Goal: Task Accomplishment & Management: Use online tool/utility

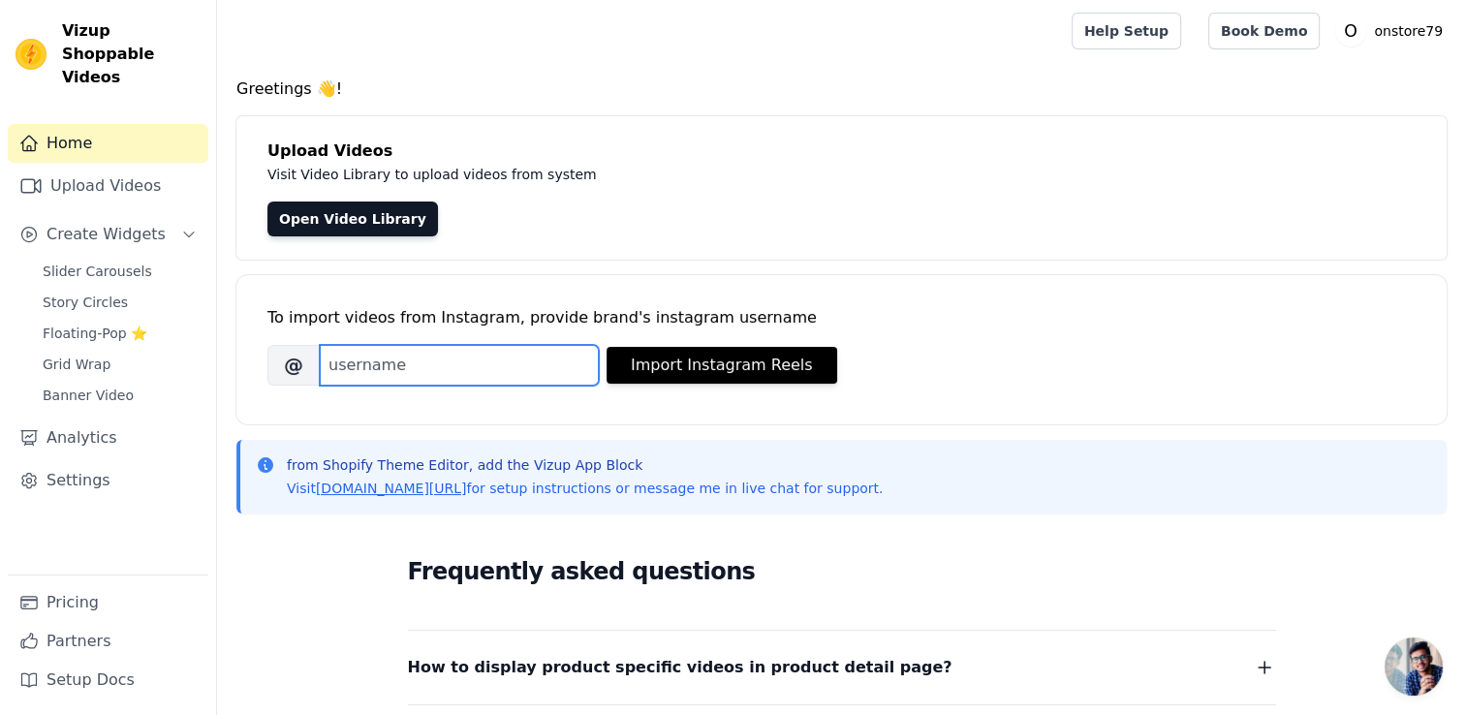
click at [494, 366] on input "Brand's Instagram Username" at bounding box center [459, 365] width 279 height 41
type input "o"
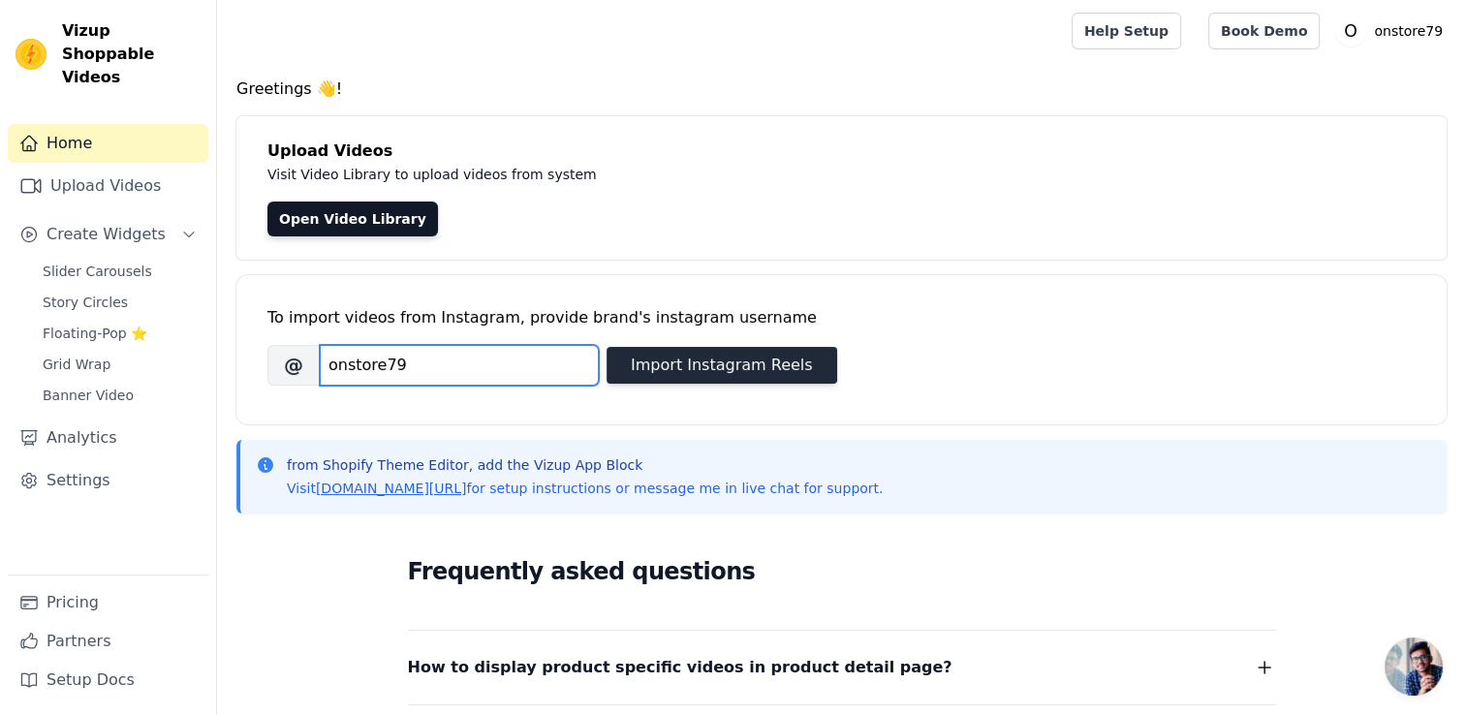
type input "onstore79"
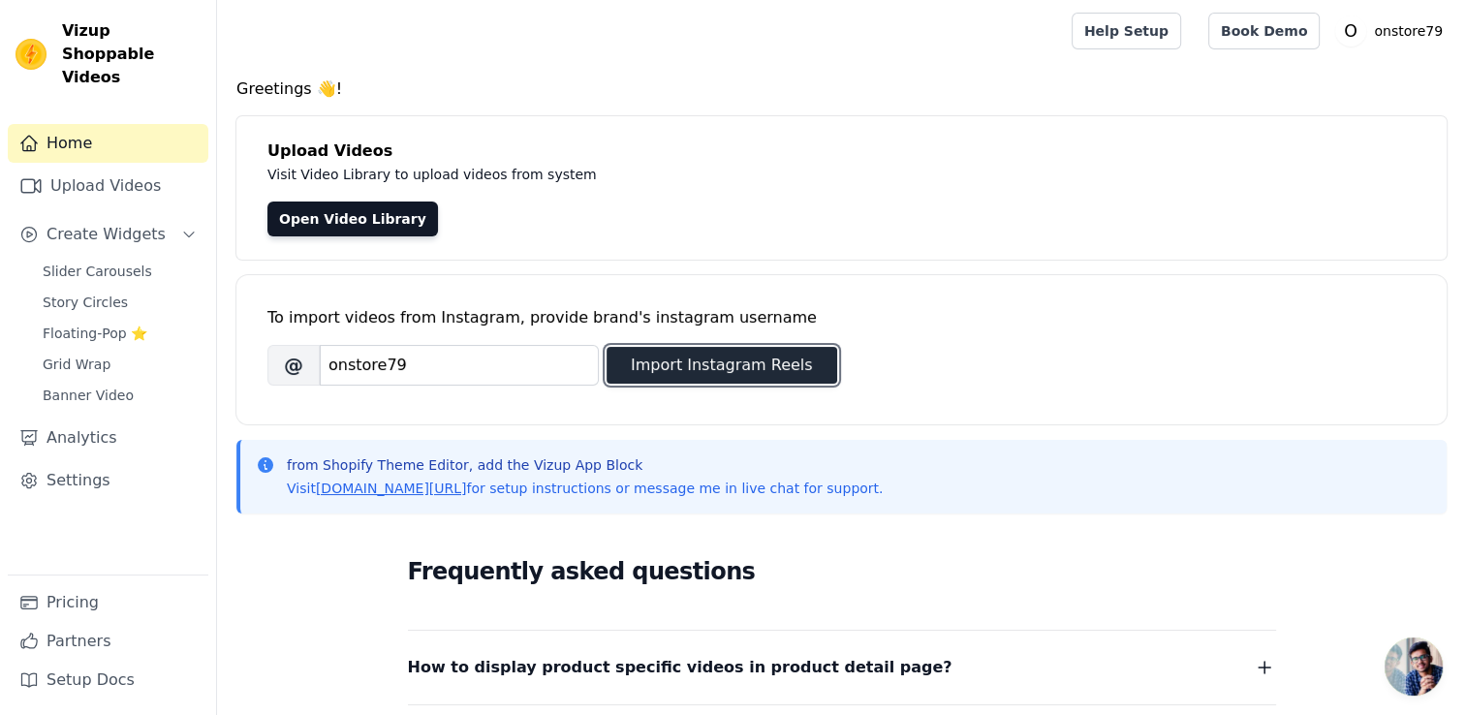
click at [670, 364] on button "Import Instagram Reels" at bounding box center [721, 365] width 231 height 37
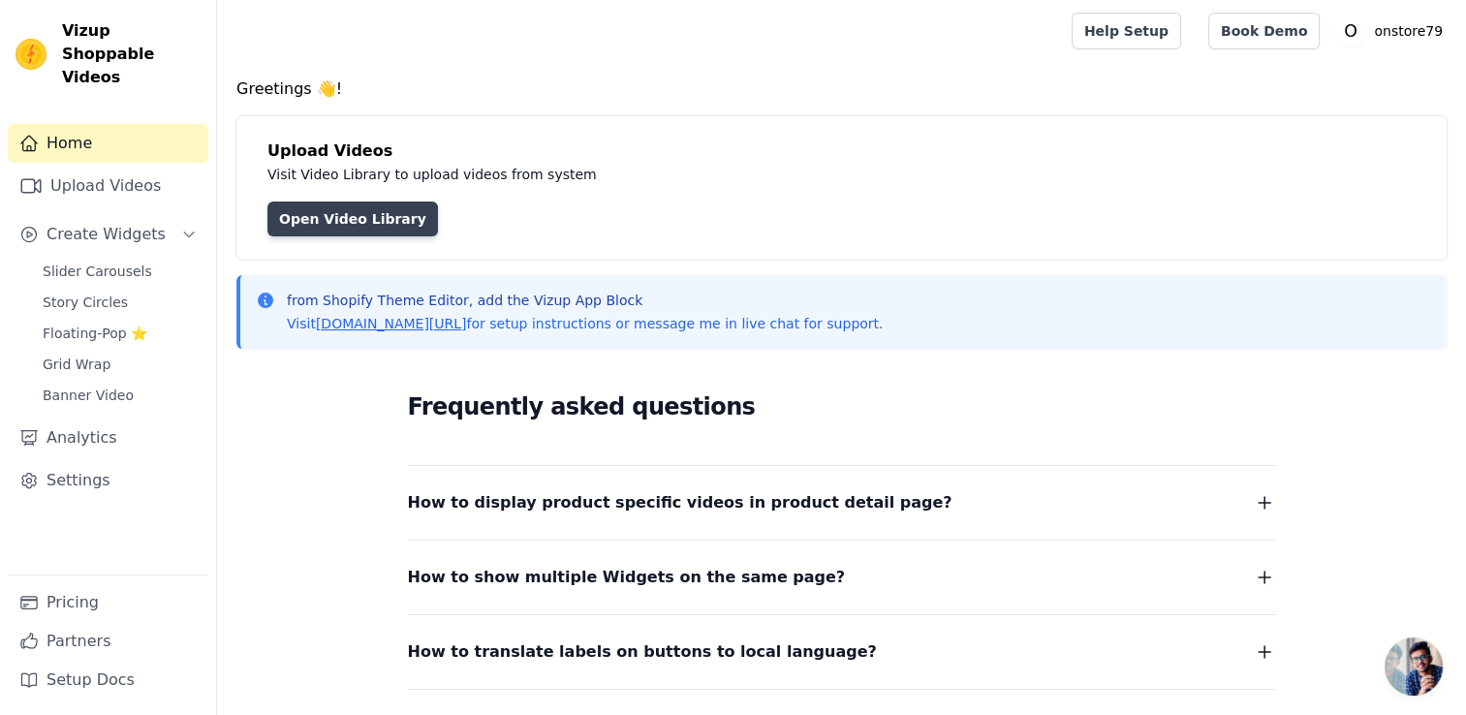
click at [352, 225] on link "Open Video Library" at bounding box center [352, 219] width 171 height 35
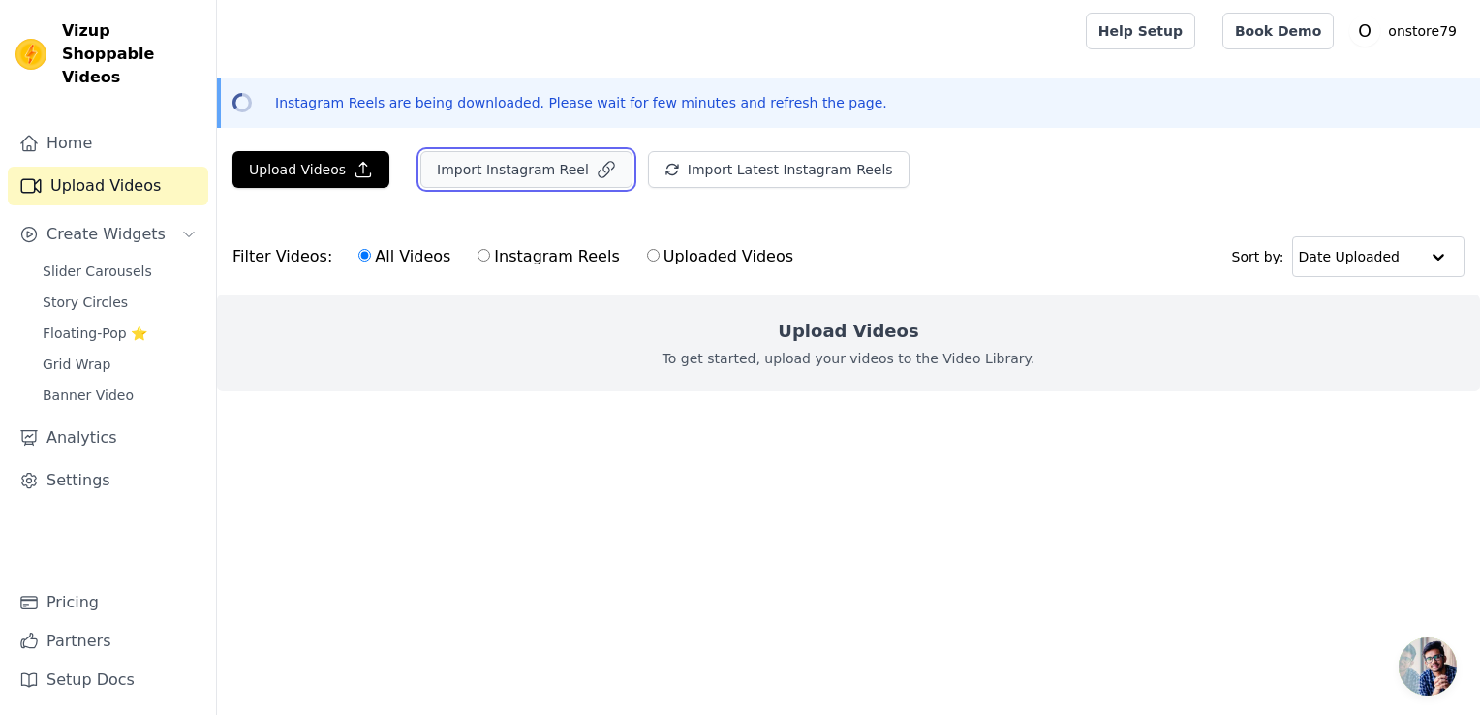
click at [489, 171] on button "Import Instagram Reel" at bounding box center [526, 169] width 212 height 37
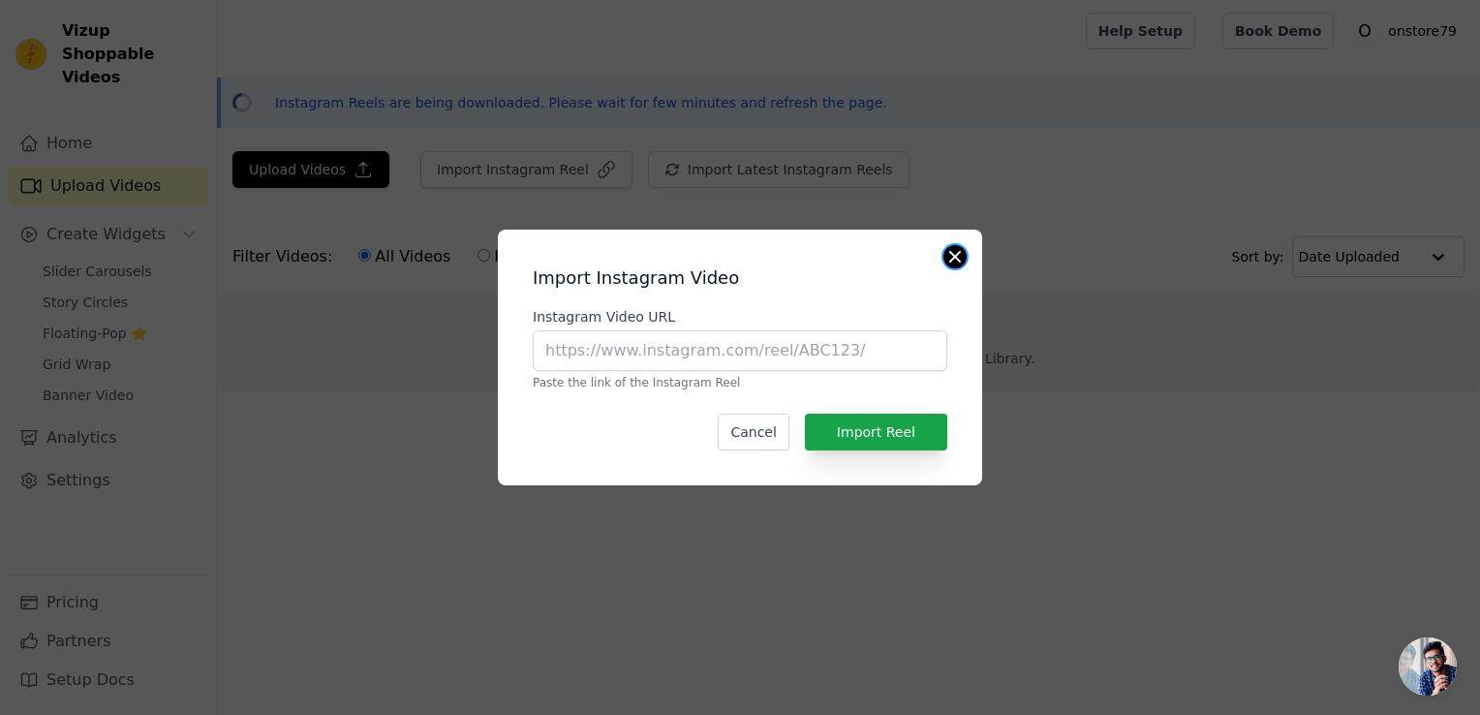
click at [946, 253] on button "Close modal" at bounding box center [955, 256] width 23 height 23
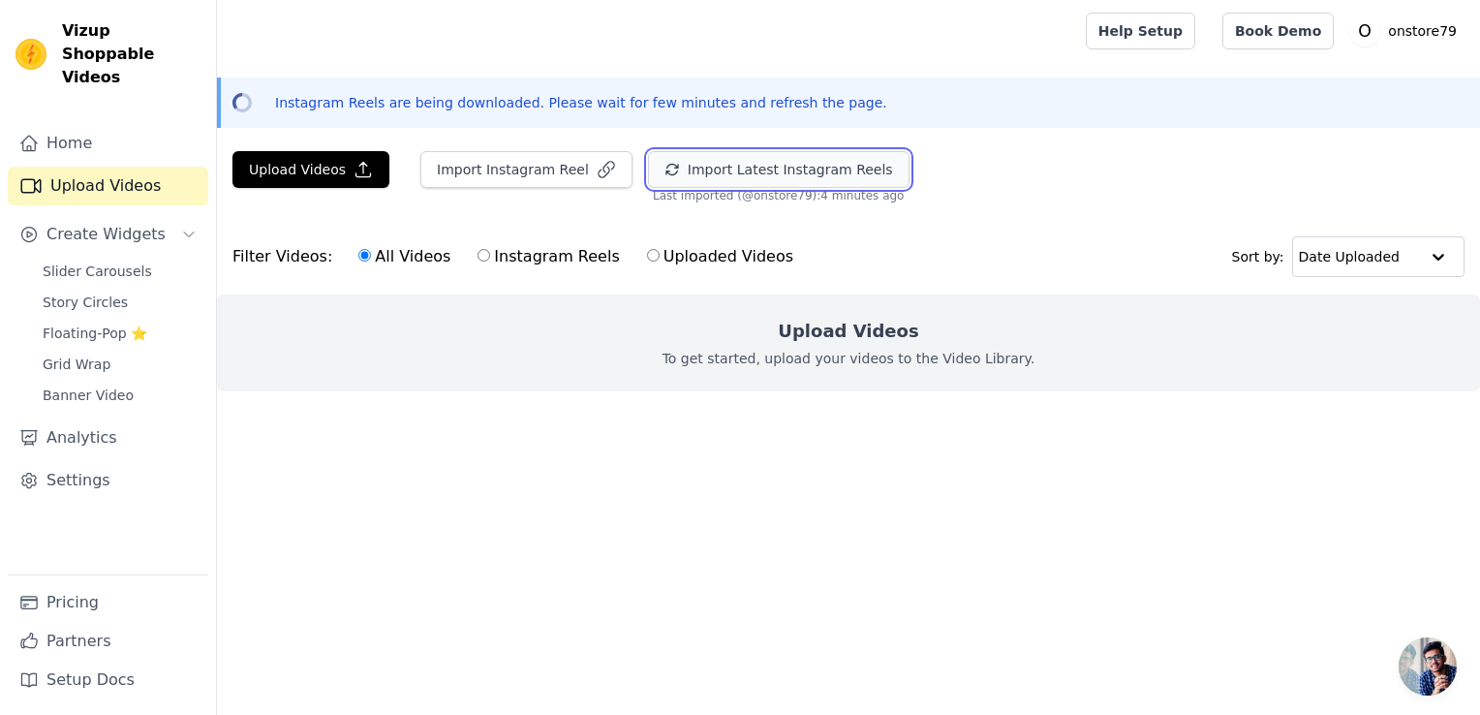
click at [748, 168] on button "Import Latest Instagram Reels" at bounding box center [779, 169] width 262 height 37
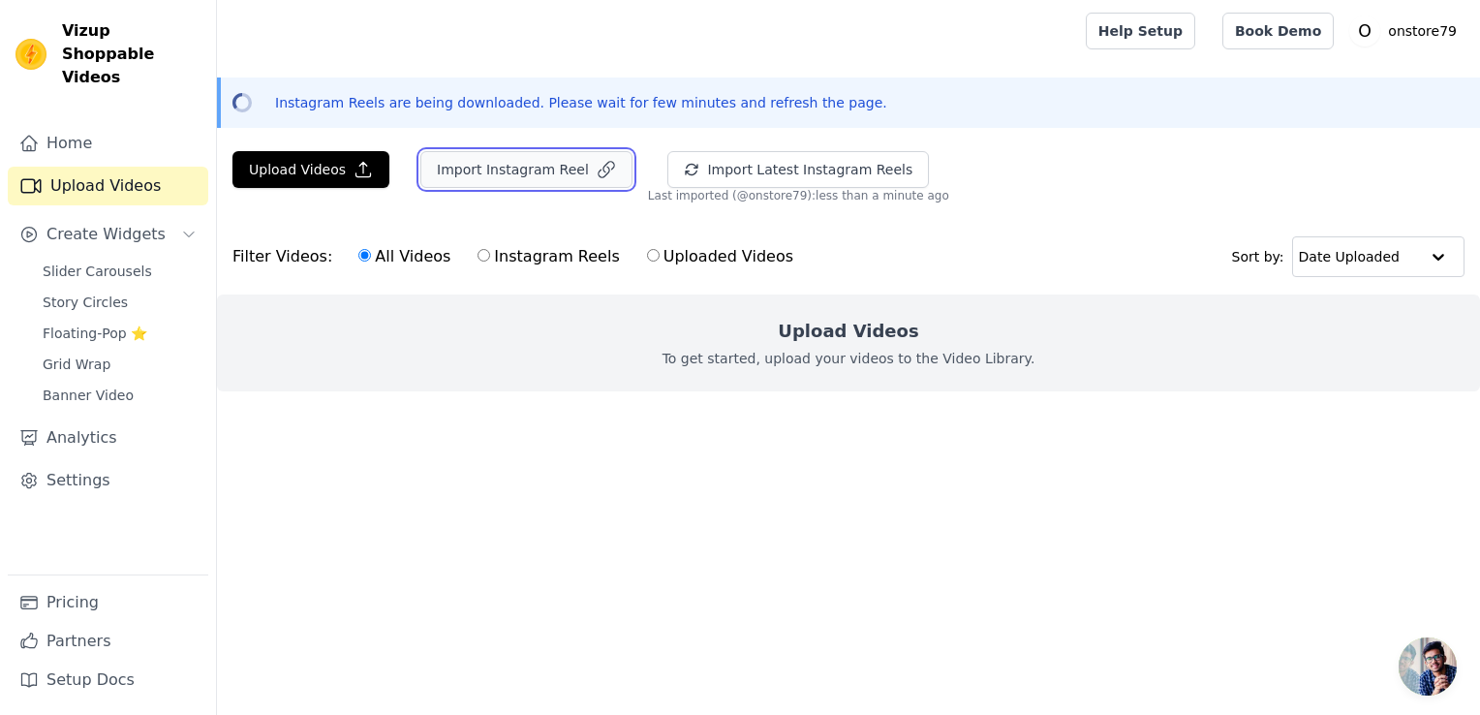
click at [534, 172] on button "Import Instagram Reel" at bounding box center [526, 169] width 212 height 37
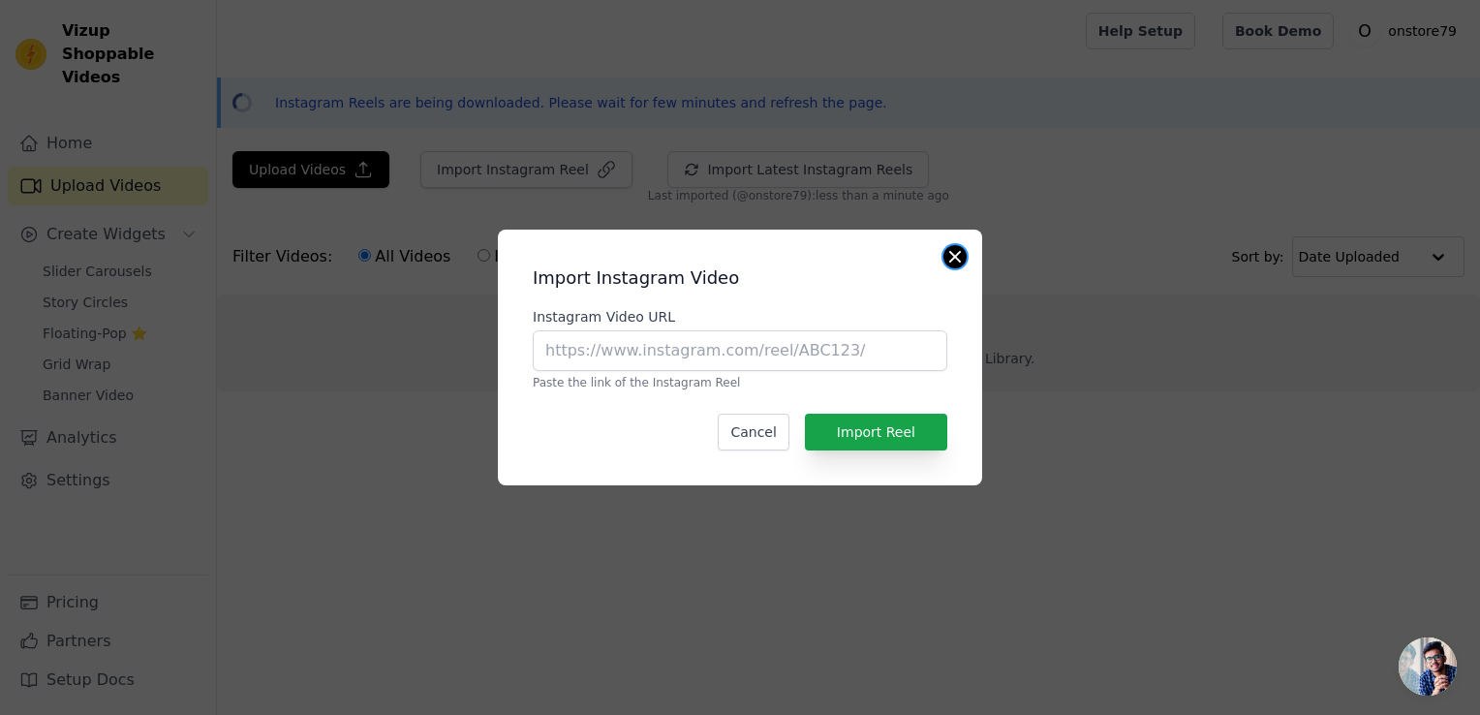
click at [952, 246] on button "Close modal" at bounding box center [955, 256] width 23 height 23
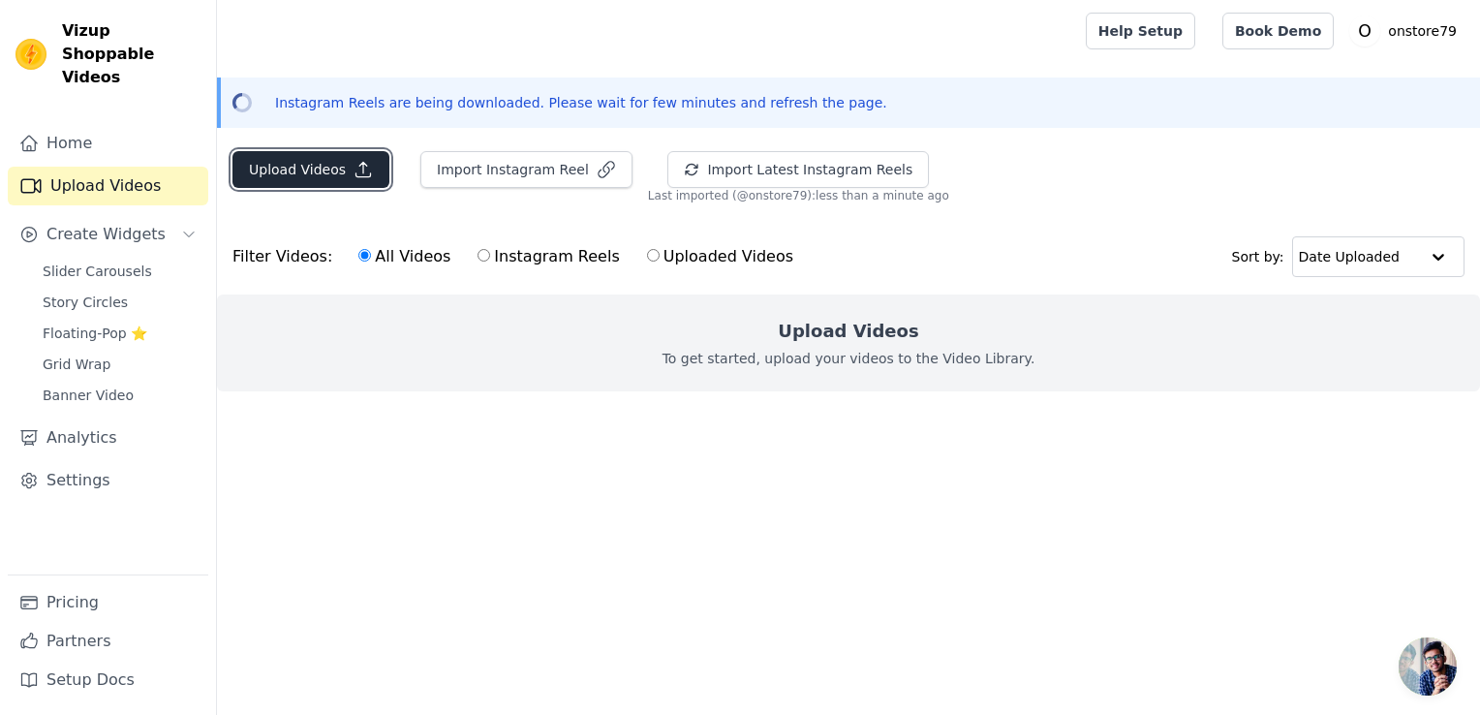
click at [363, 177] on icon "button" at bounding box center [363, 169] width 19 height 19
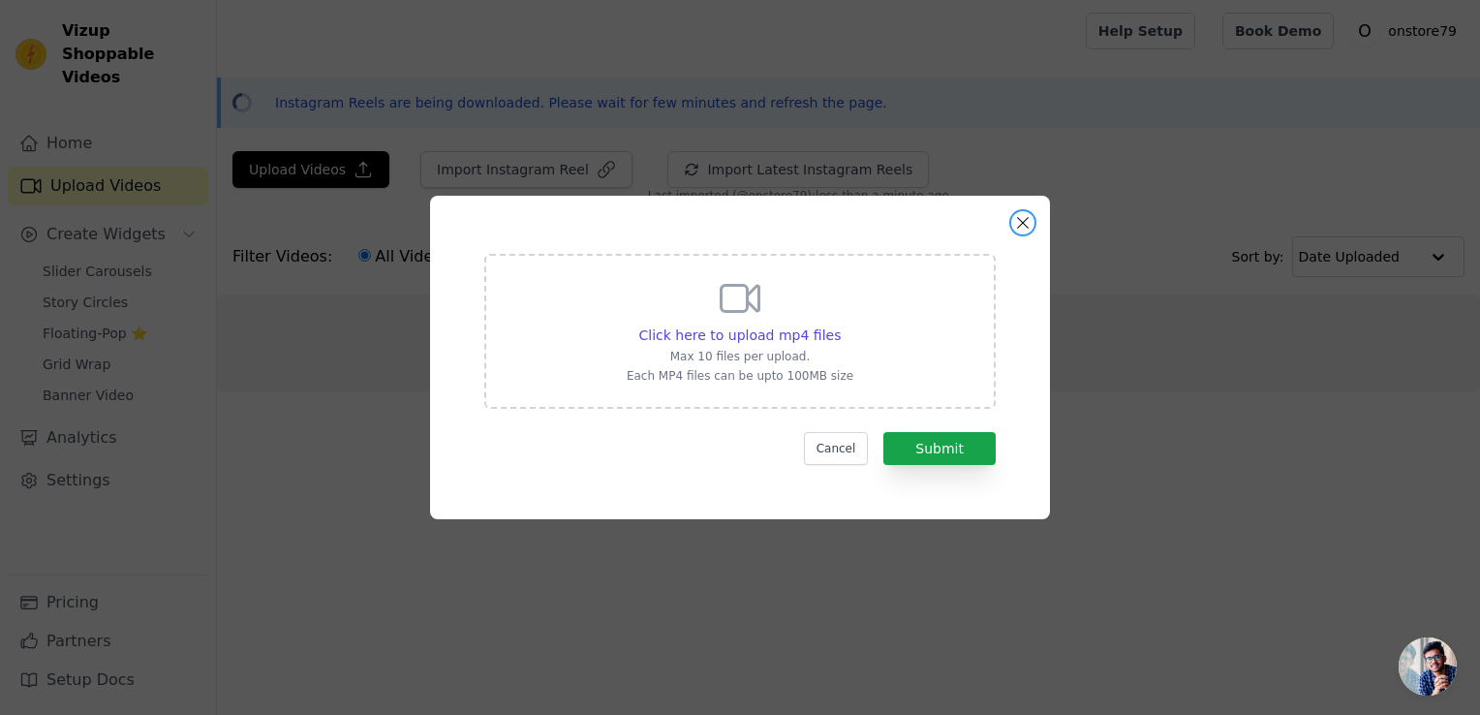
click at [1022, 231] on button "Close modal" at bounding box center [1022, 222] width 23 height 23
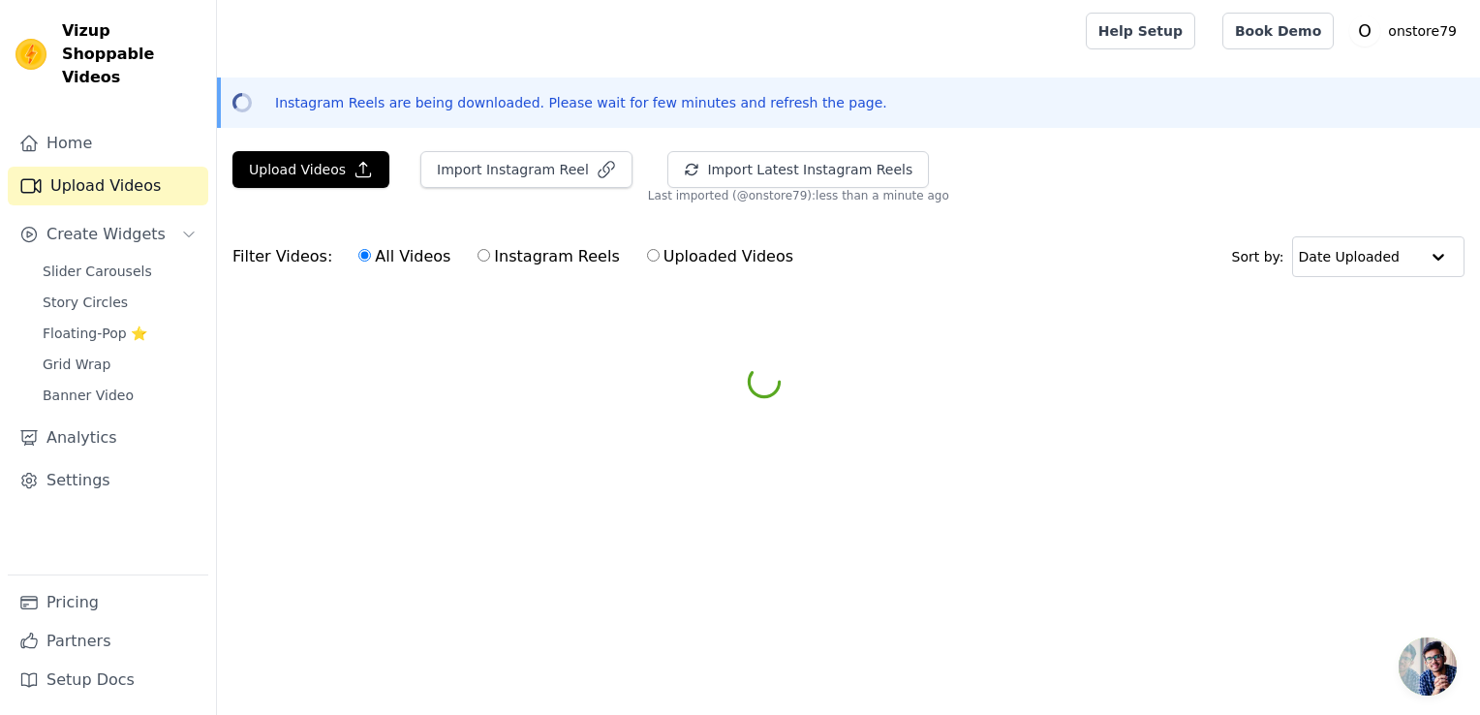
click at [523, 196] on div "Import Instagram Reel" at bounding box center [519, 177] width 228 height 52
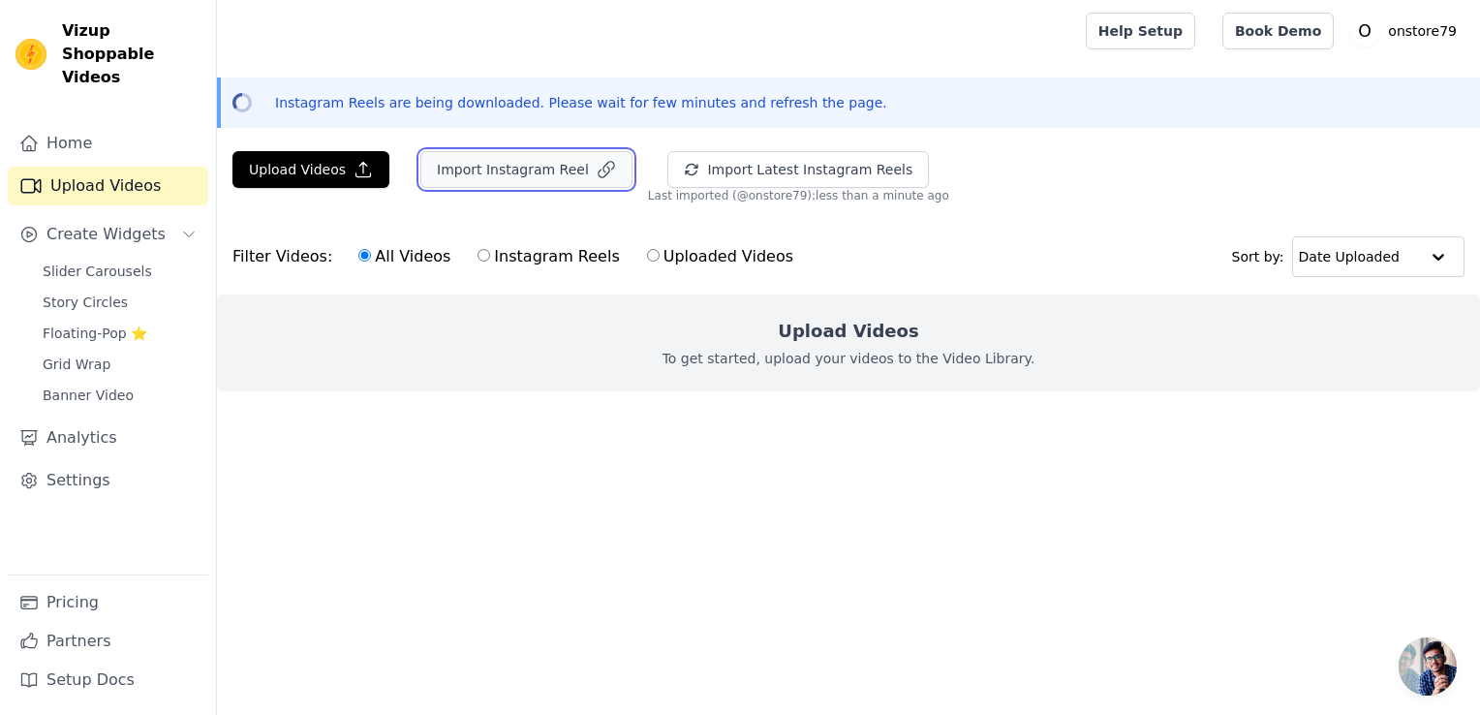
click at [523, 181] on button "Import Instagram Reel" at bounding box center [526, 169] width 212 height 37
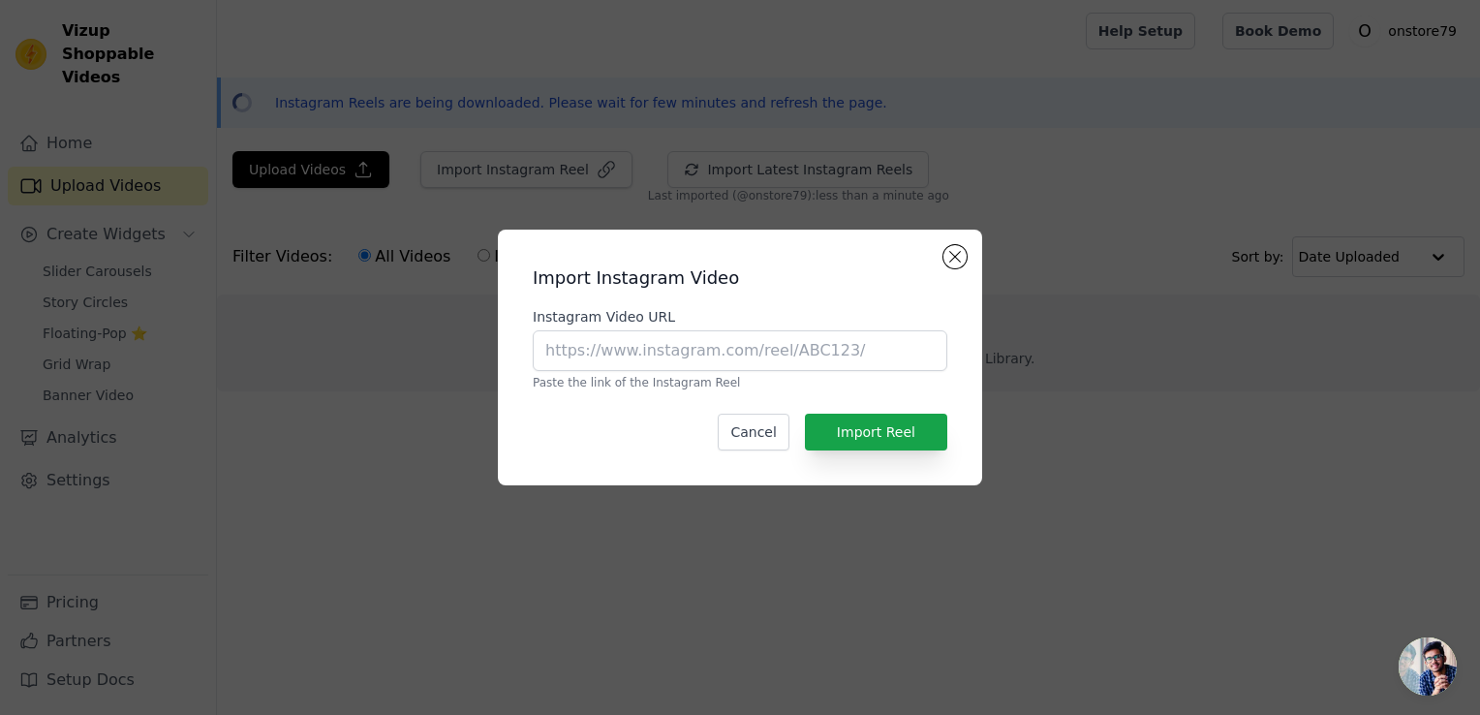
click at [744, 382] on p "Paste the link of the Instagram Reel" at bounding box center [740, 383] width 415 height 16
click at [732, 359] on input "Instagram Video URL" at bounding box center [740, 350] width 415 height 41
paste input "https://www.instagram.com/reel/DFjRkuKM4Sn/?utm_source=ig_web_copy_link&igsh=bj…"
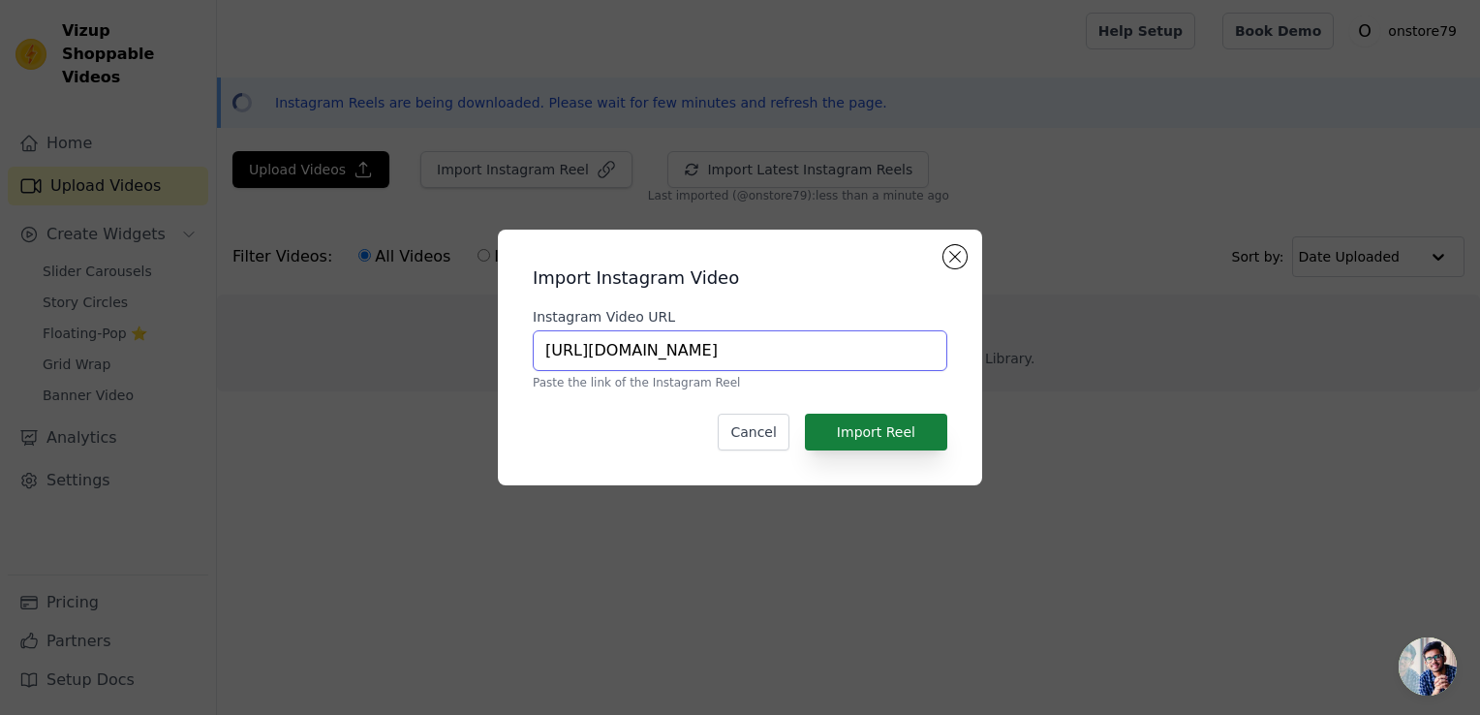
type input "https://www.instagram.com/reel/DFjRkuKM4Sn/?utm_source=ig_web_copy_link&igsh=bj…"
click at [885, 424] on button "Import Reel" at bounding box center [876, 432] width 142 height 37
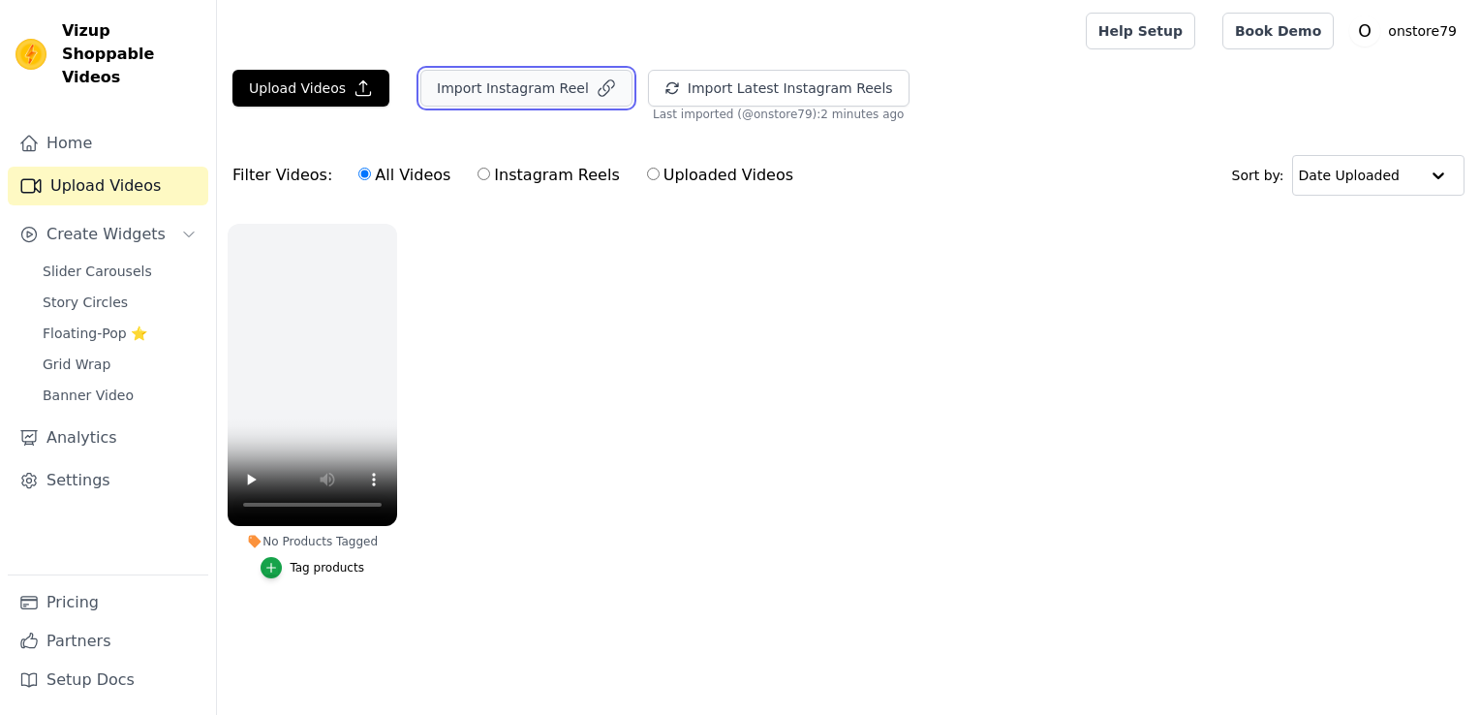
click at [454, 91] on button "Import Instagram Reel" at bounding box center [526, 88] width 212 height 37
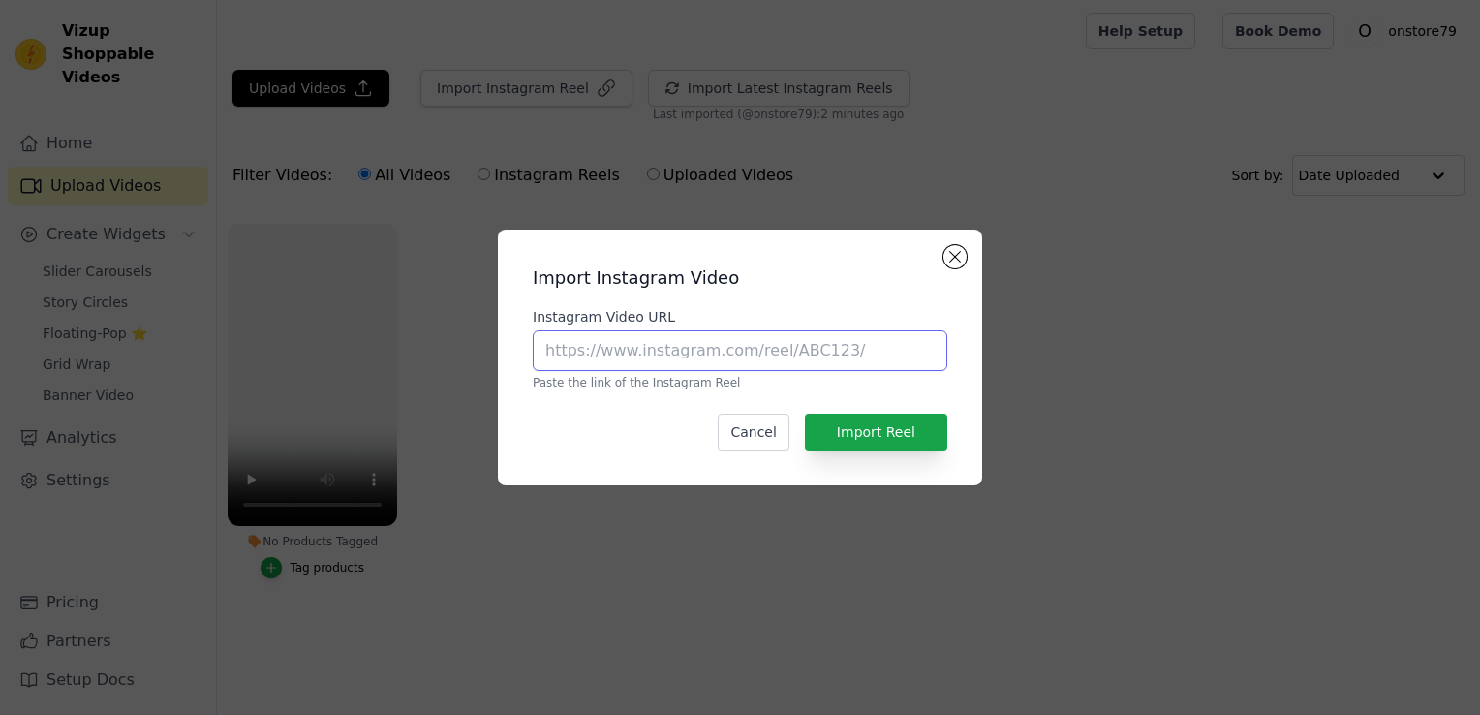
click at [666, 356] on input "Instagram Video URL" at bounding box center [740, 350] width 415 height 41
paste input "https://www.instagram.com/reel/DLU_tTTszyB/?utm_source=ig_web_copy_link&igsh=MW…"
type input "https://www.instagram.com/reel/DLU_tTTszyB/?utm_source=ig_web_copy_link&igsh=MW…"
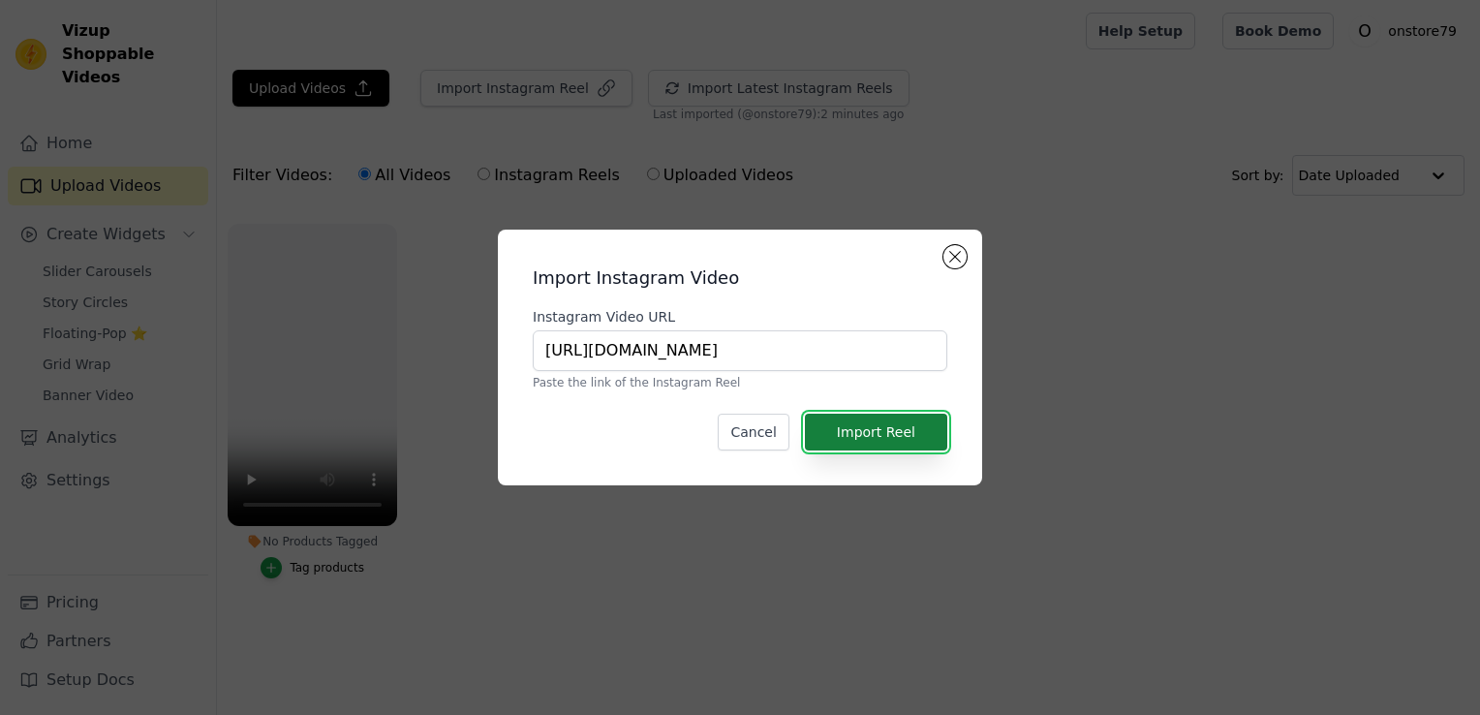
click at [905, 432] on button "Import Reel" at bounding box center [876, 432] width 142 height 37
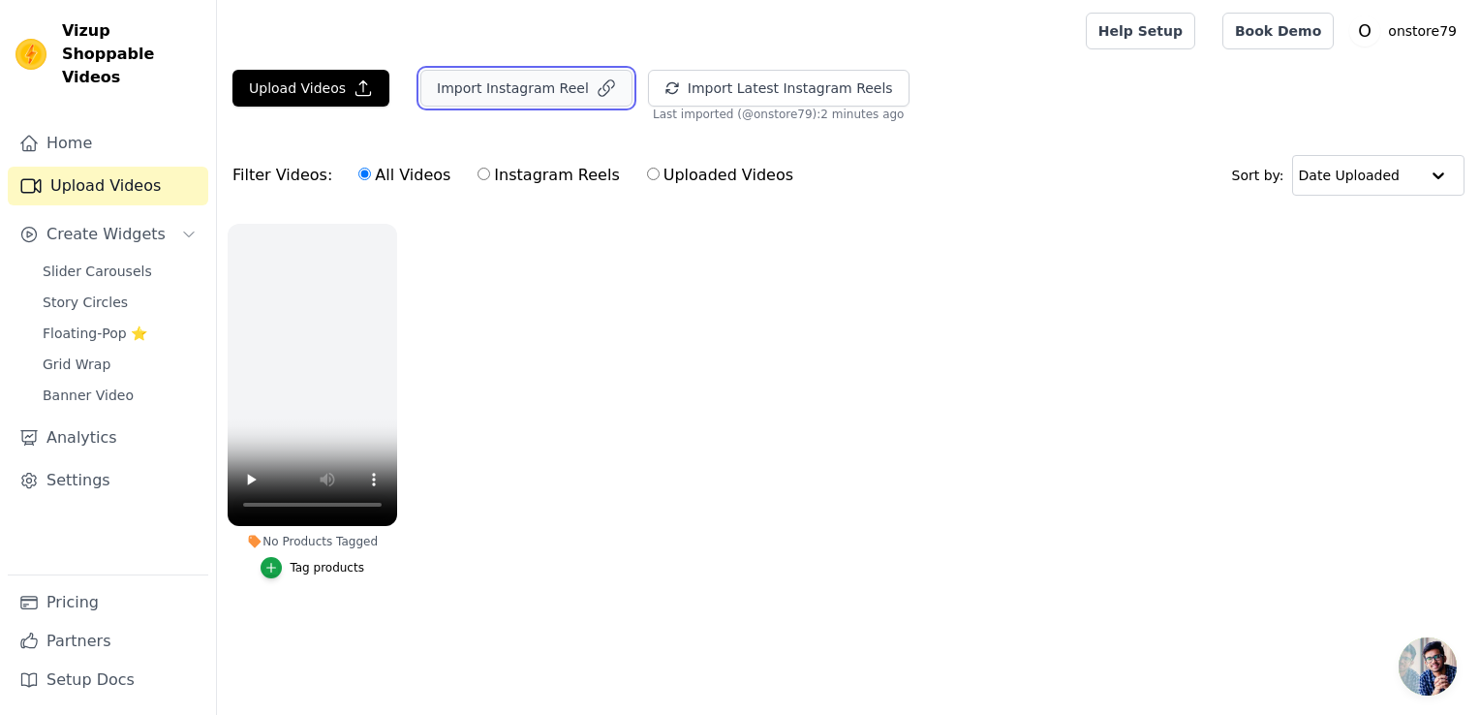
click at [537, 87] on button "Import Instagram Reel" at bounding box center [526, 88] width 212 height 37
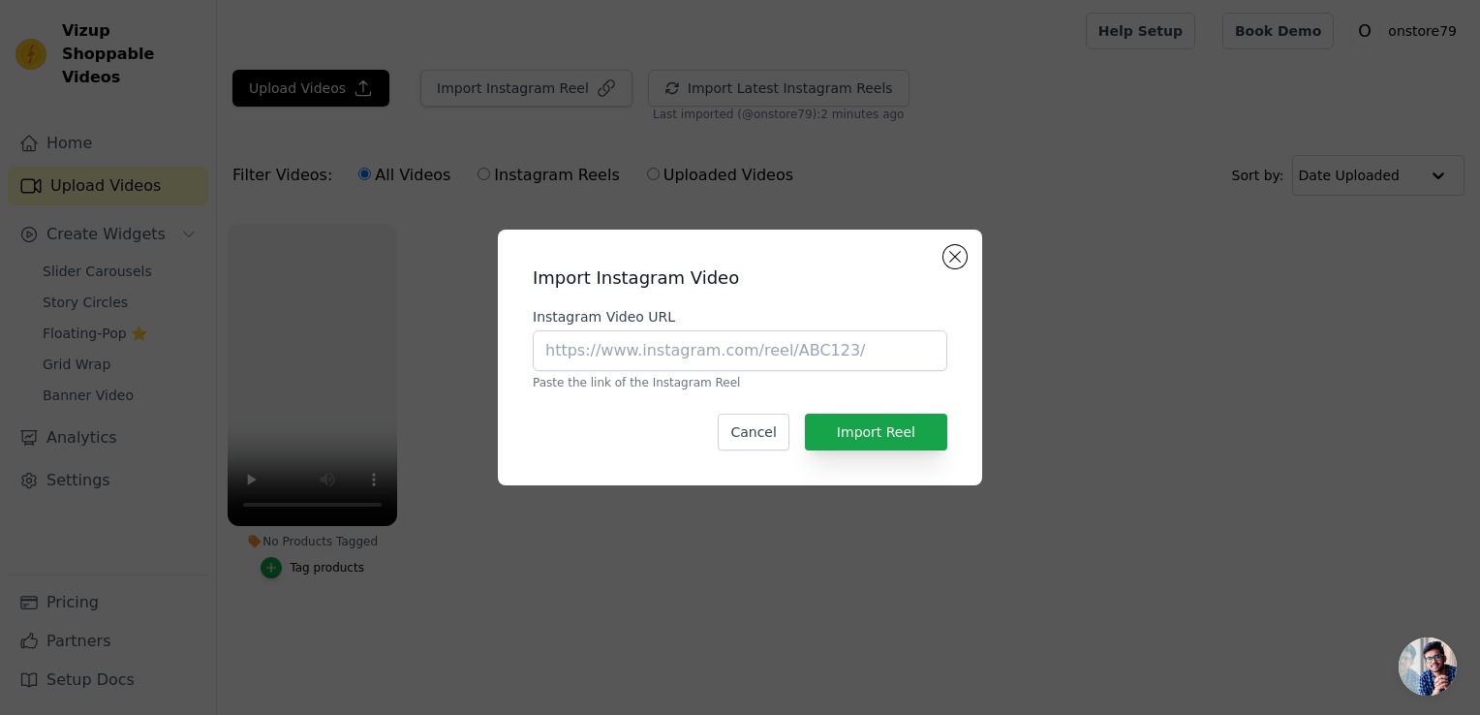
click at [586, 163] on div "Import Instagram Video Instagram Video URL Paste the link of the Instagram Reel…" at bounding box center [740, 357] width 1480 height 715
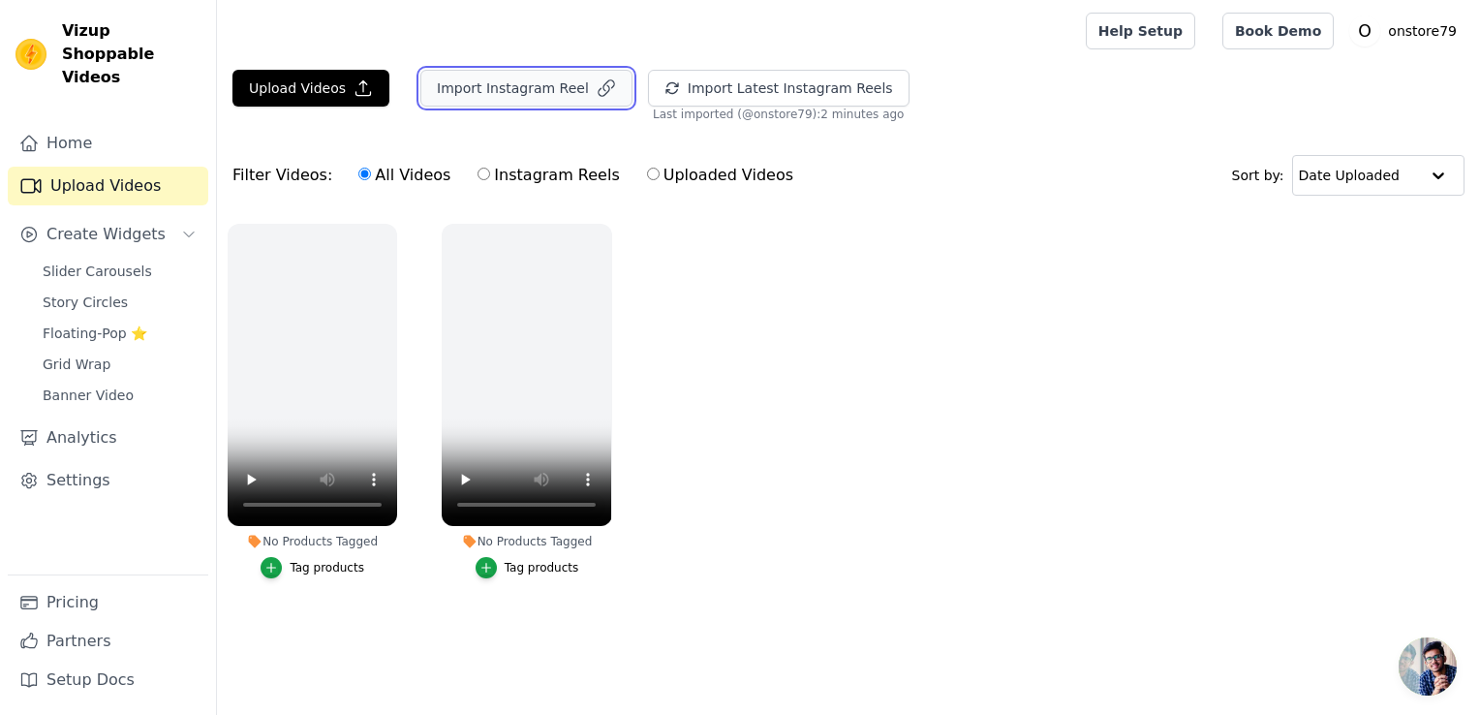
click at [512, 87] on button "Import Instagram Reel" at bounding box center [526, 88] width 212 height 37
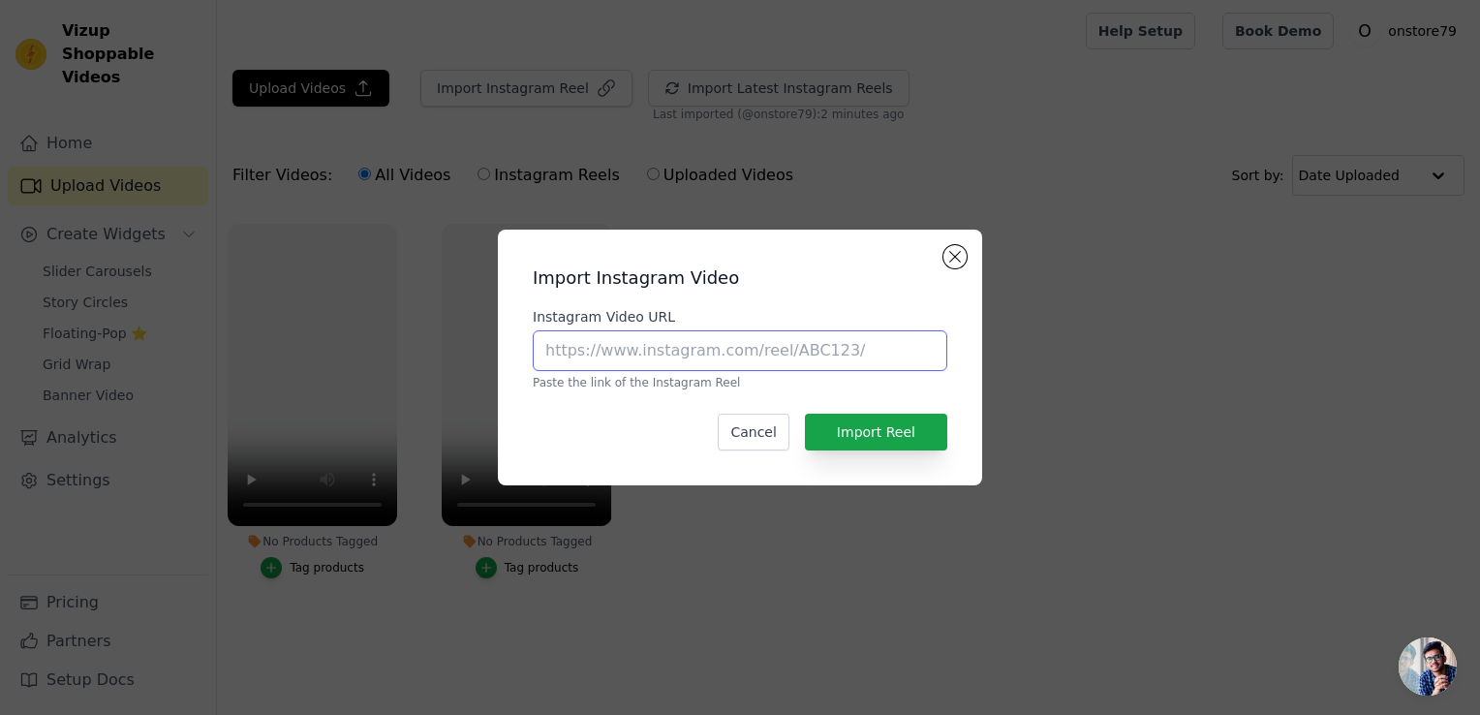
click at [854, 351] on input "Instagram Video URL" at bounding box center [740, 350] width 415 height 41
paste input "https://www.instagram.com/reel/DNViXIJStwf/?utm_source=ig_web_copy_link&igsh=eT…"
type input "https://www.instagram.com/reel/DNViXIJStwf/?utm_source=ig_web_copy_link&igsh=eT…"
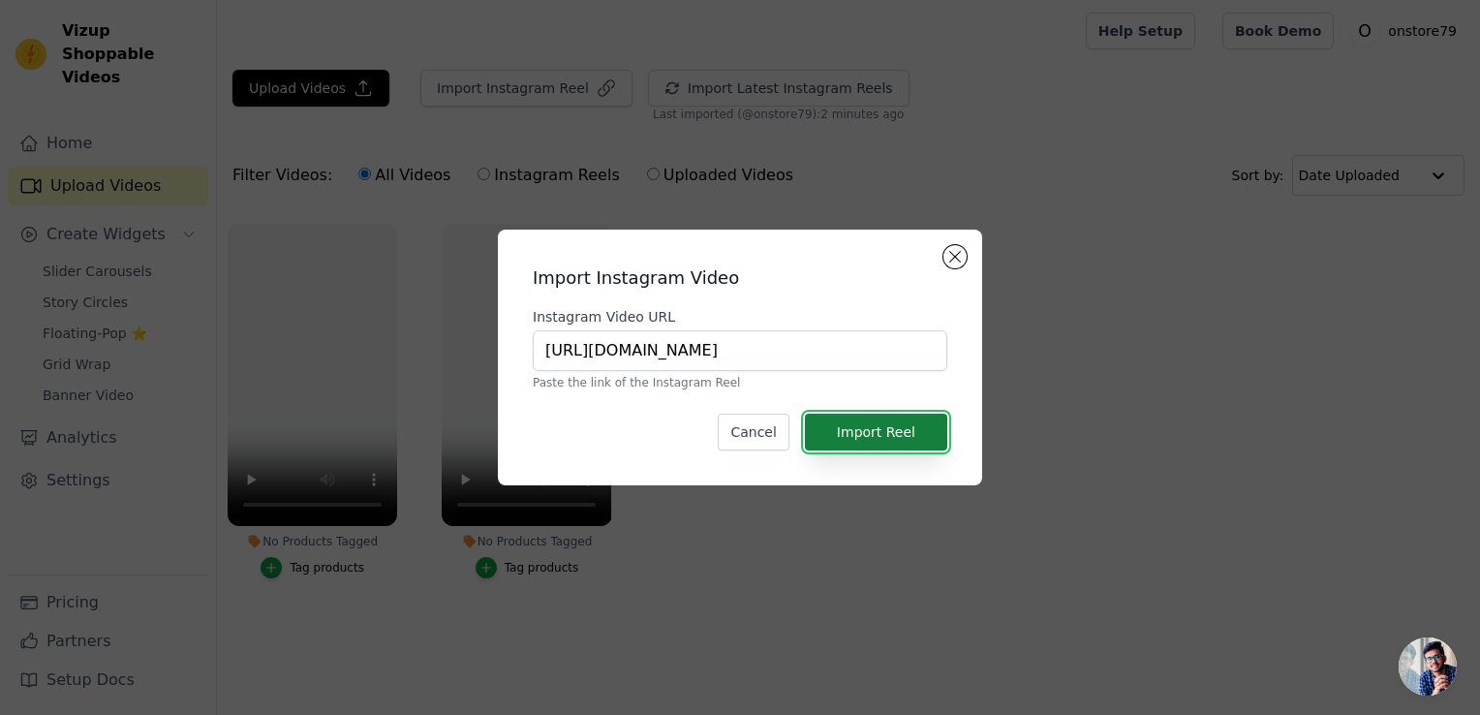
click at [907, 428] on button "Import Reel" at bounding box center [876, 432] width 142 height 37
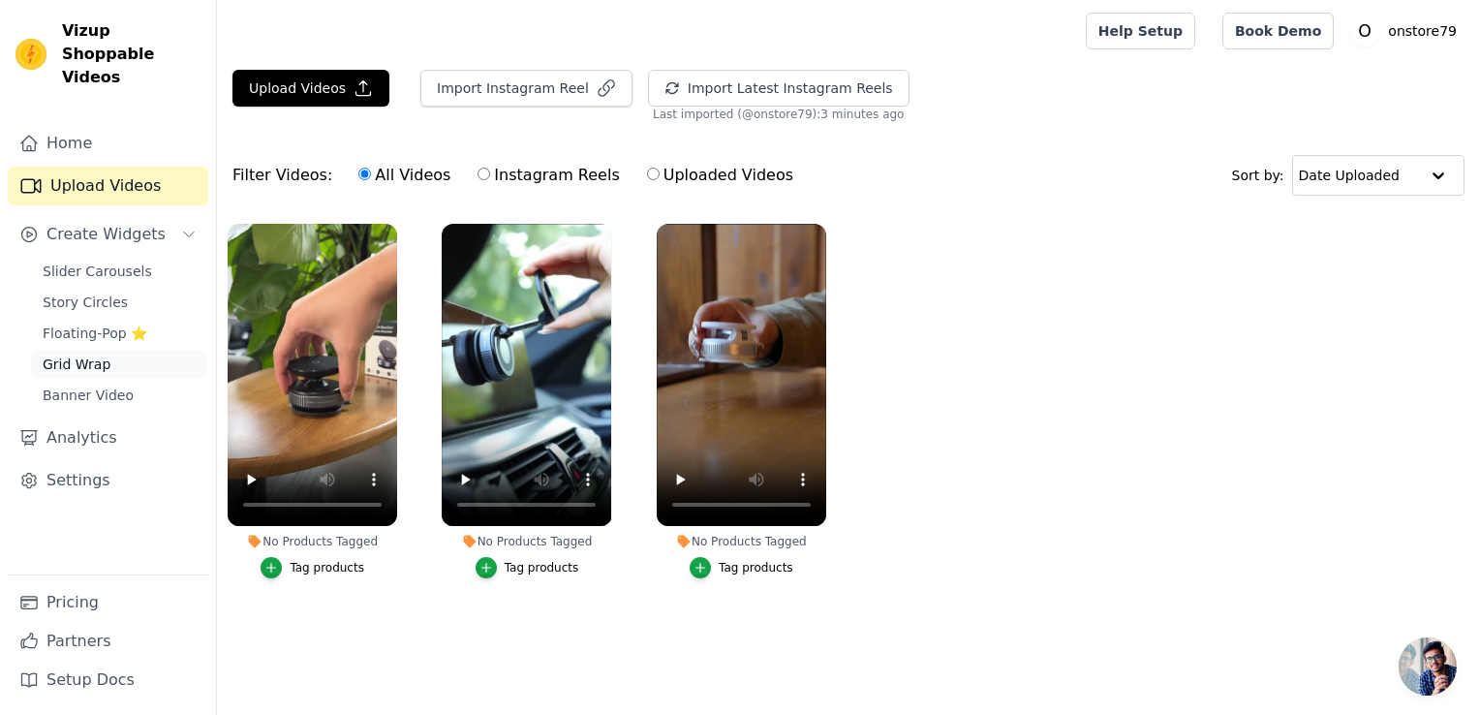
click at [136, 351] on link "Grid Wrap" at bounding box center [119, 364] width 177 height 27
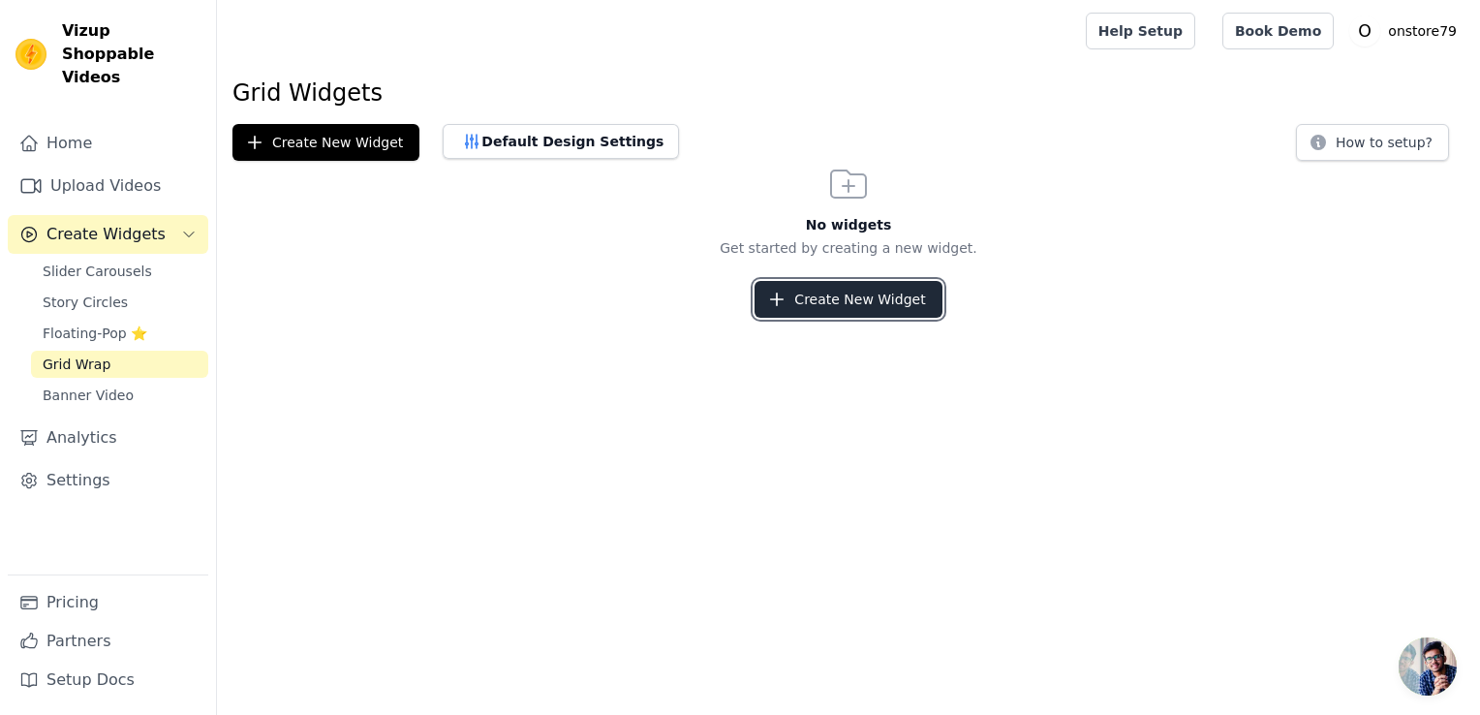
click at [910, 292] on button "Create New Widget" at bounding box center [848, 299] width 187 height 37
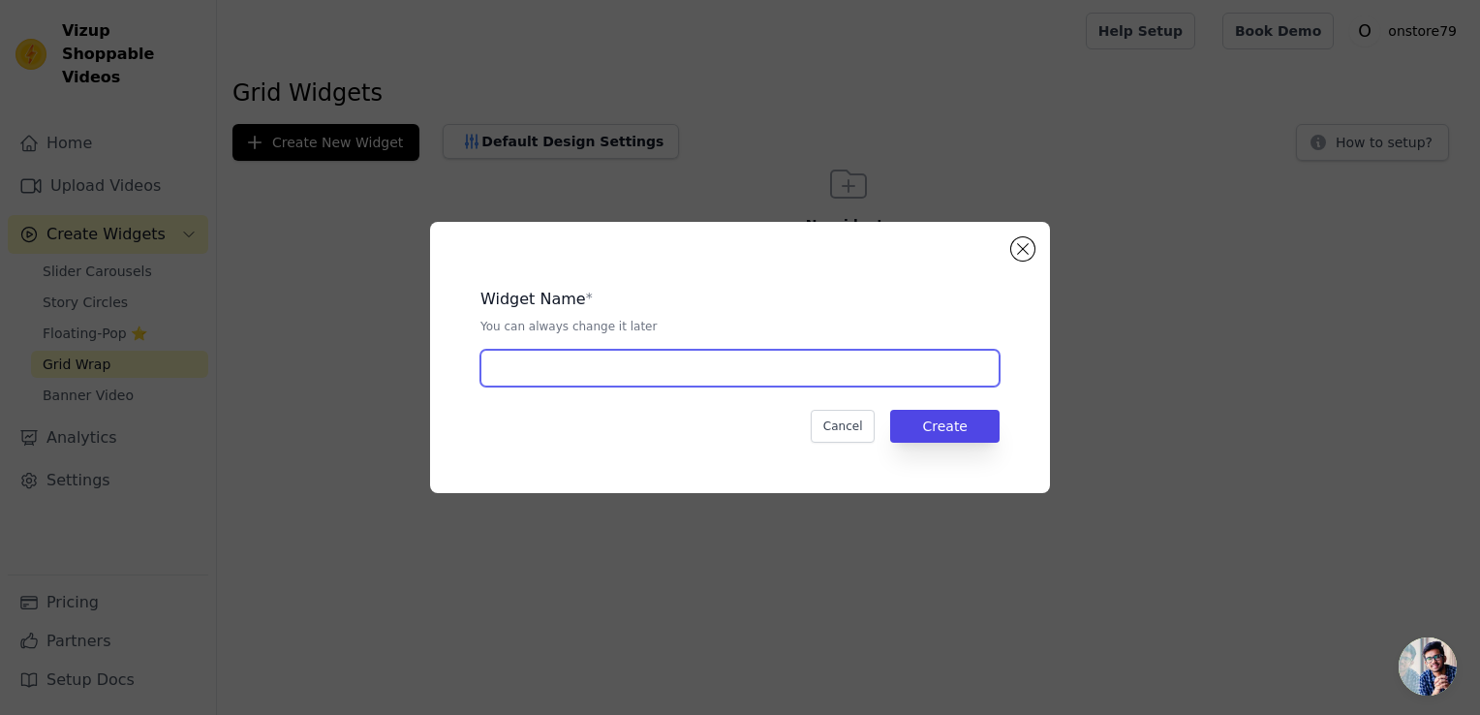
click at [734, 369] on input "text" at bounding box center [740, 368] width 519 height 37
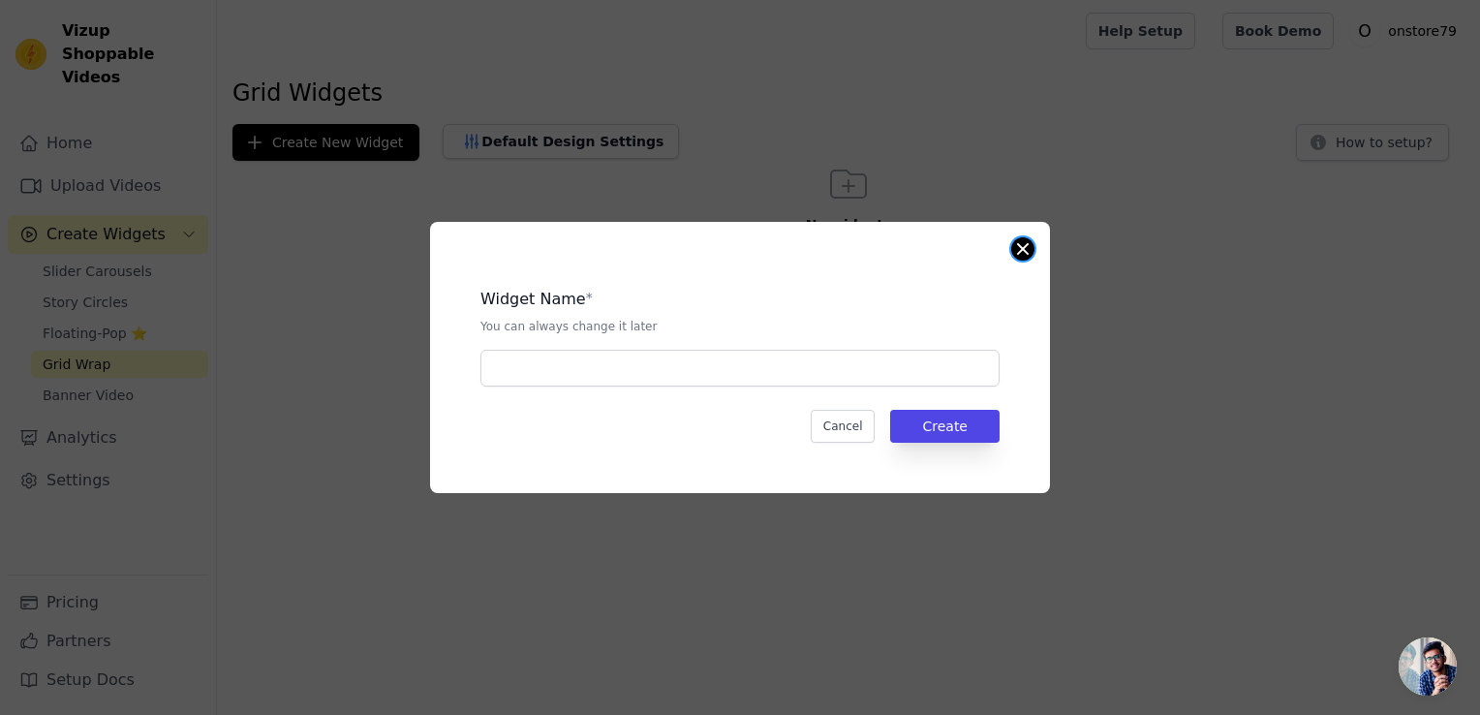
click at [1011, 246] on button "Close modal" at bounding box center [1022, 248] width 23 height 23
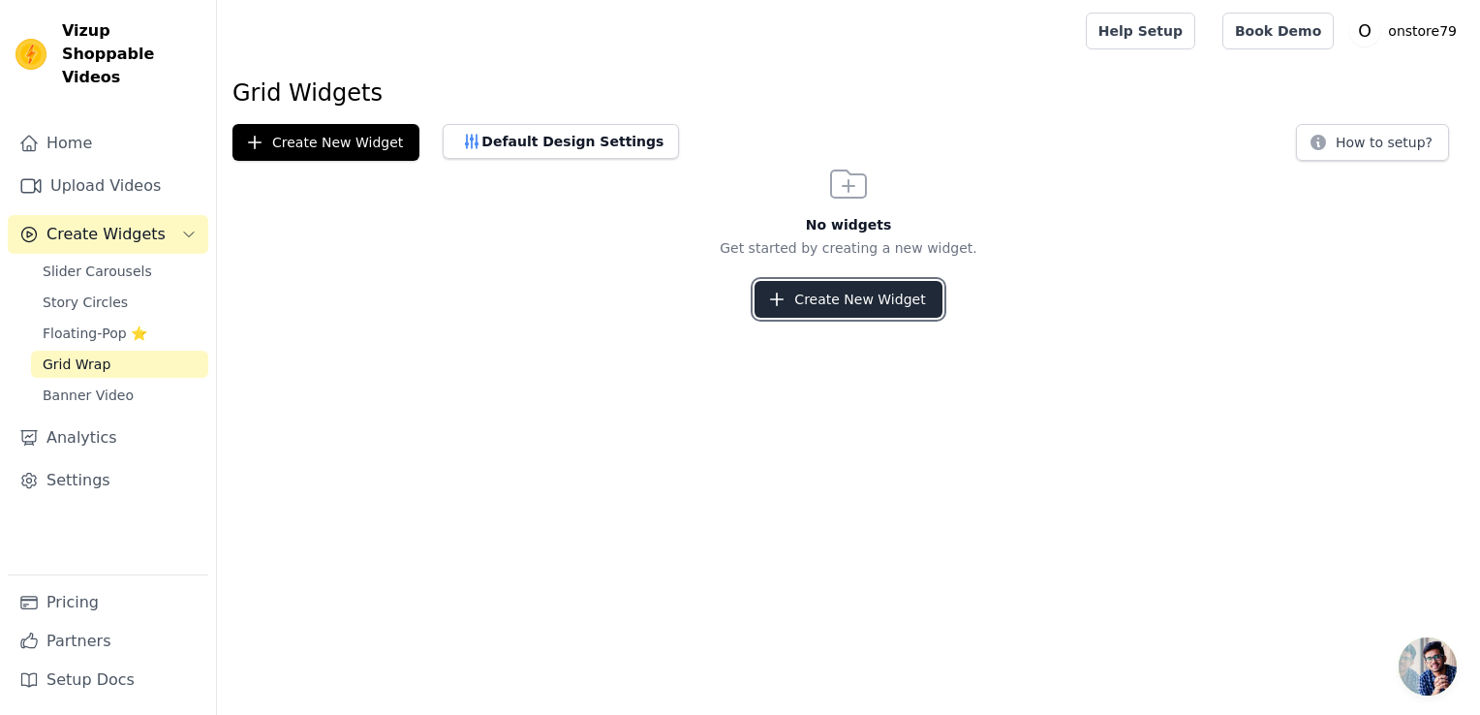
click at [847, 302] on button "Create New Widget" at bounding box center [848, 299] width 187 height 37
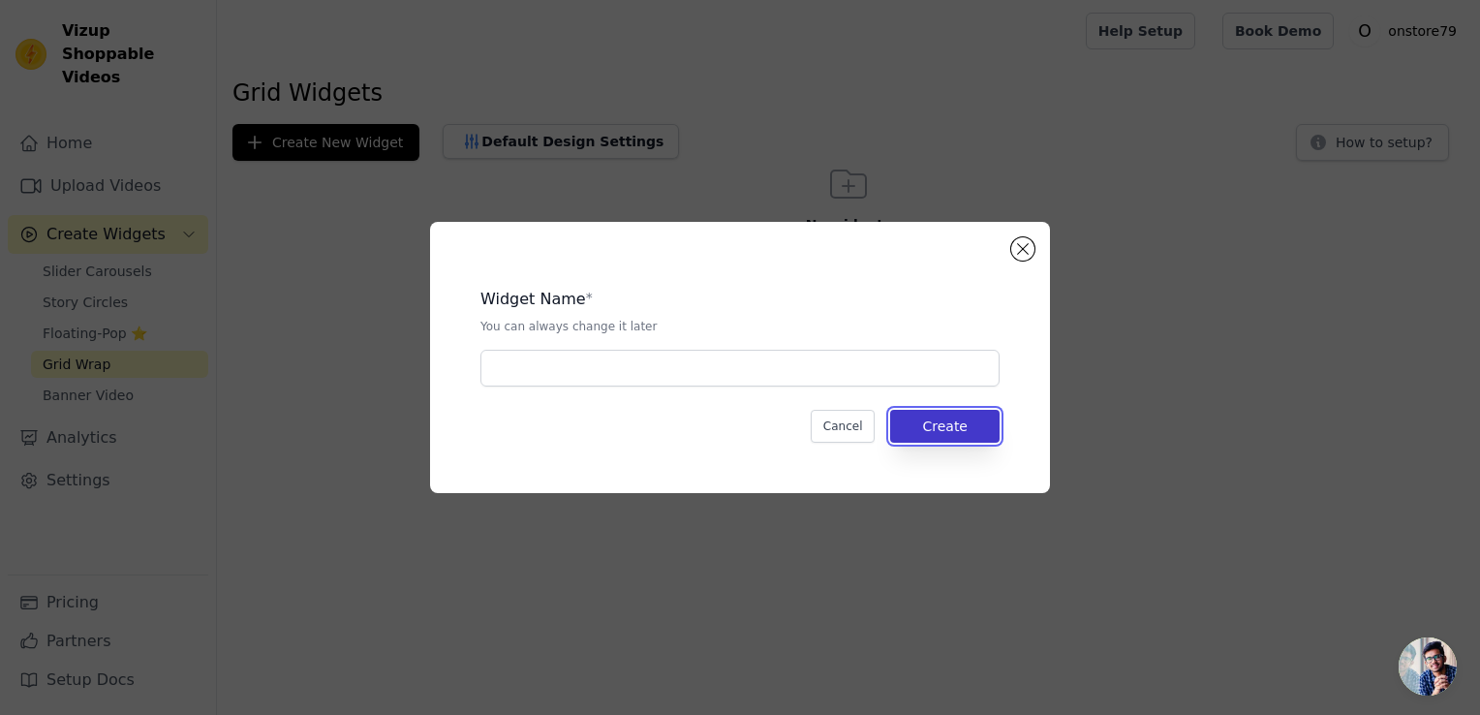
click at [926, 425] on button "Create" at bounding box center [944, 426] width 109 height 33
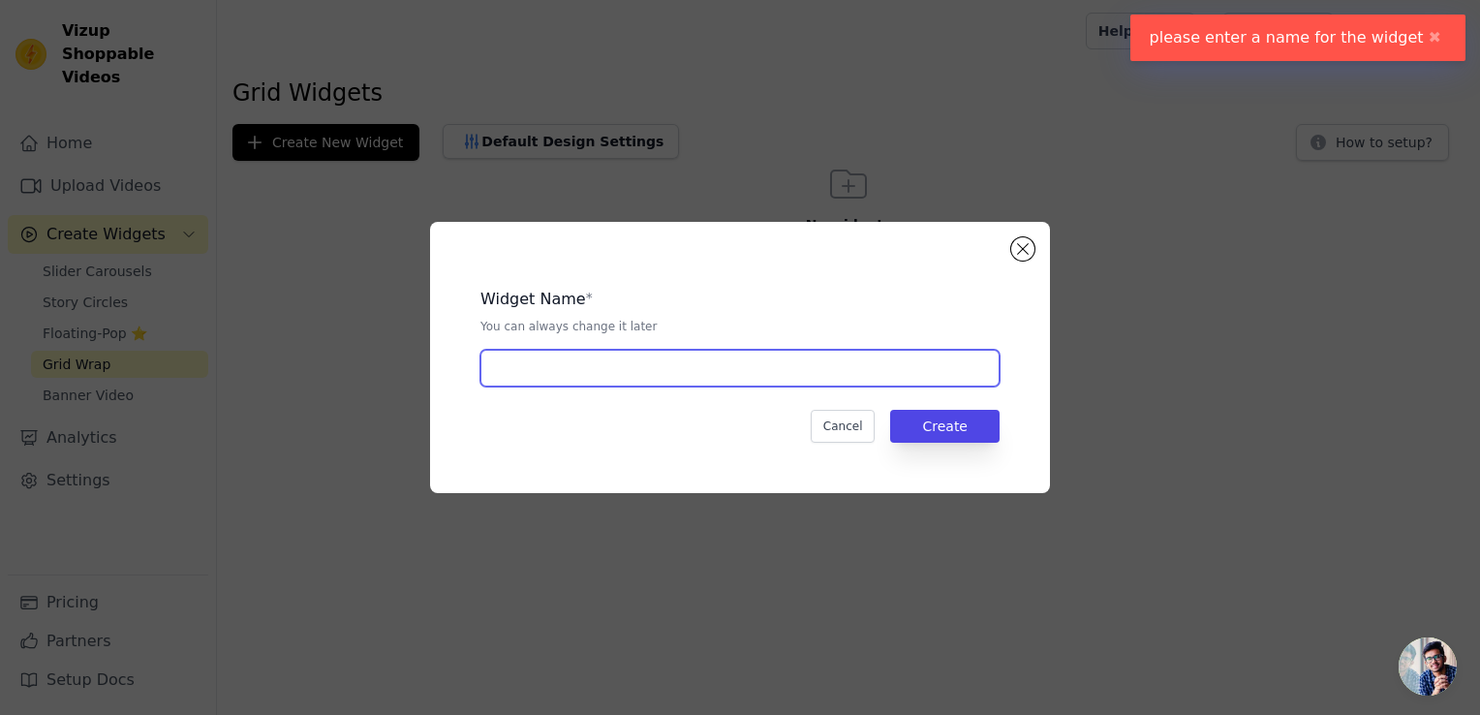
click at [628, 362] on input "text" at bounding box center [740, 368] width 519 height 37
type input "w"
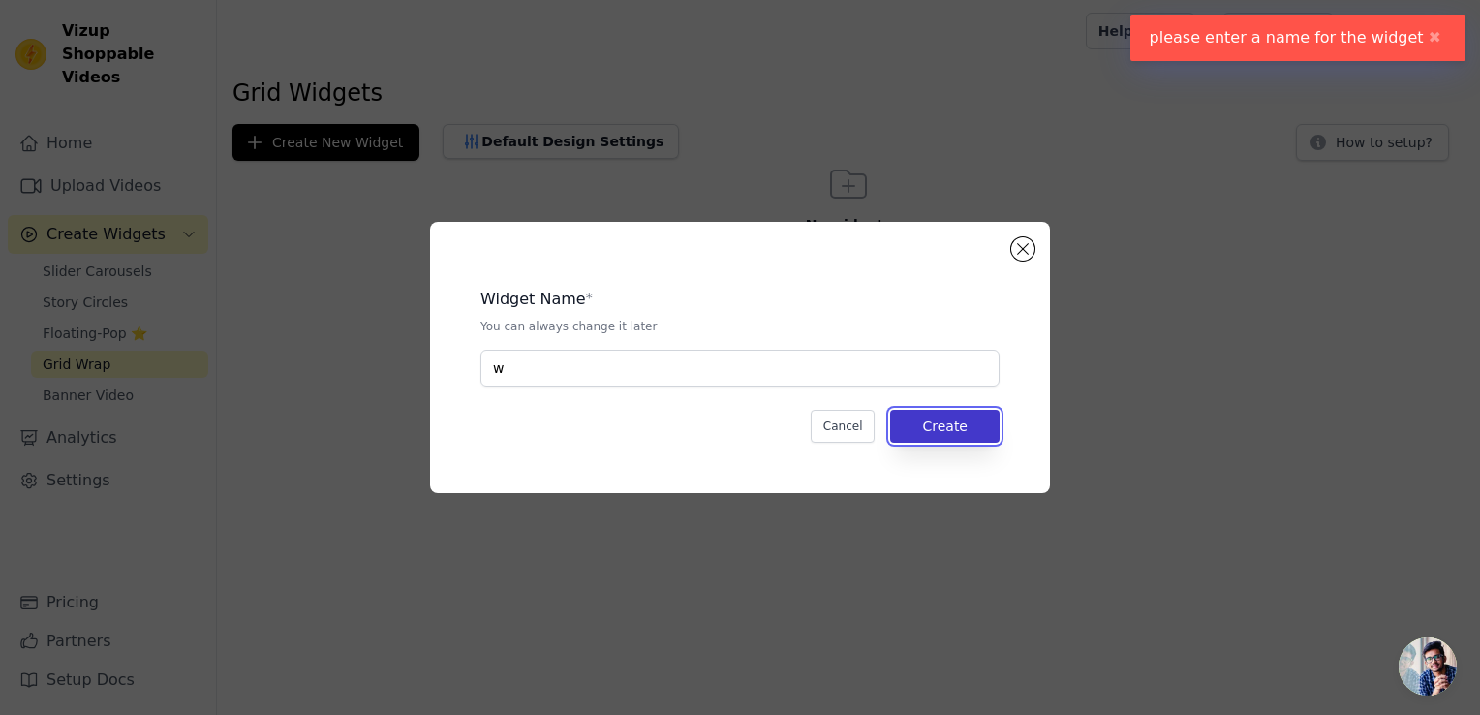
click at [931, 418] on button "Create" at bounding box center [944, 426] width 109 height 33
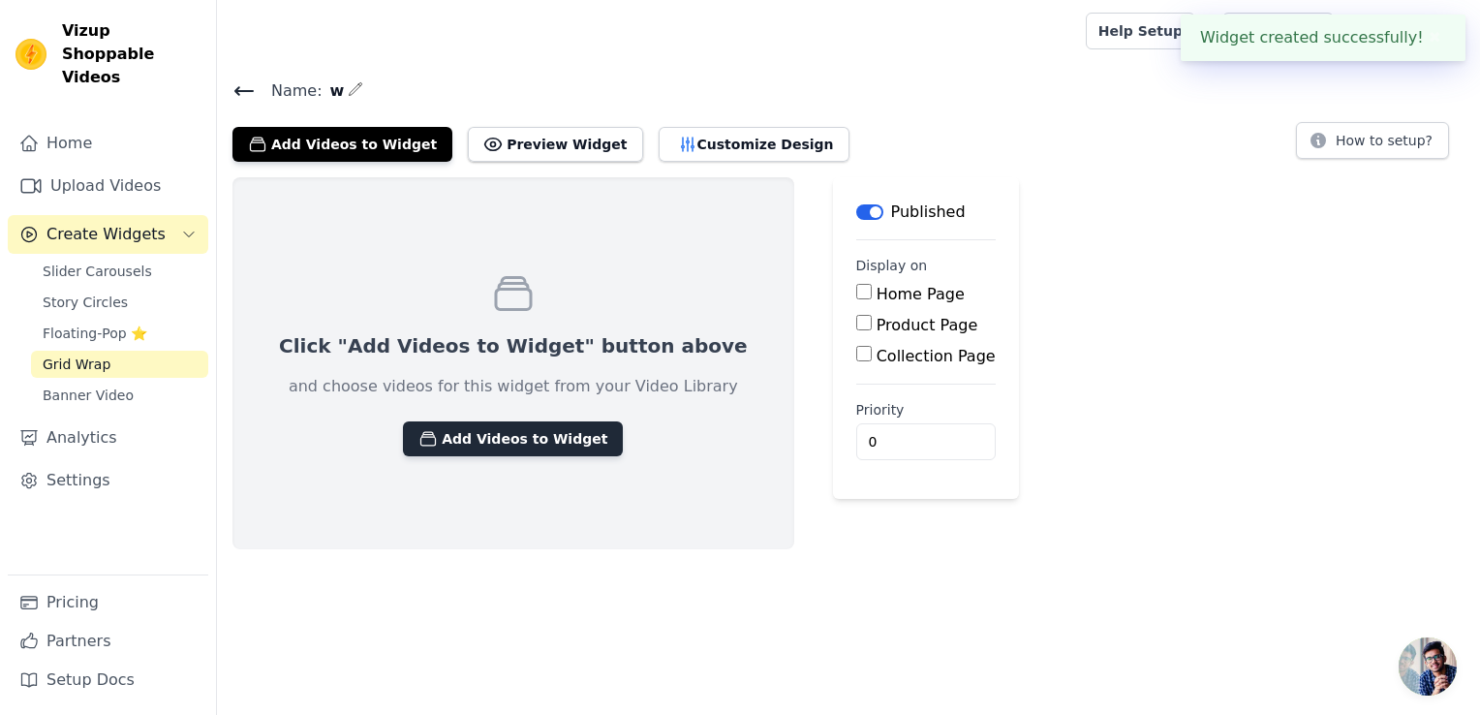
click at [509, 438] on button "Add Videos to Widget" at bounding box center [513, 438] width 220 height 35
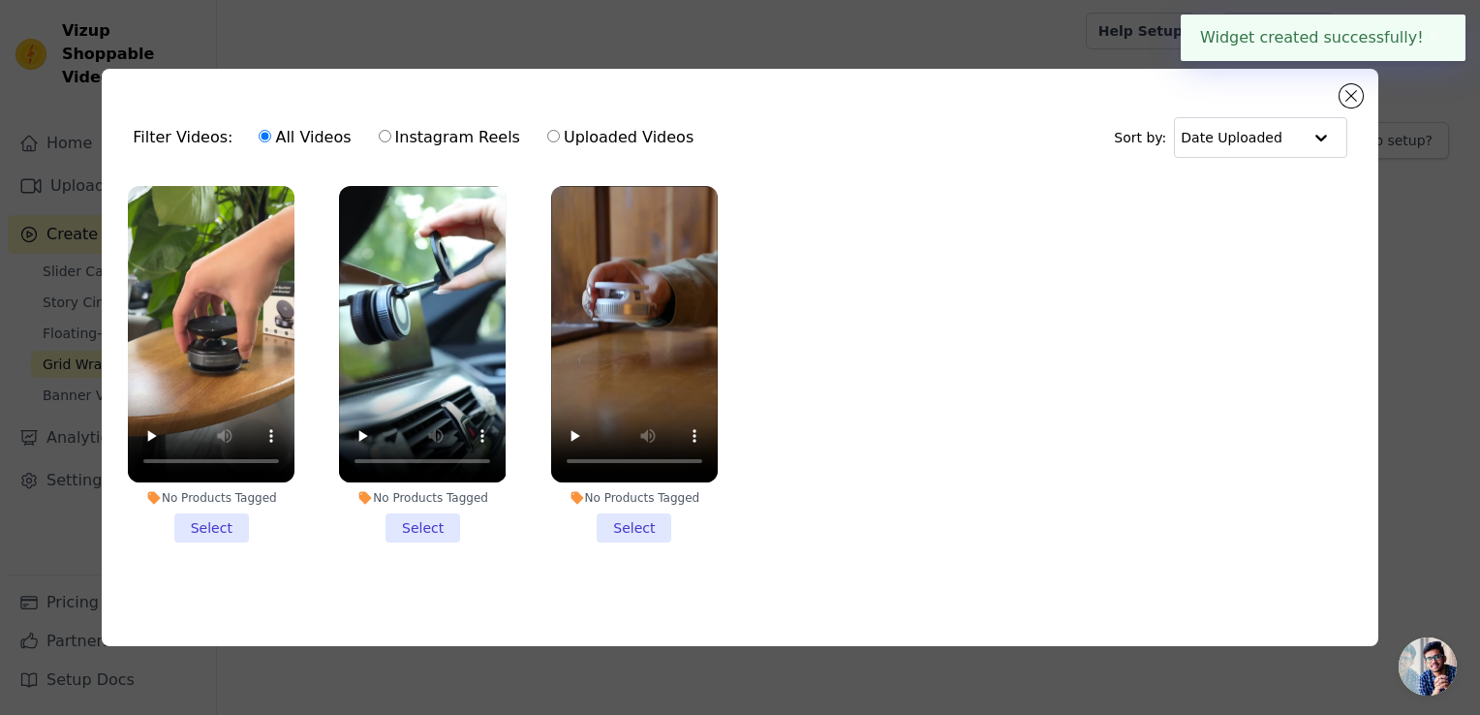
click at [205, 516] on li "No Products Tagged Select" at bounding box center [211, 364] width 167 height 357
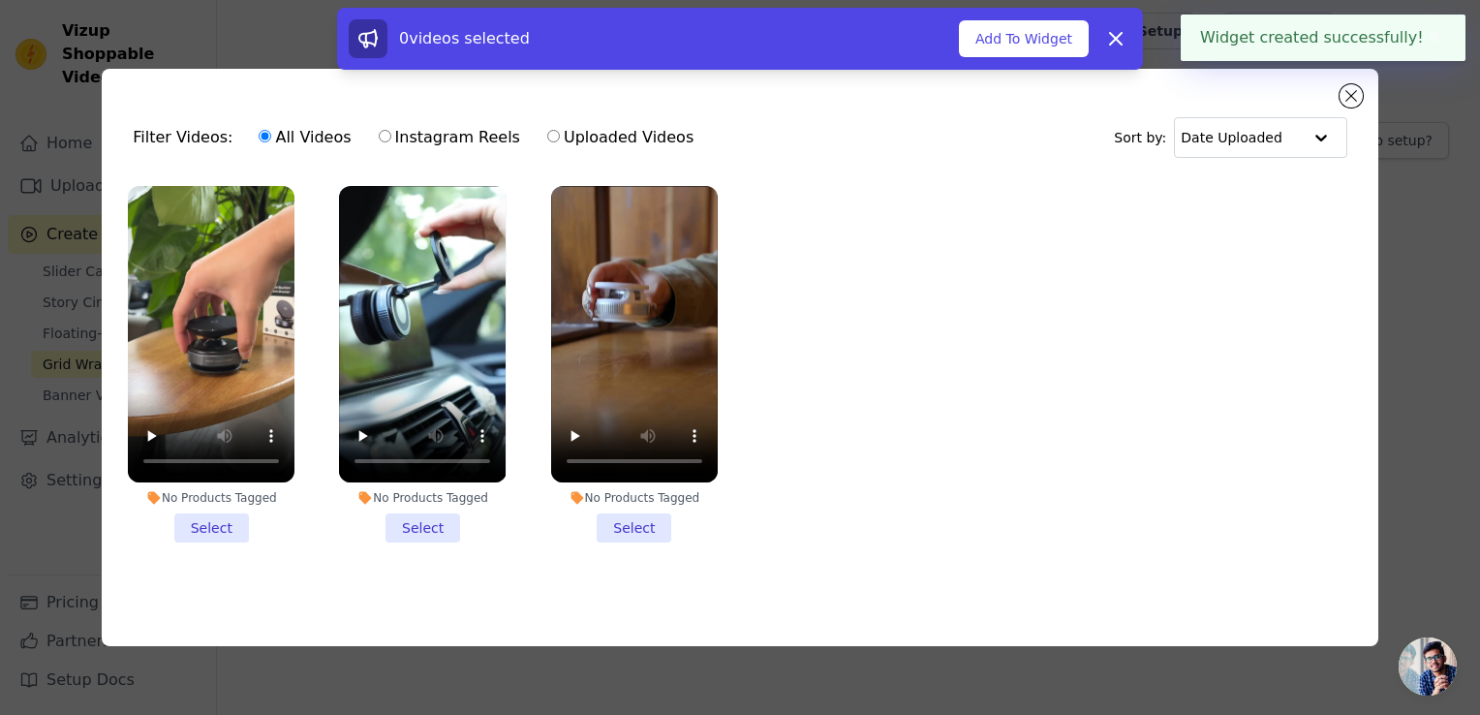
click at [434, 522] on li "No Products Tagged Select" at bounding box center [422, 364] width 167 height 357
click at [0, 0] on input "No Products Tagged Select" at bounding box center [0, 0] width 0 height 0
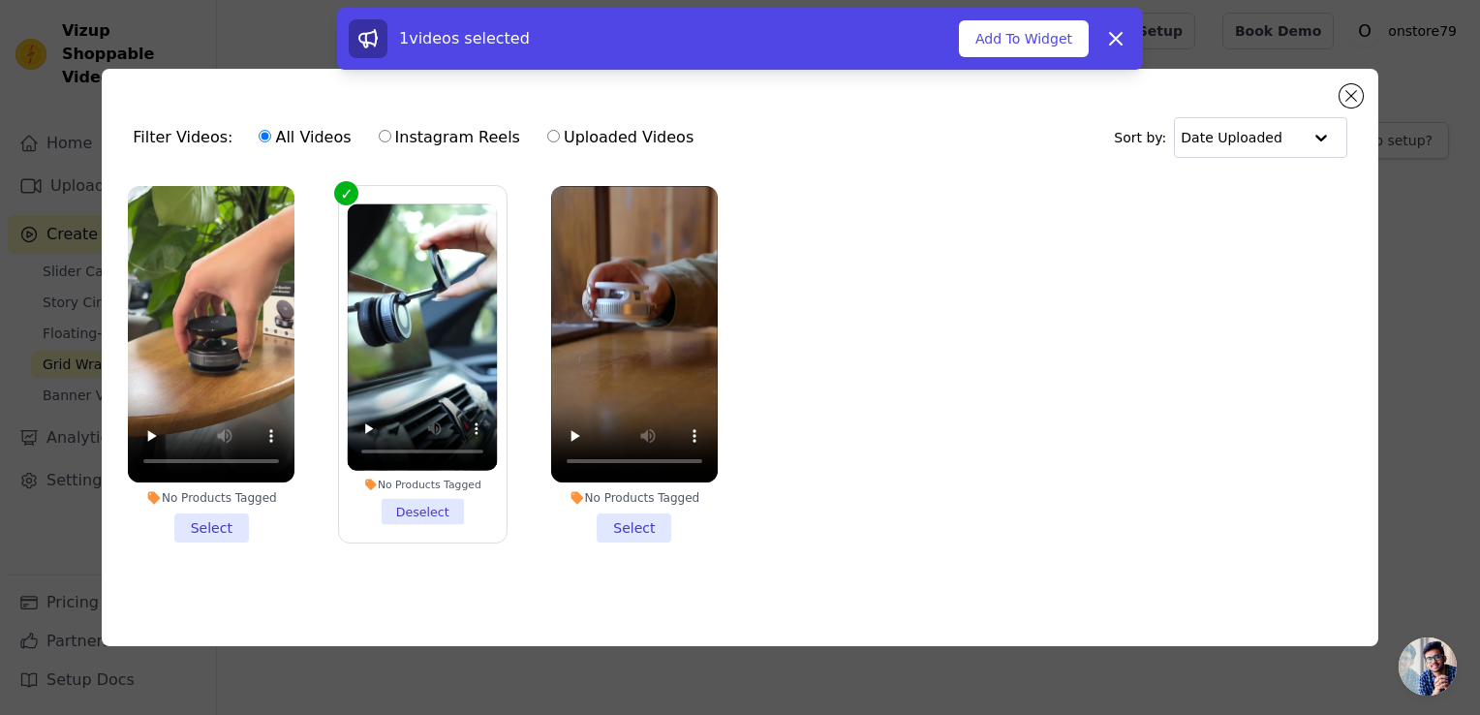
click at [624, 512] on li "No Products Tagged Select" at bounding box center [634, 364] width 167 height 357
click at [0, 0] on input "No Products Tagged Select" at bounding box center [0, 0] width 0 height 0
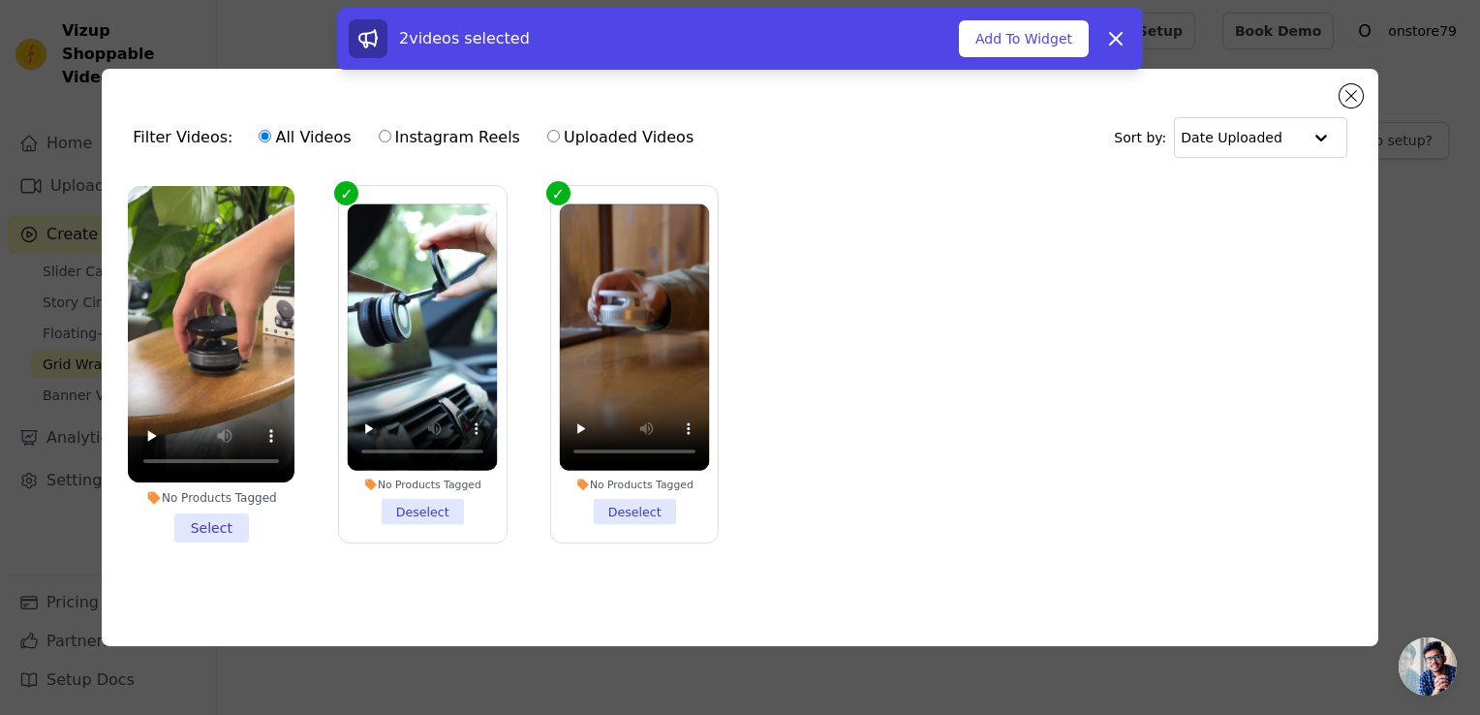
click at [224, 522] on li "No Products Tagged Select" at bounding box center [211, 364] width 167 height 357
click at [0, 0] on input "No Products Tagged Select" at bounding box center [0, 0] width 0 height 0
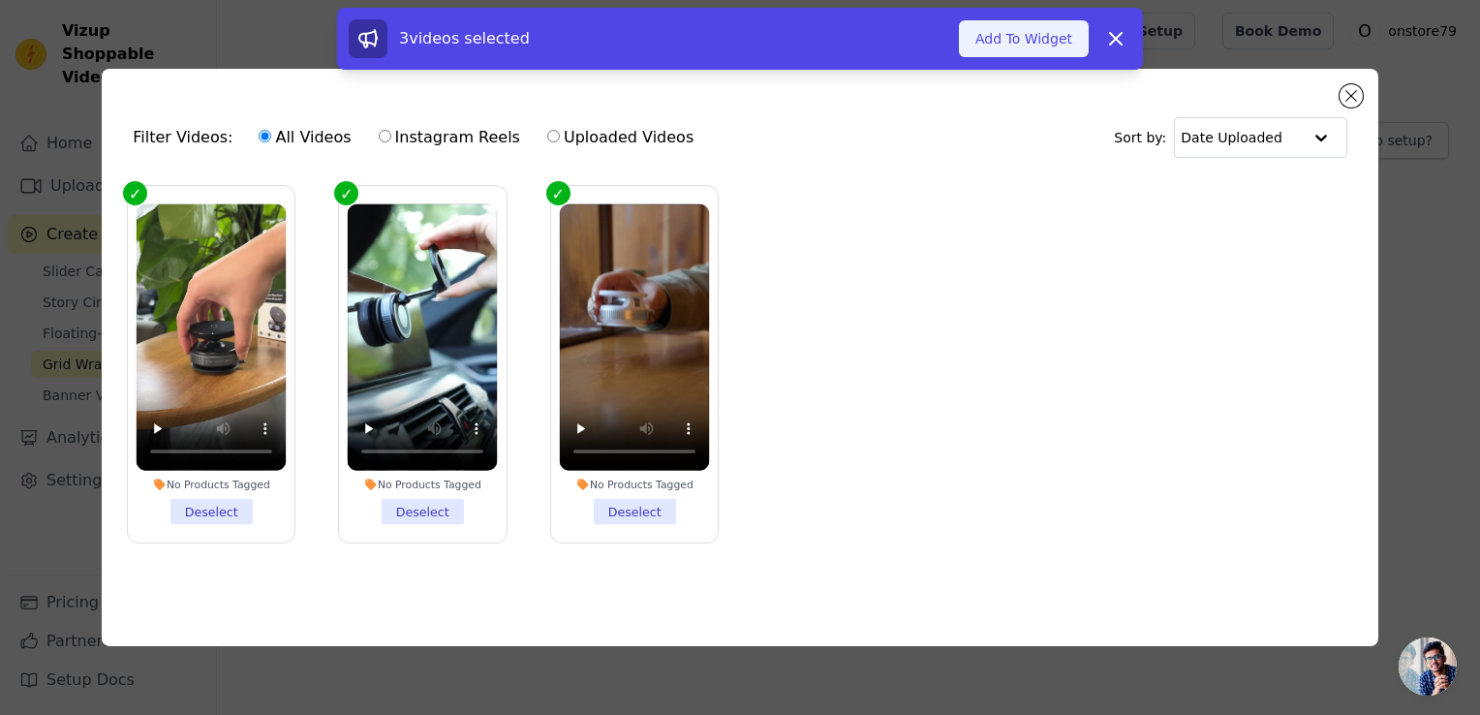
click at [1011, 42] on button "Add To Widget" at bounding box center [1024, 38] width 130 height 37
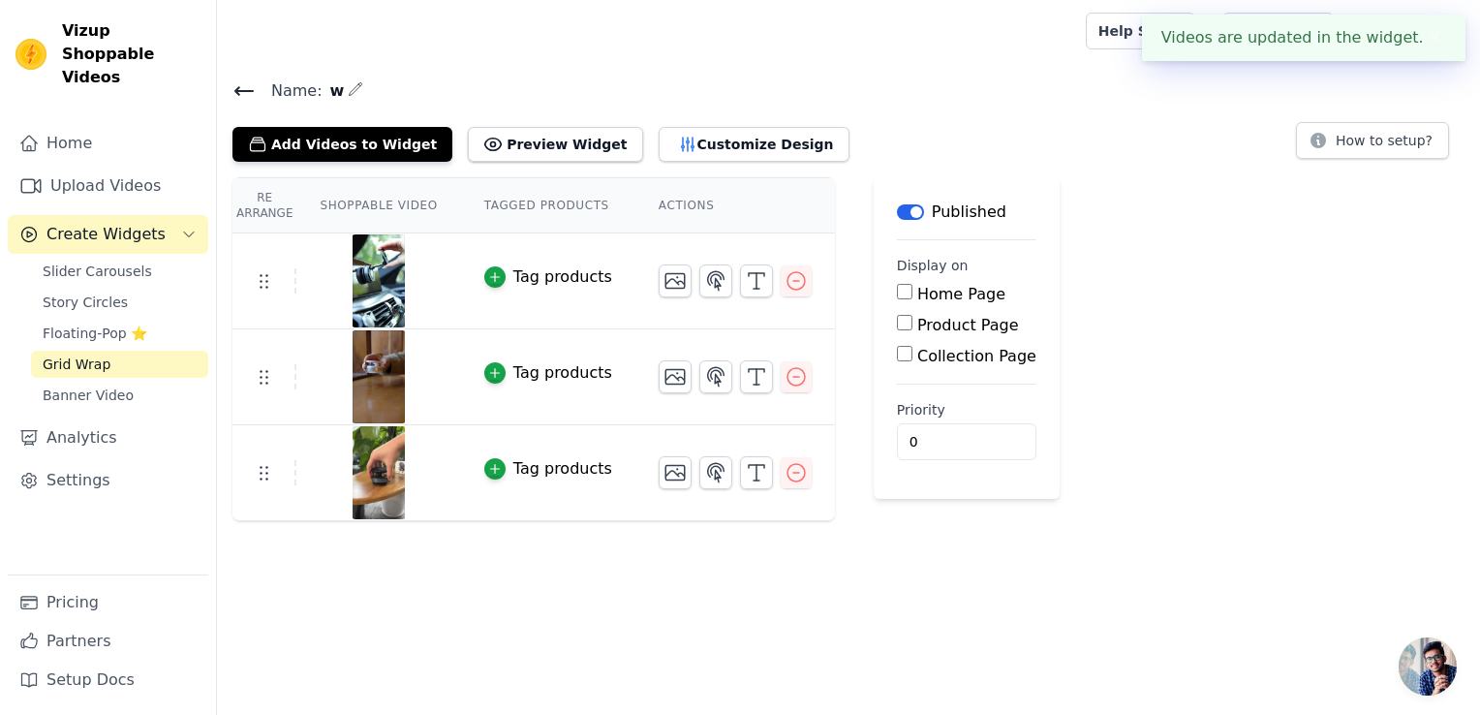
click at [874, 320] on main "Label Published Display on Home Page Product Page Collection Page Priority 0" at bounding box center [967, 338] width 186 height 322
click at [897, 323] on input "Product Page" at bounding box center [905, 323] width 16 height 16
checkbox input "true"
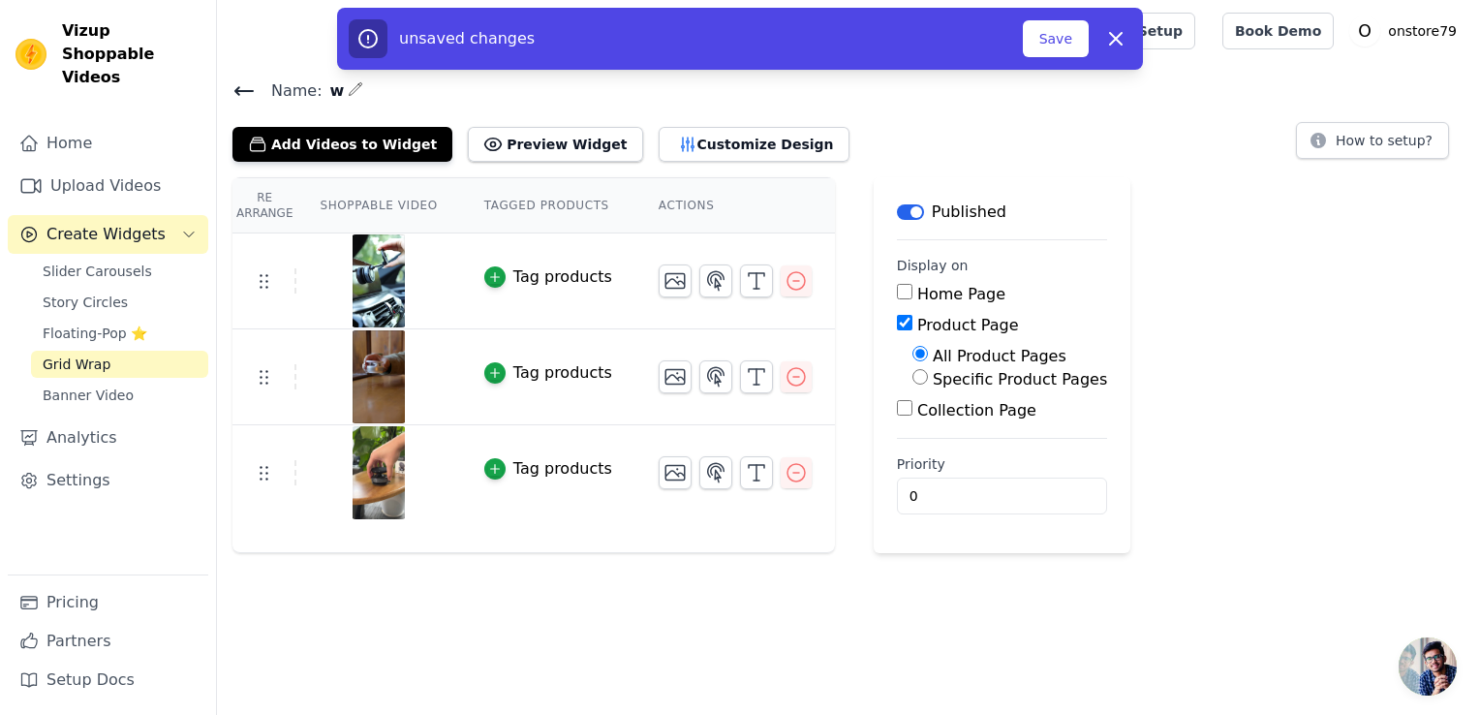
click at [913, 379] on input "Specific Product Pages" at bounding box center [921, 377] width 16 height 16
radio input "true"
click at [913, 417] on button "Select Products" at bounding box center [978, 423] width 130 height 33
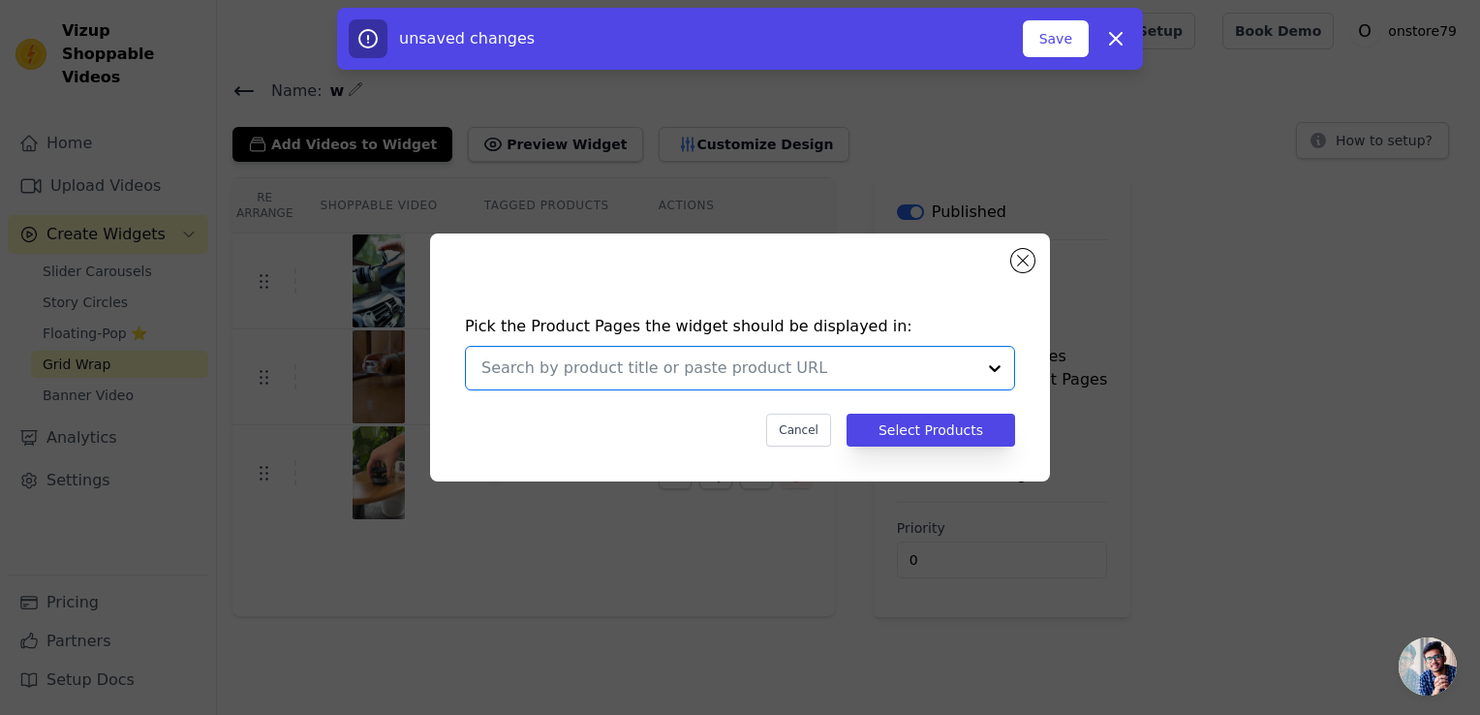
click at [814, 378] on input "text" at bounding box center [728, 368] width 494 height 23
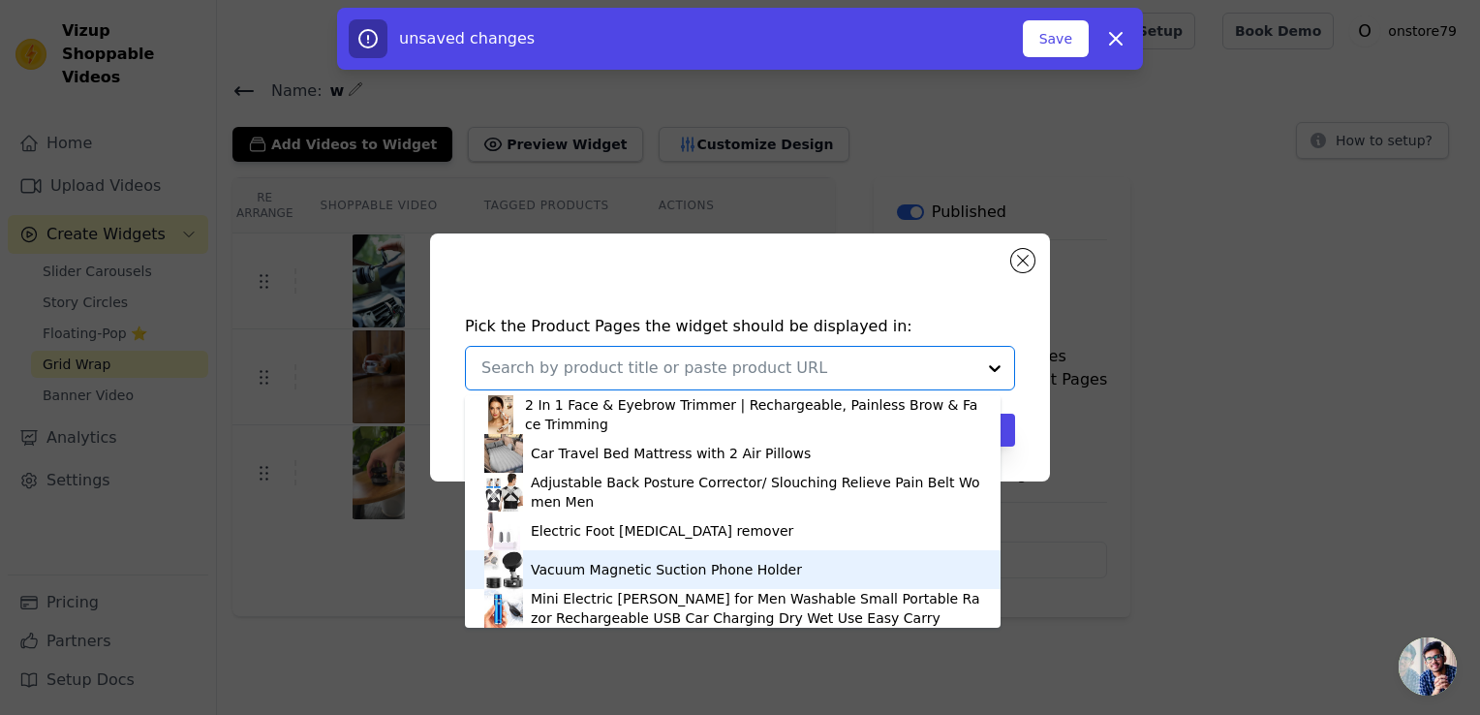
click at [683, 565] on div "Vacuum Magnetic Suction Phone Holder" at bounding box center [666, 569] width 271 height 19
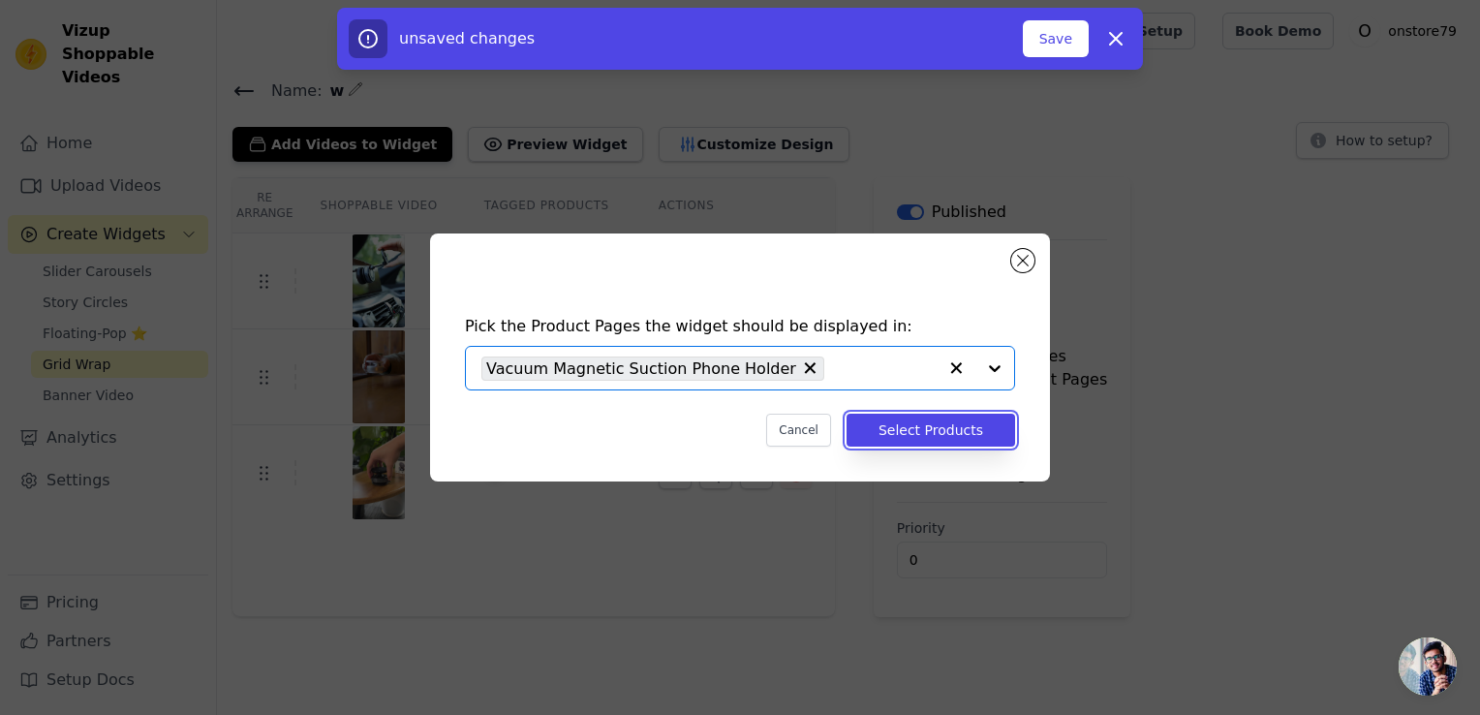
click at [973, 416] on button "Select Products" at bounding box center [931, 430] width 169 height 33
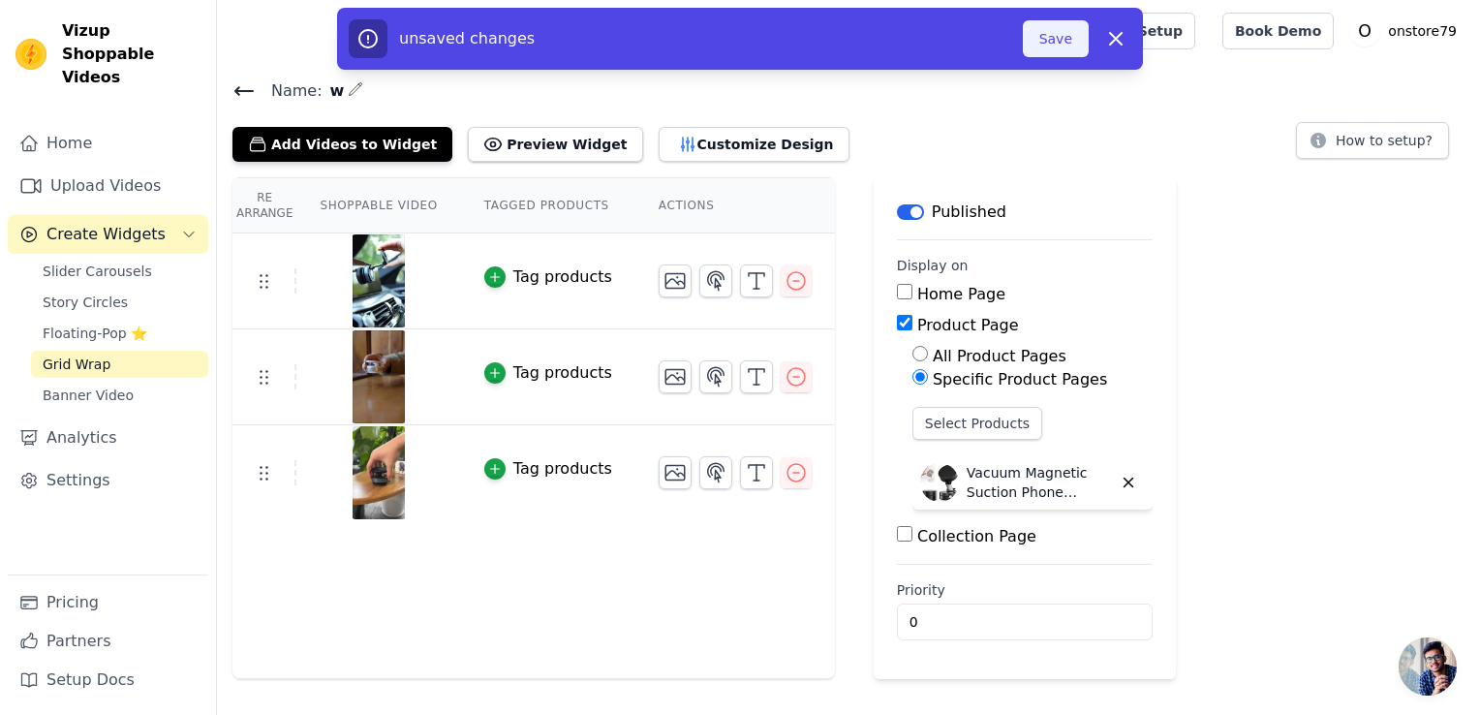
click at [1049, 20] on button "Save" at bounding box center [1056, 38] width 66 height 37
click at [1046, 34] on button "Save" at bounding box center [1056, 38] width 66 height 37
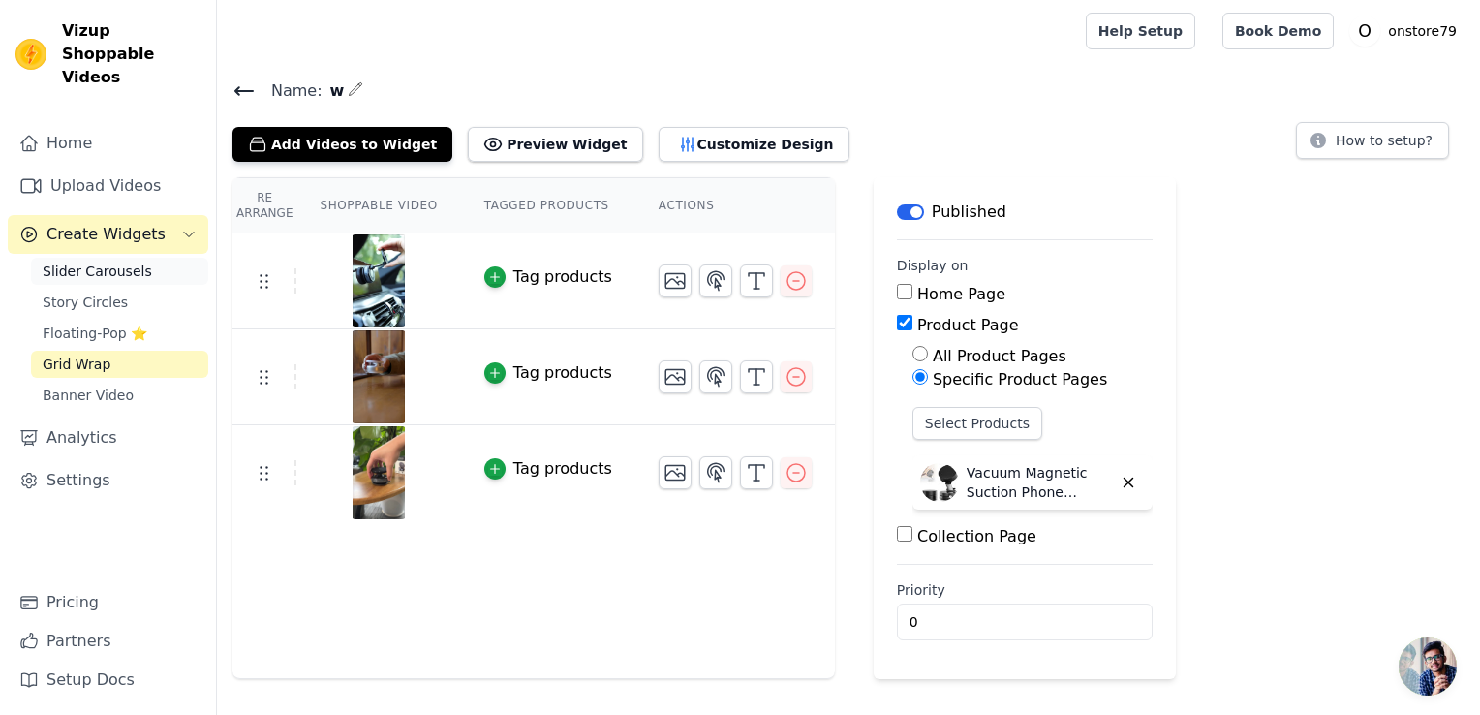
click at [117, 262] on span "Slider Carousels" at bounding box center [97, 271] width 109 height 19
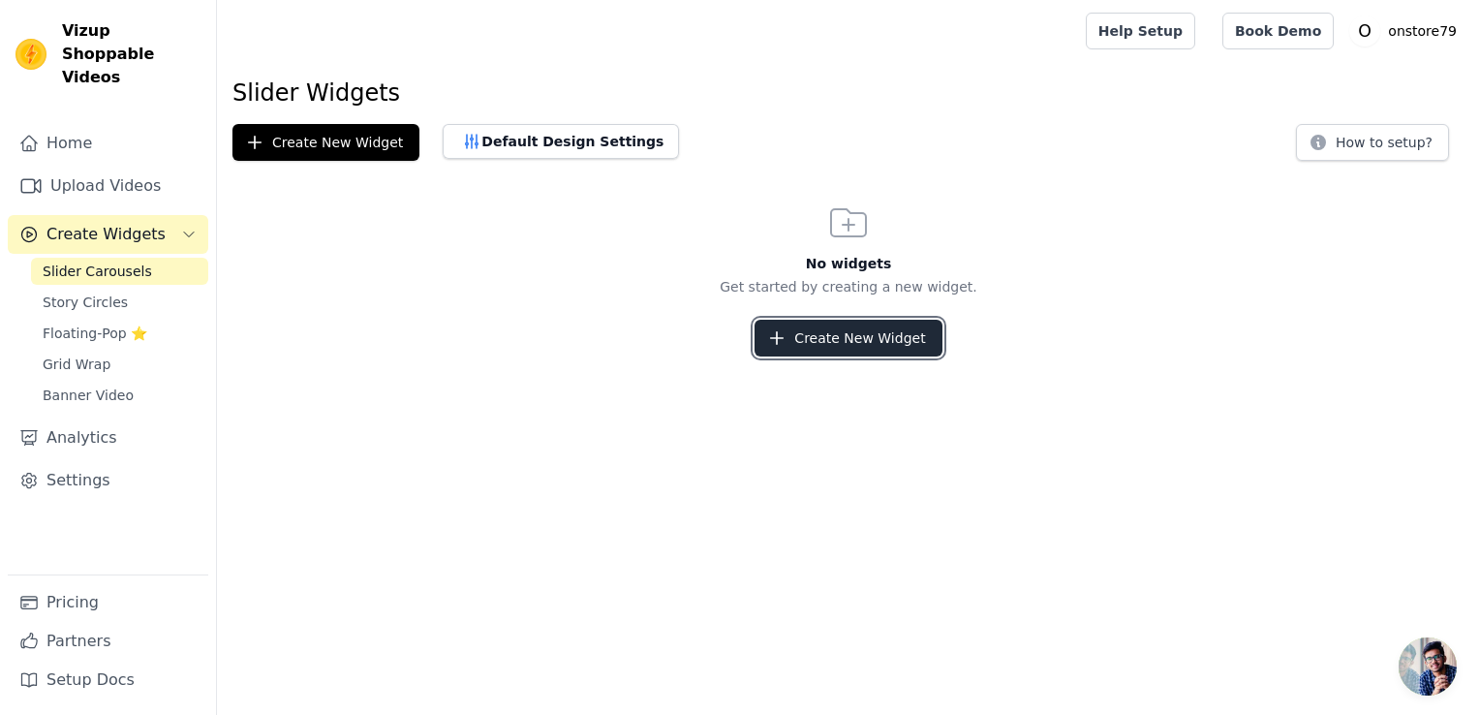
click at [806, 335] on button "Create New Widget" at bounding box center [848, 338] width 187 height 37
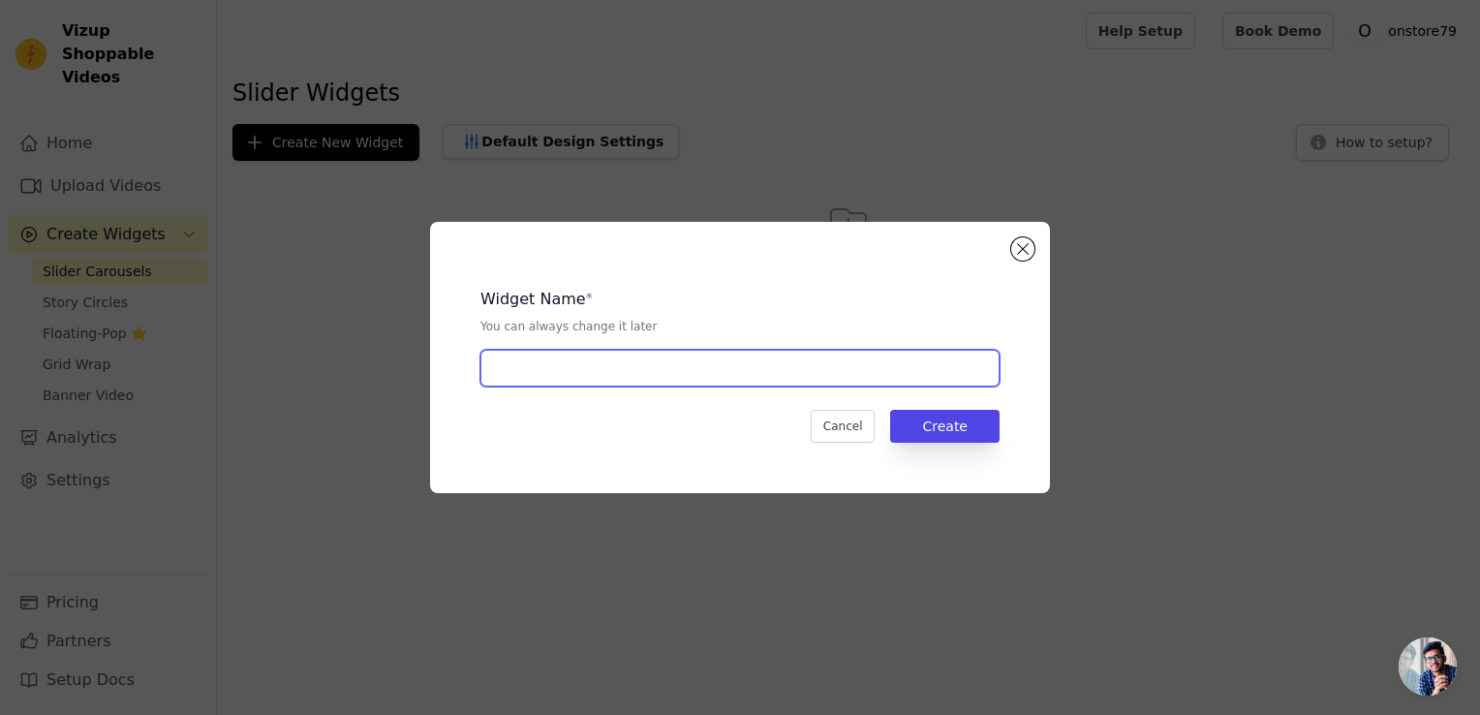
click at [716, 375] on input "text" at bounding box center [740, 368] width 519 height 37
type input "w"
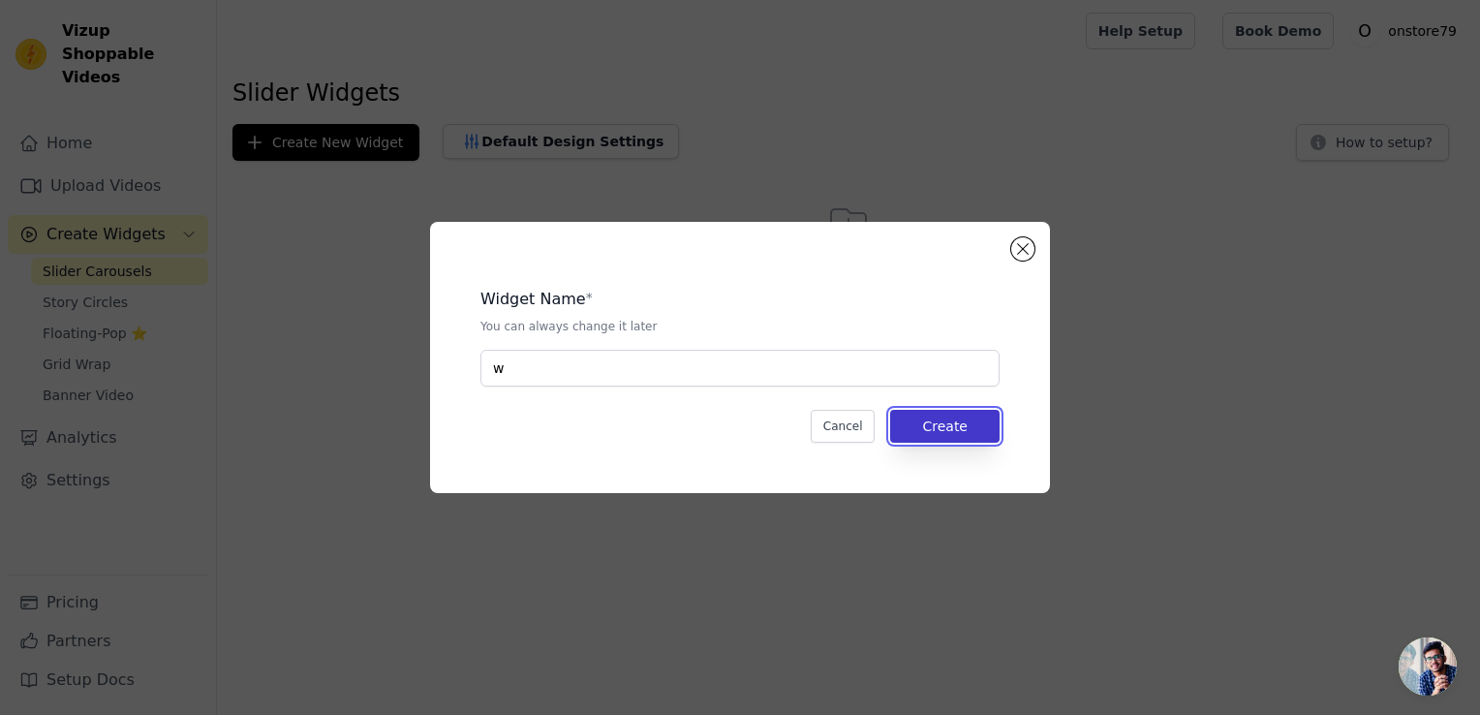
click at [986, 424] on button "Create" at bounding box center [944, 426] width 109 height 33
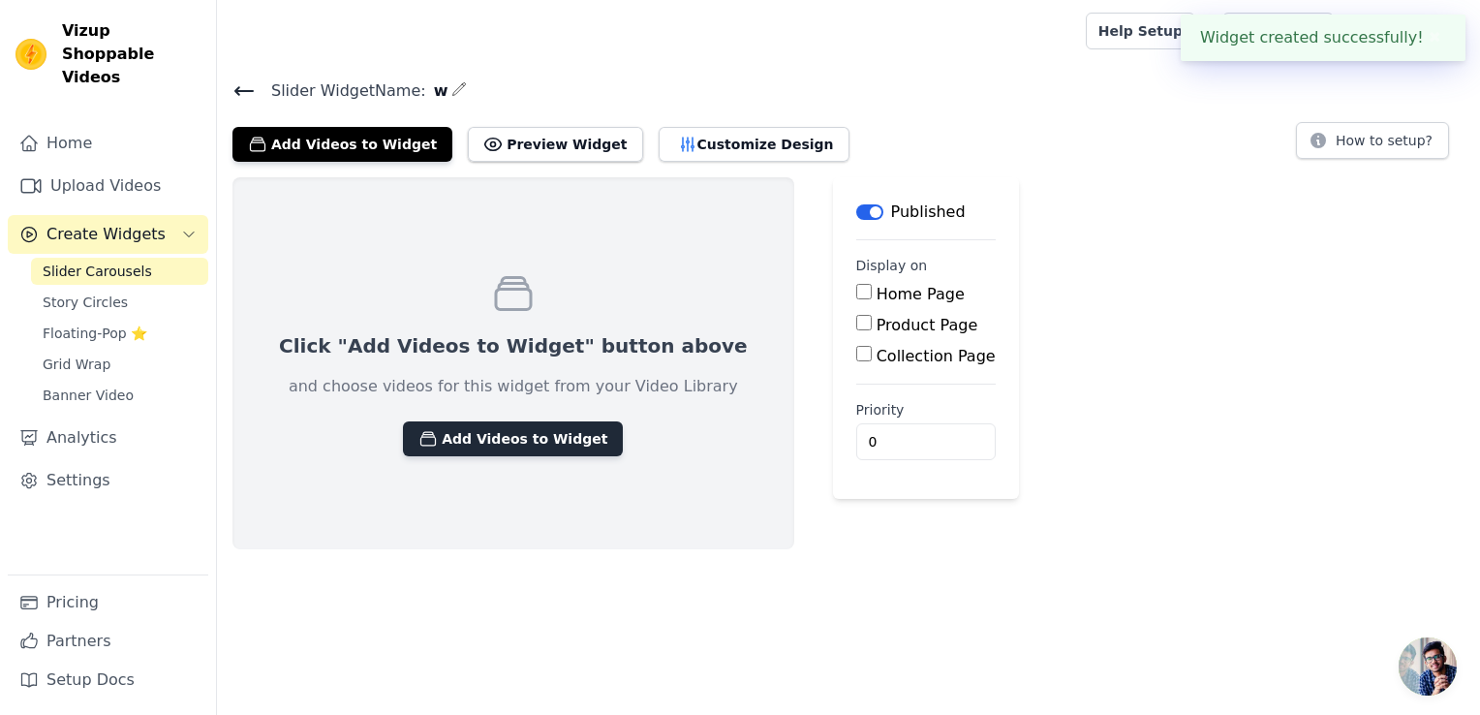
click at [457, 445] on button "Add Videos to Widget" at bounding box center [513, 438] width 220 height 35
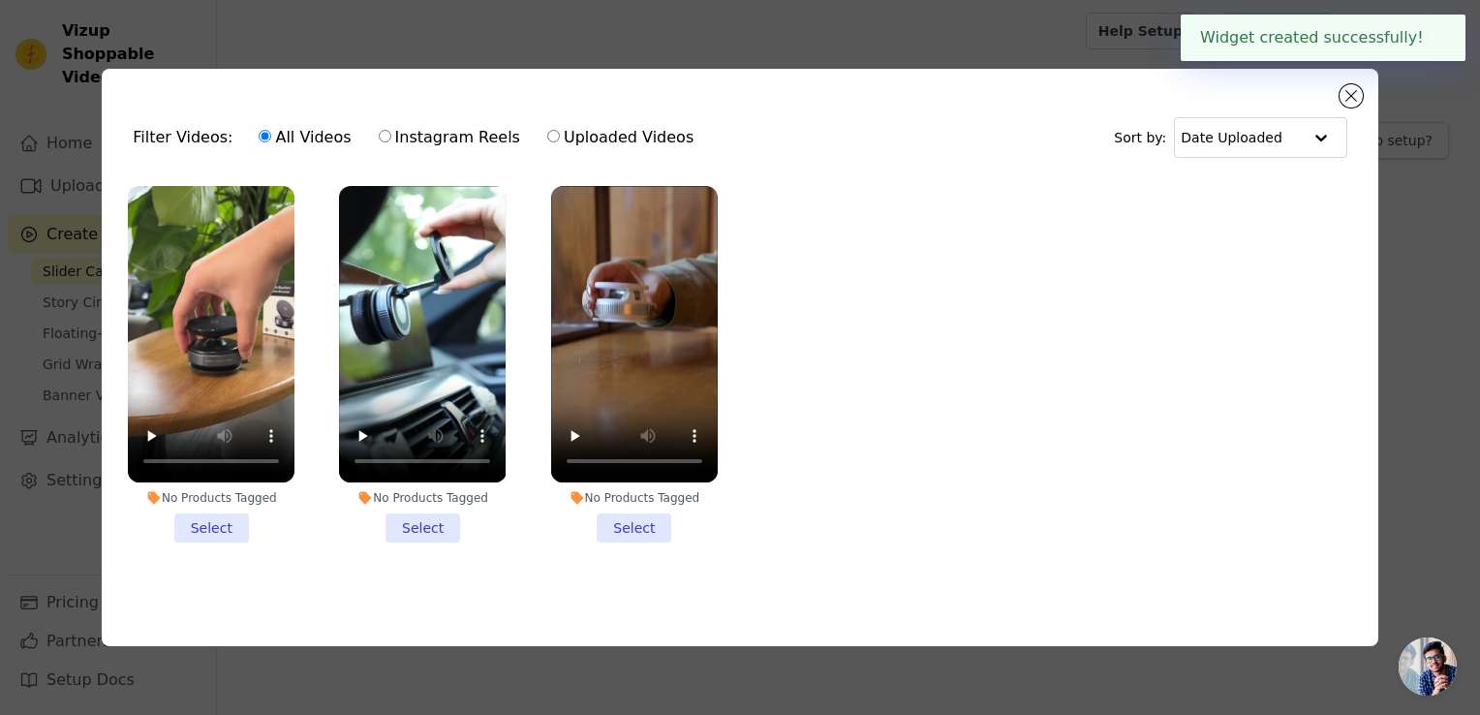
click at [221, 512] on li "No Products Tagged Select" at bounding box center [211, 364] width 167 height 357
click at [0, 0] on input "No Products Tagged Select" at bounding box center [0, 0] width 0 height 0
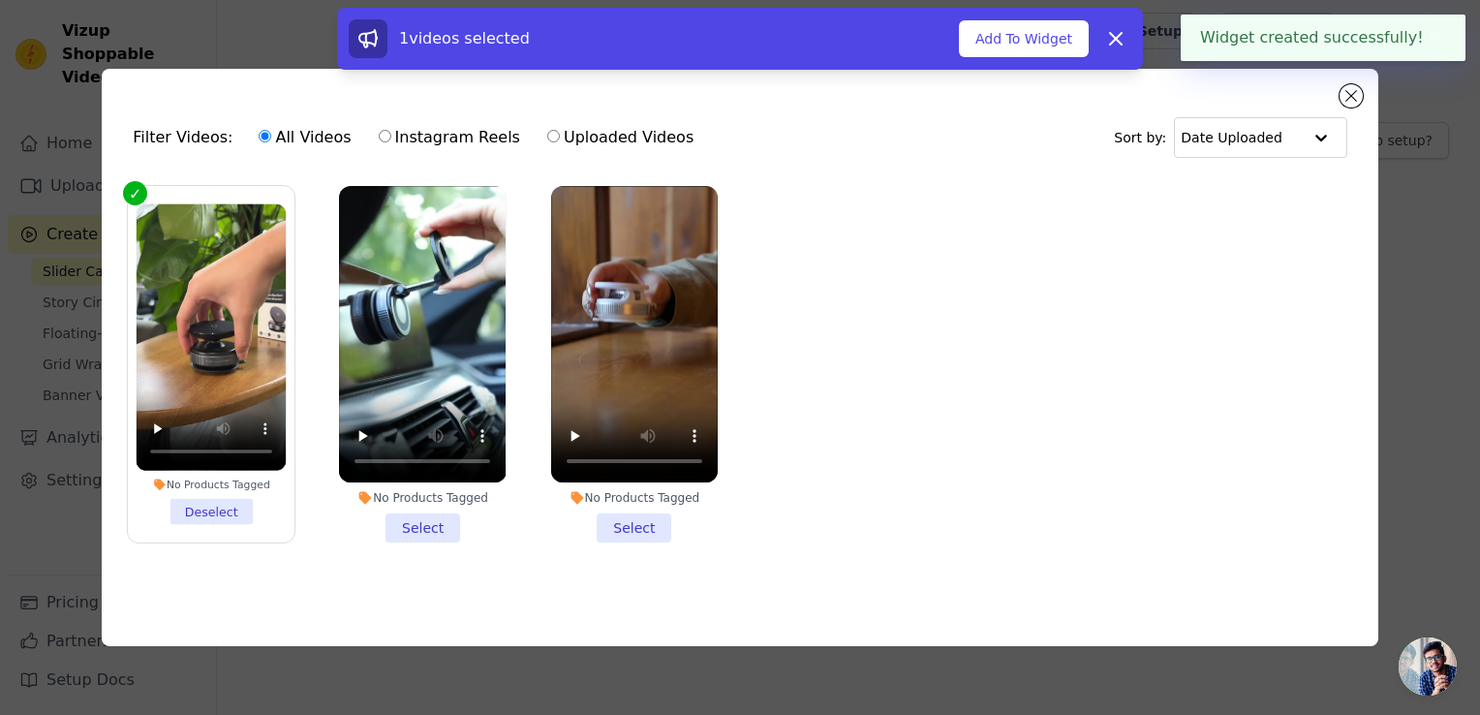
click at [434, 518] on li "No Products Tagged Select" at bounding box center [422, 364] width 167 height 357
click at [0, 0] on input "No Products Tagged Select" at bounding box center [0, 0] width 0 height 0
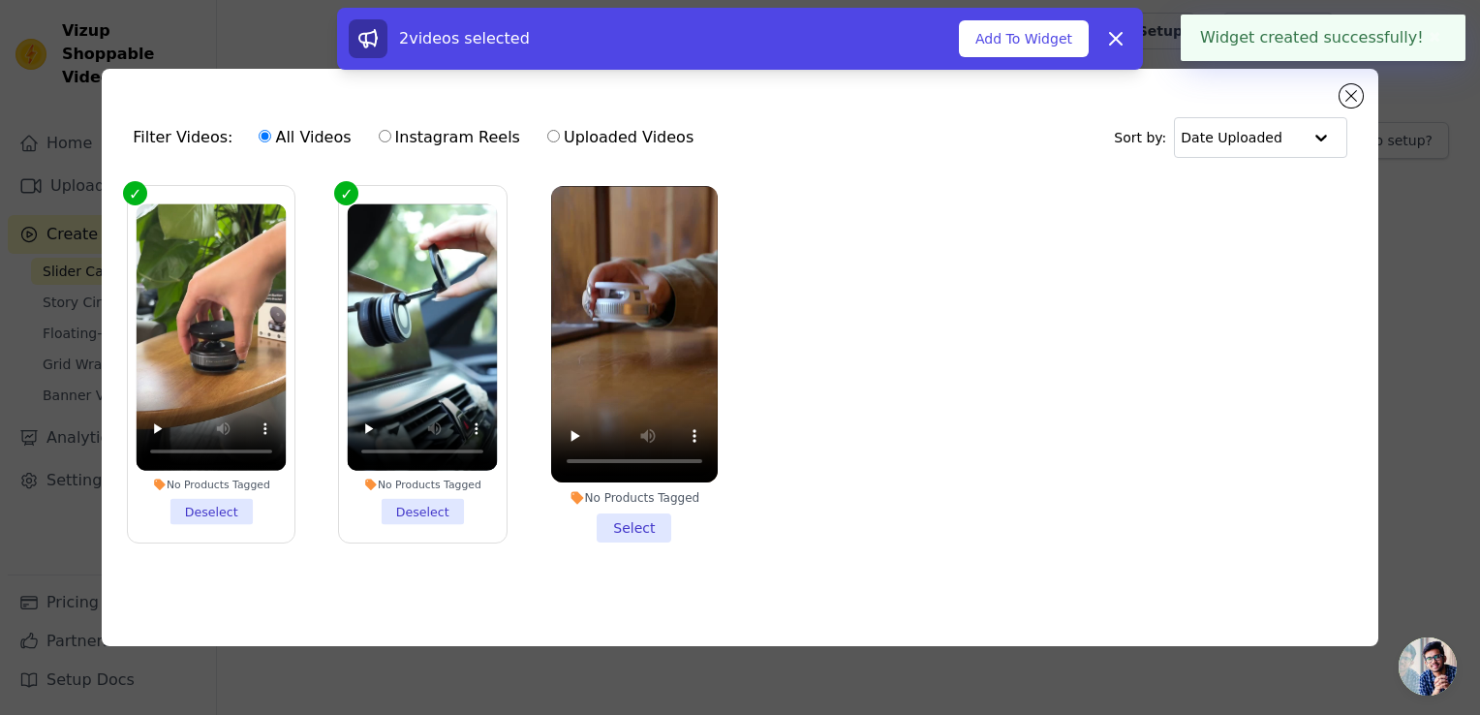
click at [602, 522] on li "No Products Tagged Select" at bounding box center [634, 364] width 167 height 357
click at [0, 0] on input "No Products Tagged Select" at bounding box center [0, 0] width 0 height 0
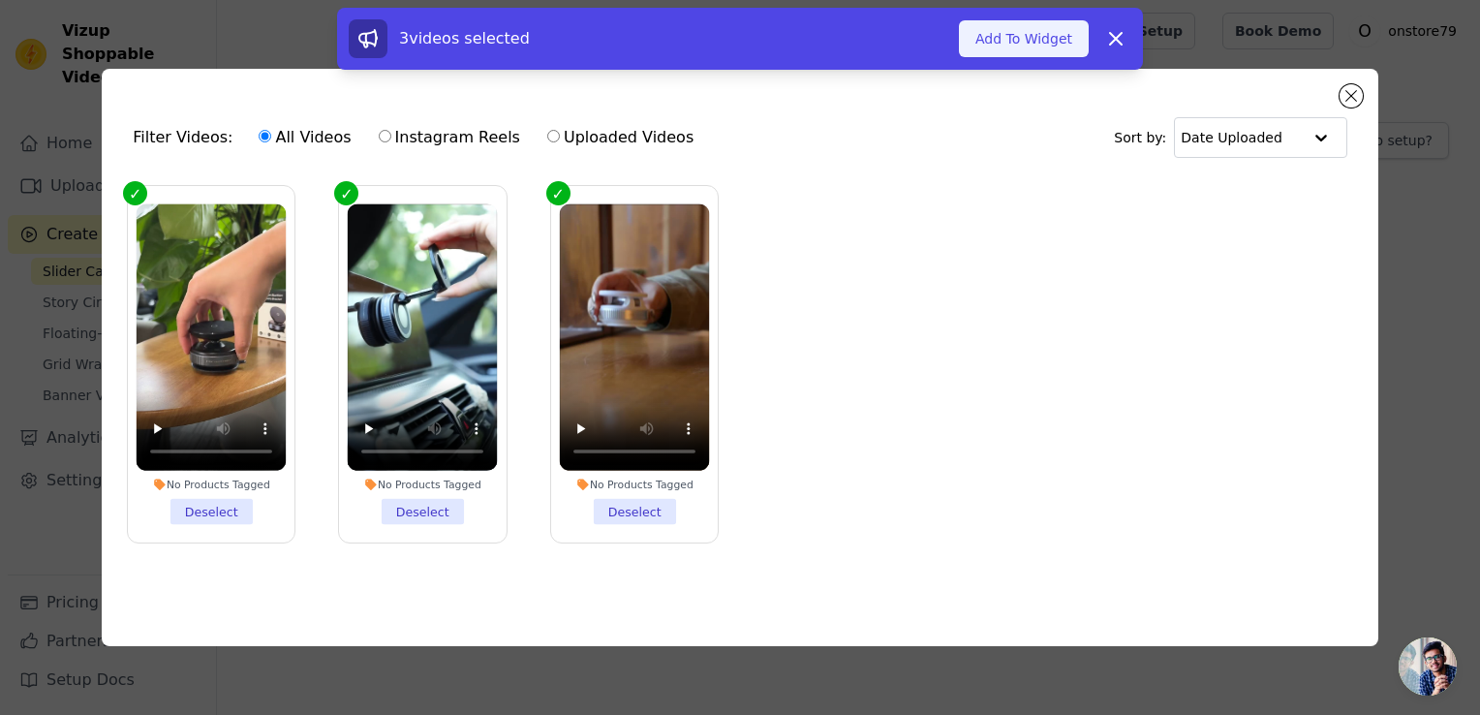
click at [1042, 40] on button "Add To Widget" at bounding box center [1024, 38] width 130 height 37
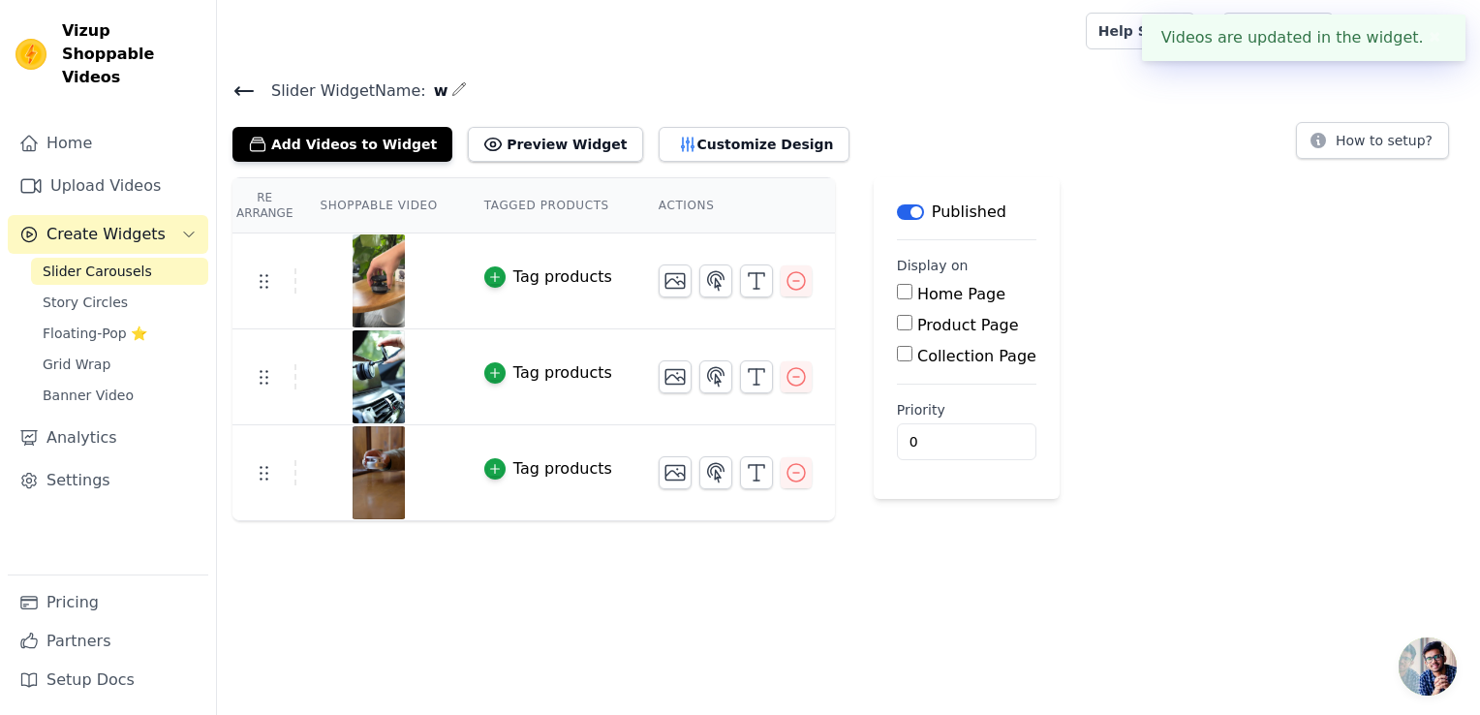
click at [897, 325] on input "Product Page" at bounding box center [905, 323] width 16 height 16
checkbox input "true"
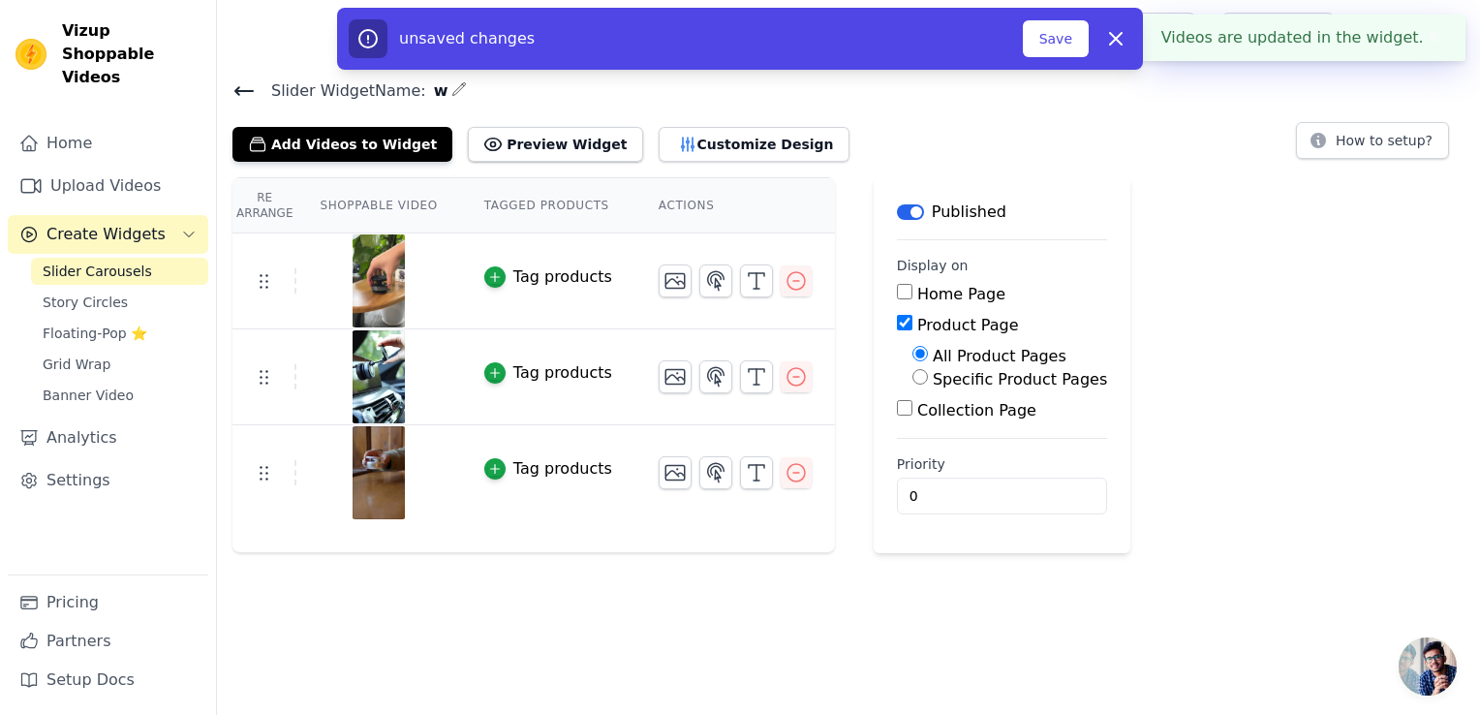
click at [913, 378] on input "Specific Product Pages" at bounding box center [921, 377] width 16 height 16
radio input "true"
click at [913, 424] on button "Select Products" at bounding box center [978, 423] width 130 height 33
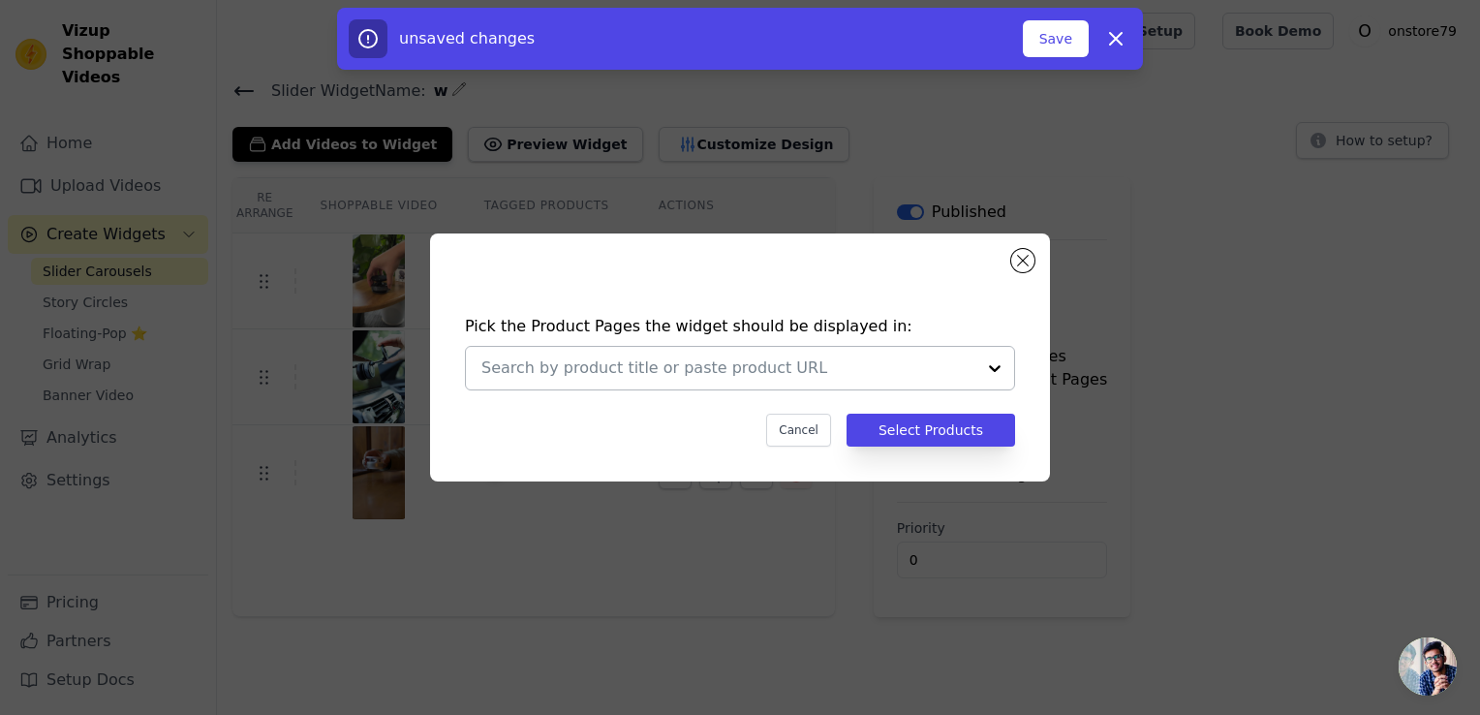
click at [894, 372] on input "text" at bounding box center [728, 368] width 494 height 23
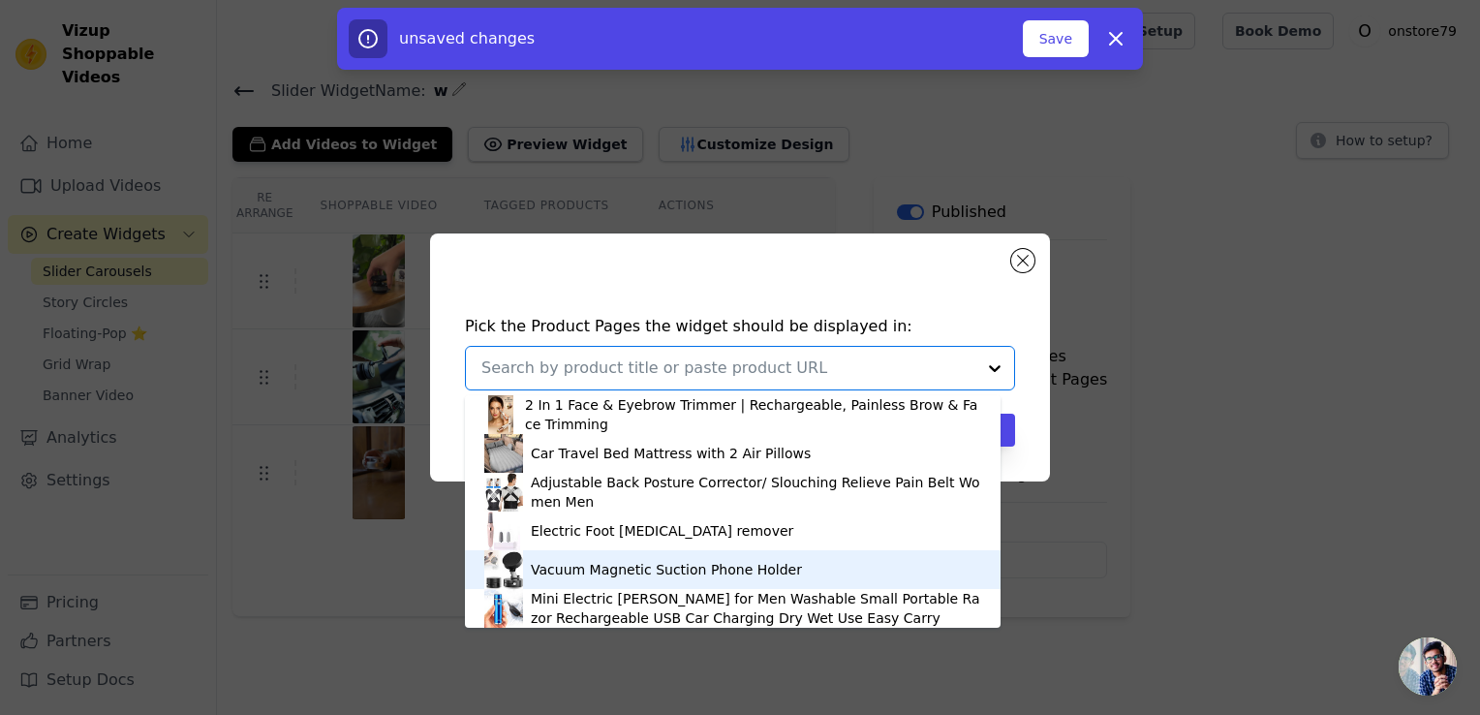
click at [721, 557] on div "Vacuum Magnetic Suction Phone Holder" at bounding box center [732, 569] width 497 height 39
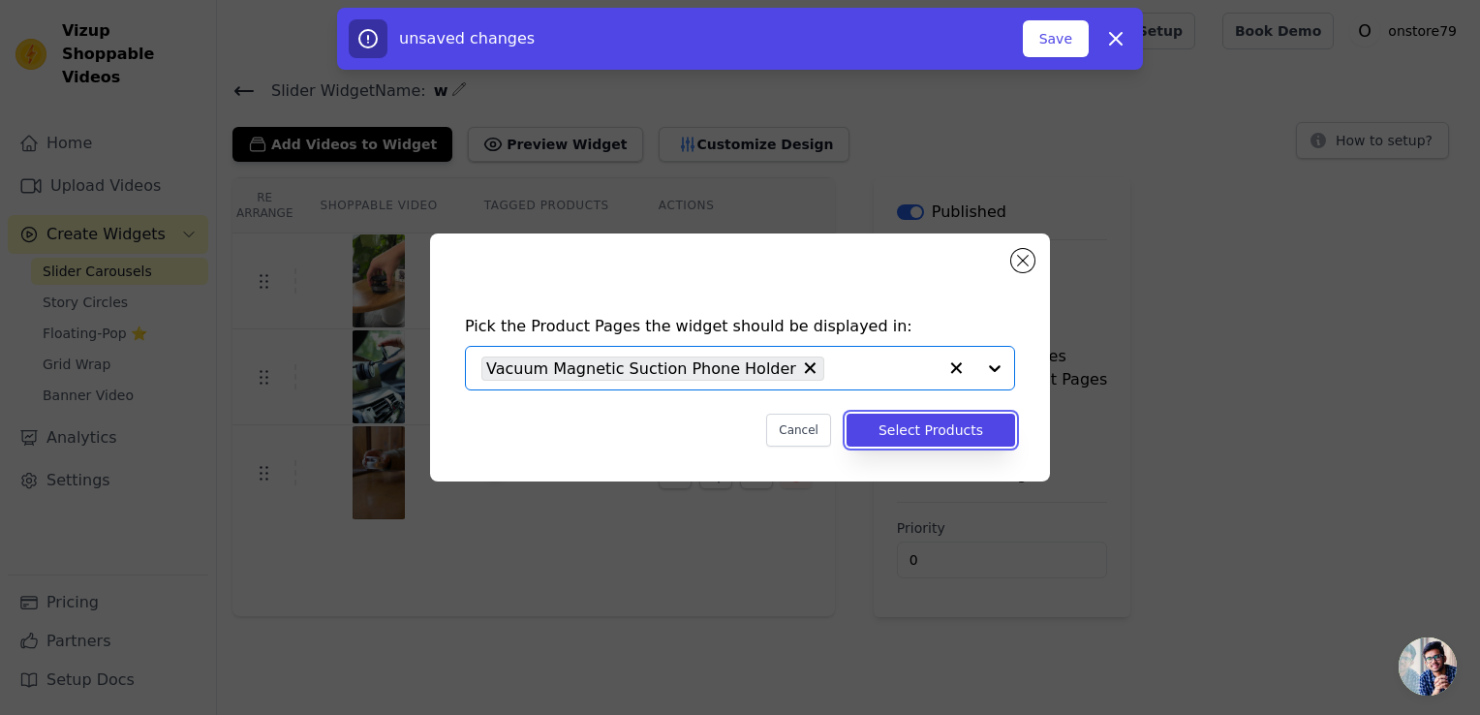
click at [1008, 421] on button "Select Products" at bounding box center [931, 430] width 169 height 33
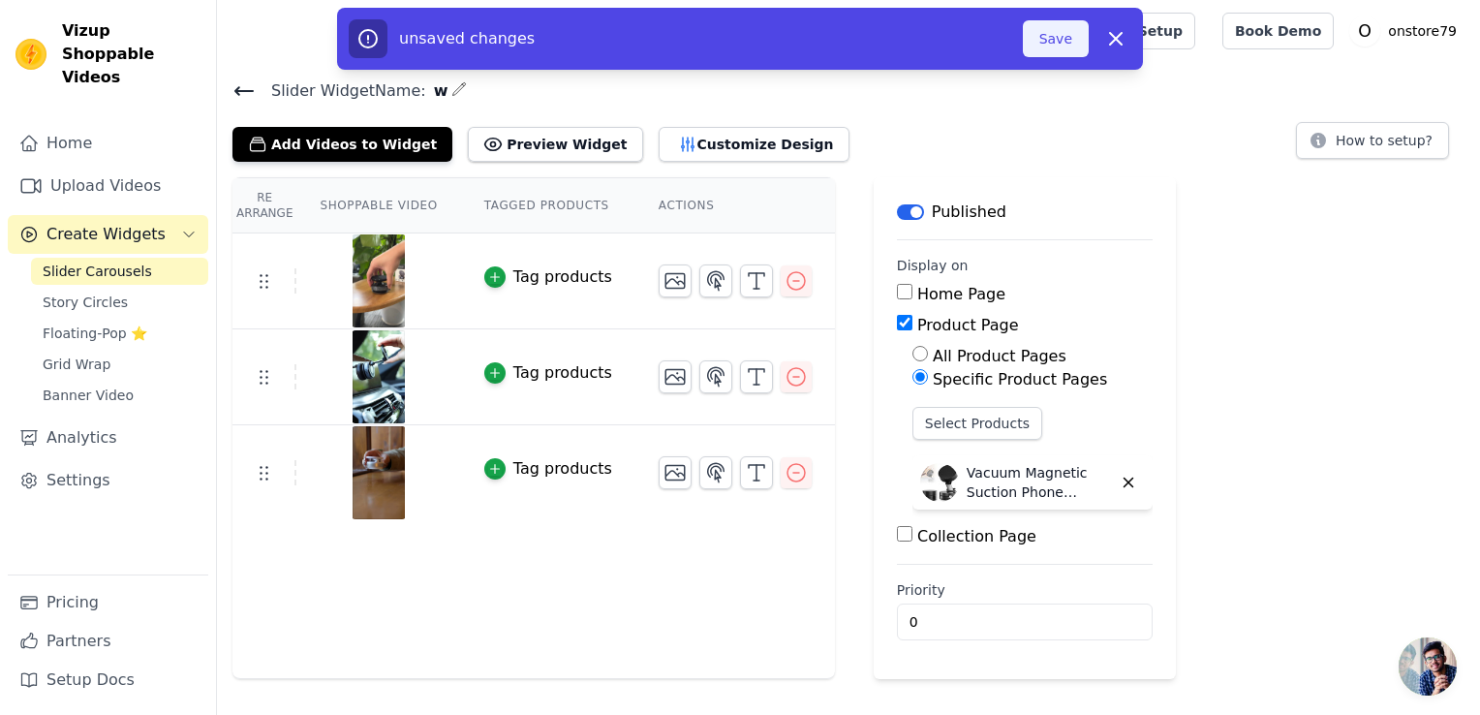
click at [1048, 35] on button "Save" at bounding box center [1056, 38] width 66 height 37
click at [1063, 38] on div at bounding box center [648, 31] width 830 height 62
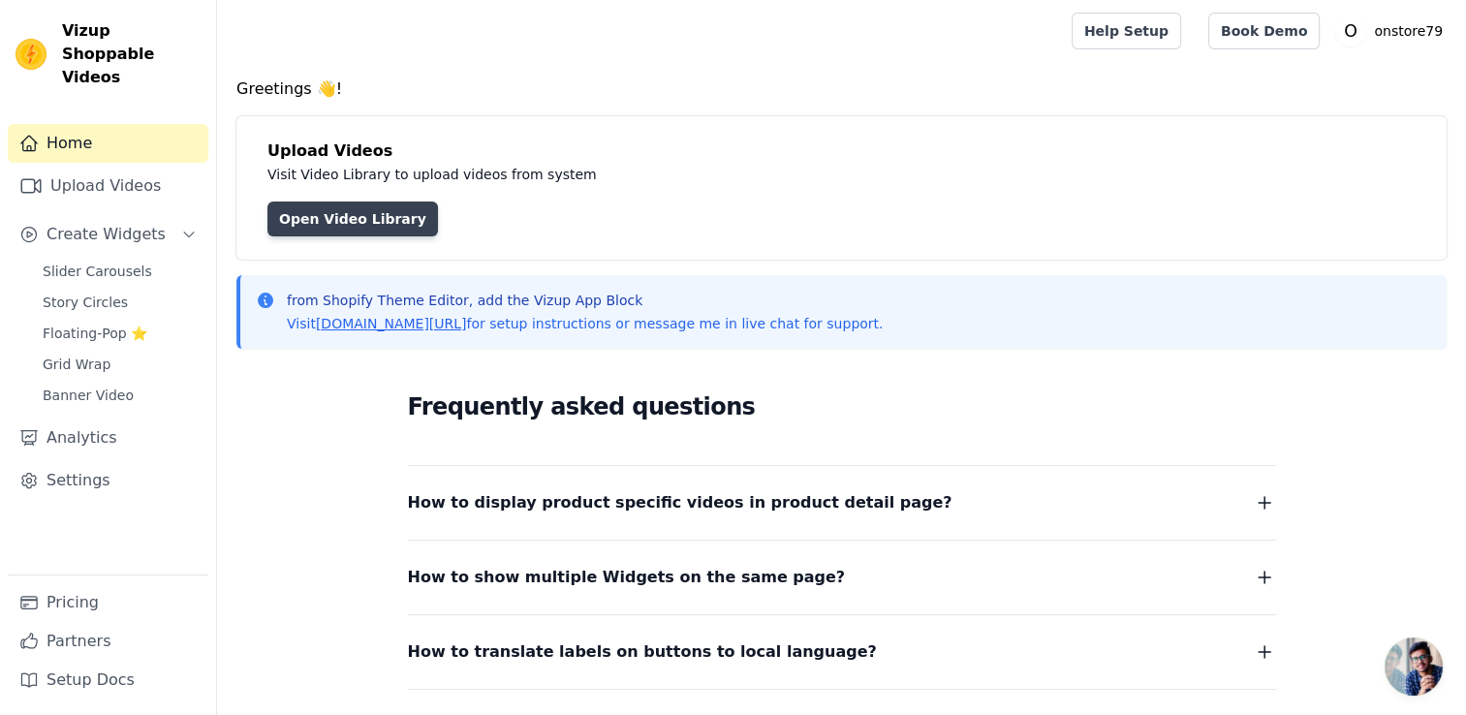
click at [318, 208] on link "Open Video Library" at bounding box center [352, 219] width 171 height 35
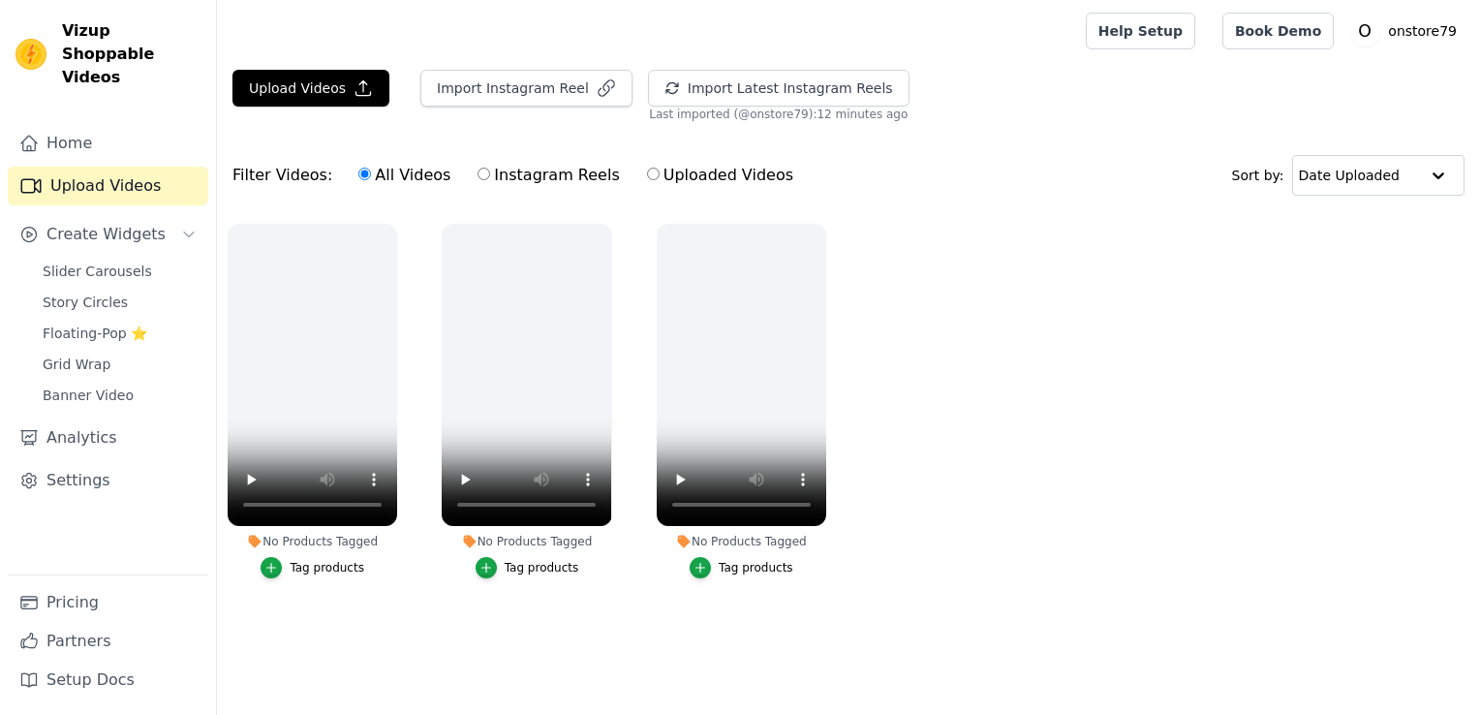
click at [478, 172] on input "Instagram Reels" at bounding box center [484, 174] width 13 height 13
radio input "true"
click at [492, 98] on button "Import Instagram Reel" at bounding box center [526, 88] width 212 height 37
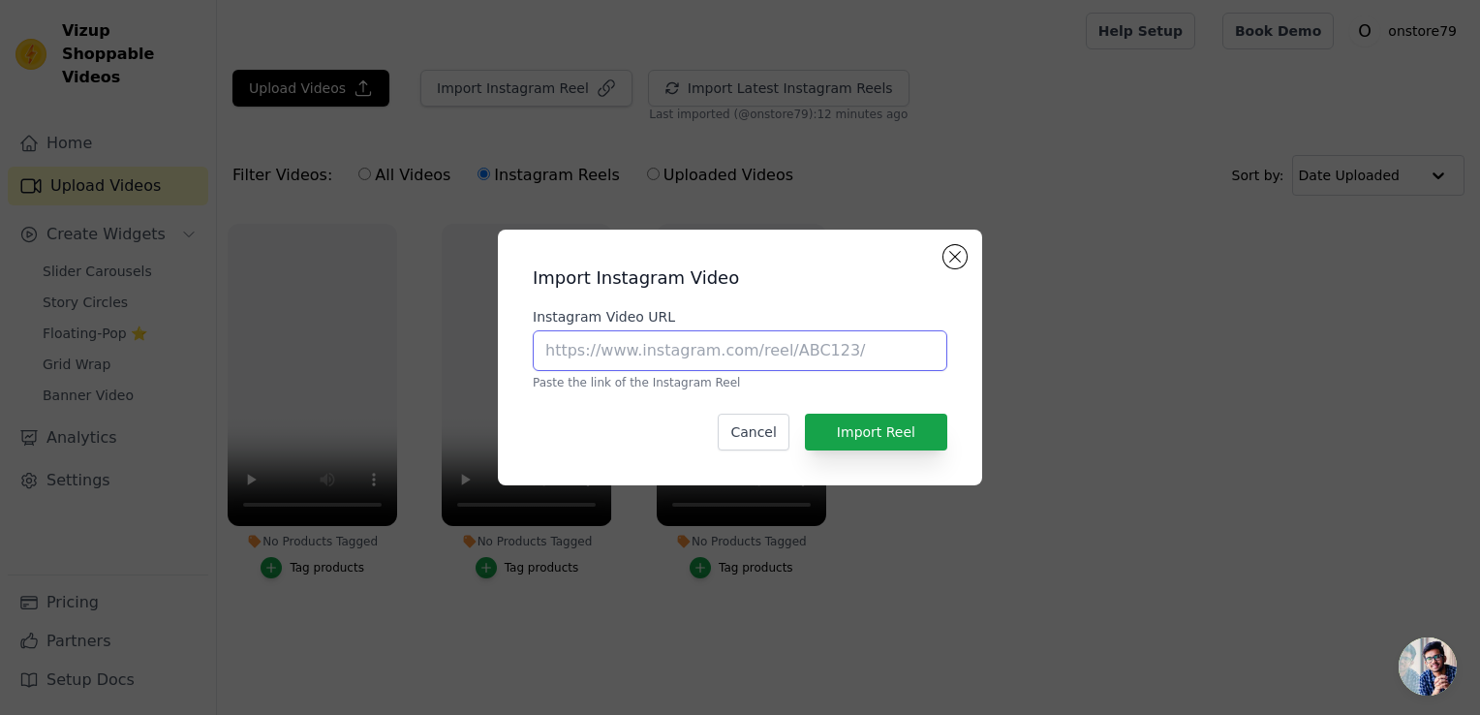
click at [739, 332] on input "Instagram Video URL" at bounding box center [740, 350] width 415 height 41
paste input "[URL][DOMAIN_NAME]"
type input "[URL][DOMAIN_NAME]"
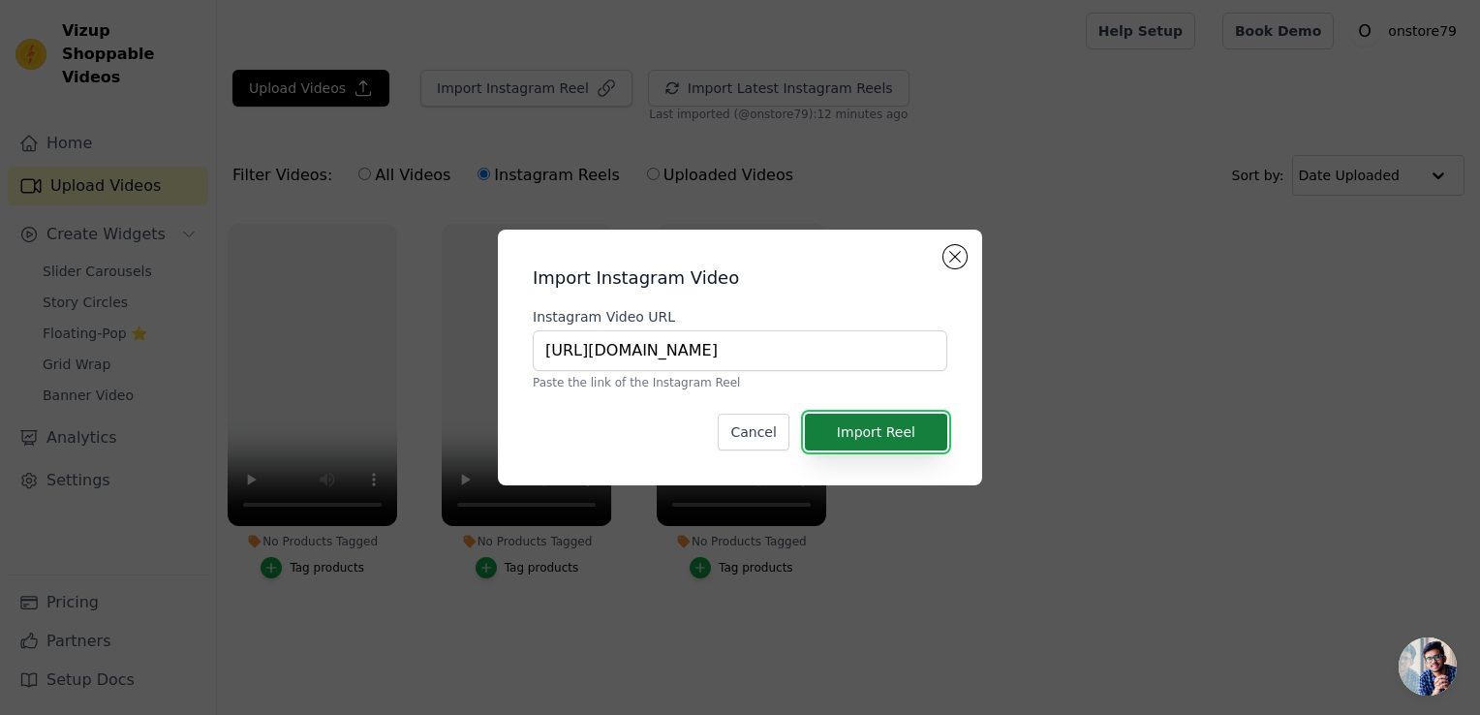
click at [901, 428] on button "Import Reel" at bounding box center [876, 432] width 142 height 37
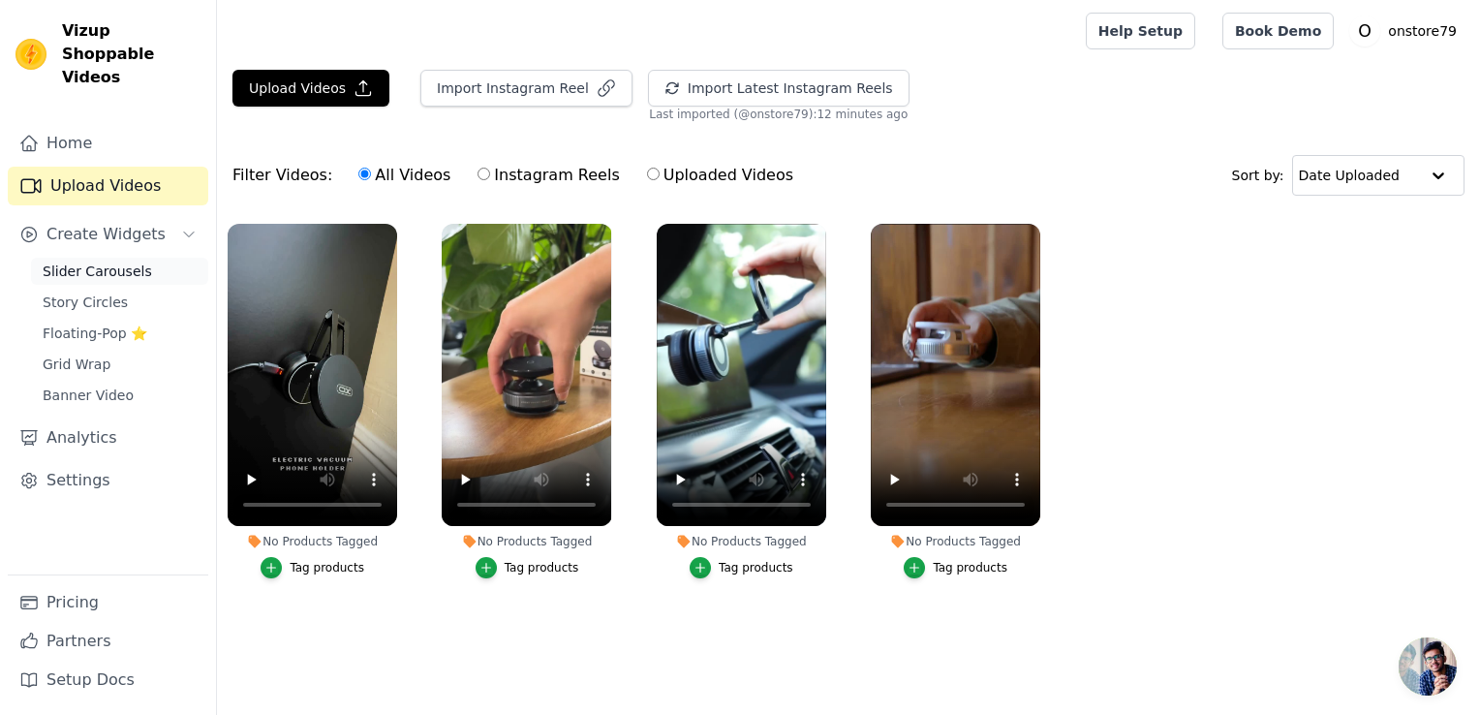
click at [106, 262] on span "Slider Carousels" at bounding box center [97, 271] width 109 height 19
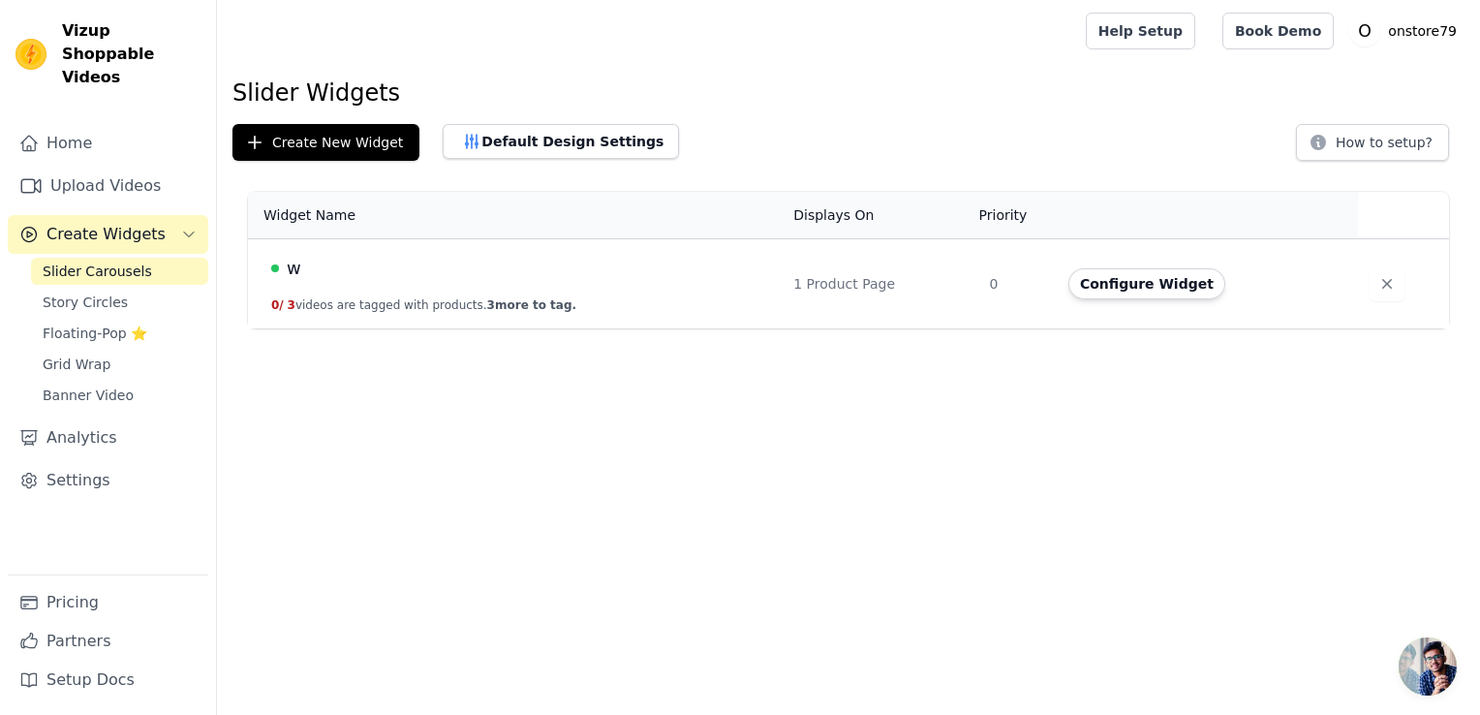
click at [1106, 291] on button "Configure Widget" at bounding box center [1147, 283] width 157 height 31
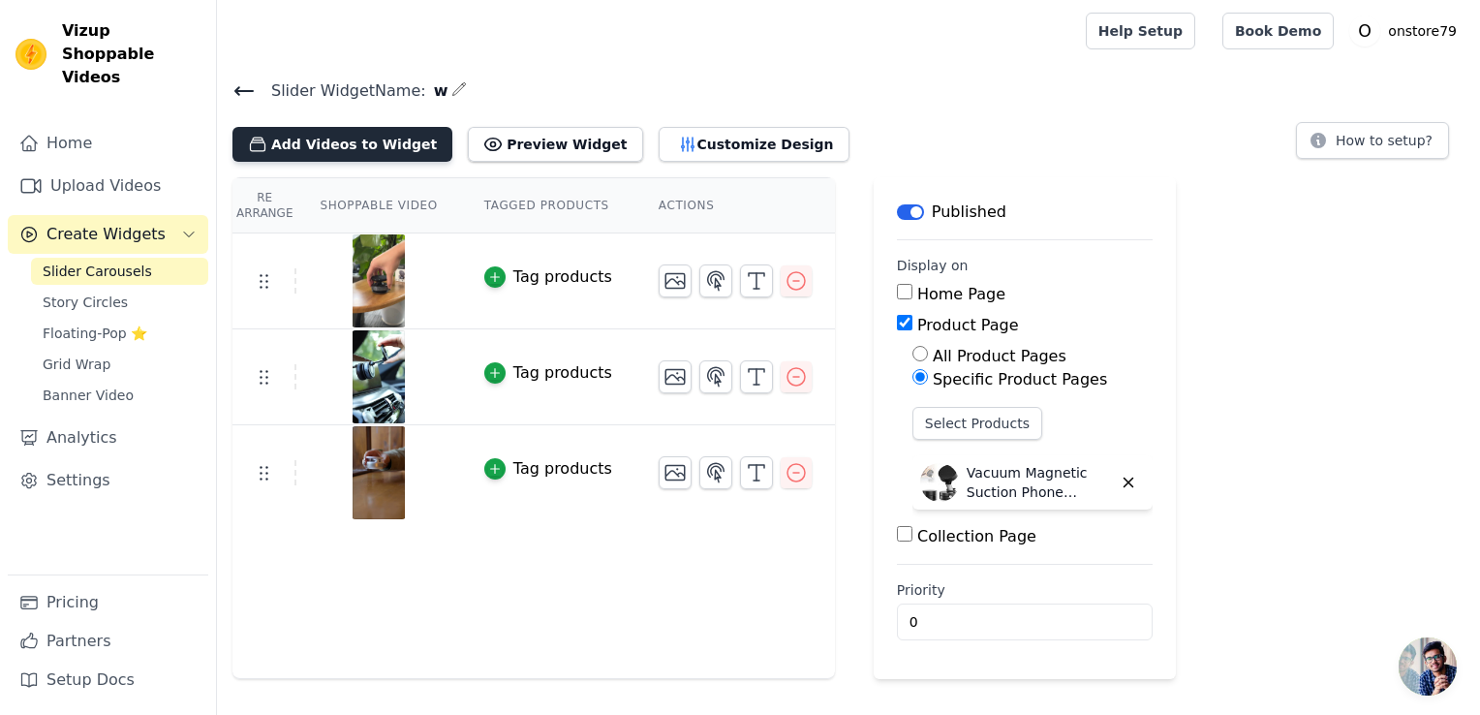
click at [315, 146] on button "Add Videos to Widget" at bounding box center [343, 144] width 220 height 35
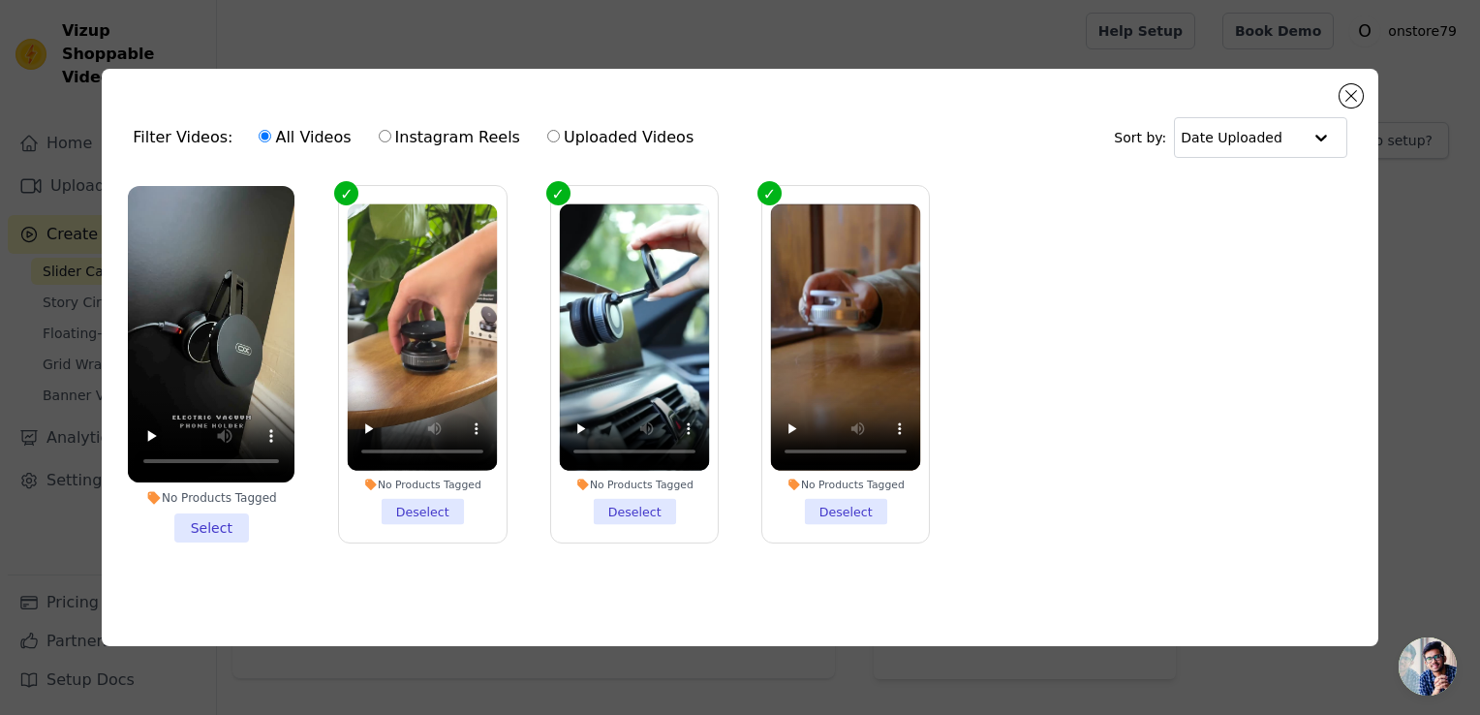
click at [229, 525] on li "No Products Tagged Select" at bounding box center [211, 364] width 167 height 357
click at [0, 0] on input "No Products Tagged Select" at bounding box center [0, 0] width 0 height 0
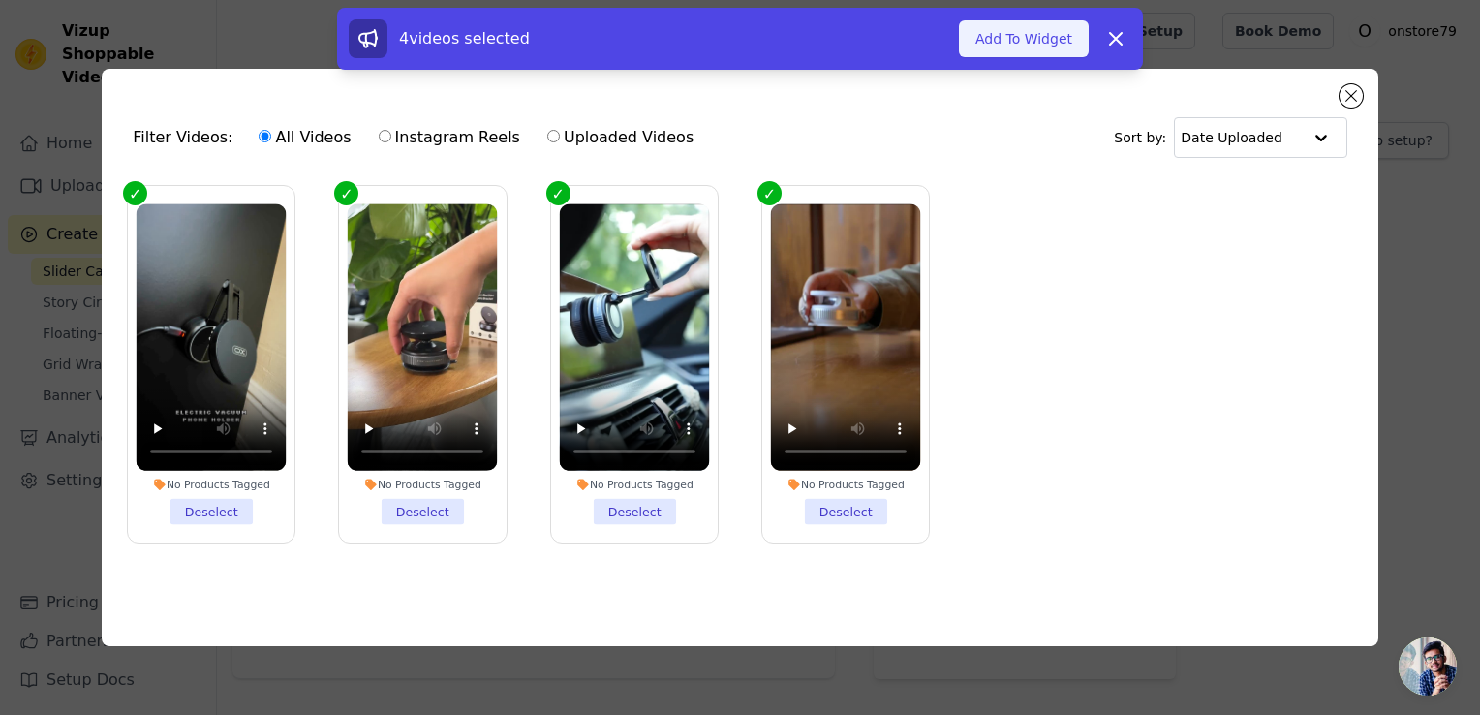
click at [1016, 48] on button "Add To Widget" at bounding box center [1024, 38] width 130 height 37
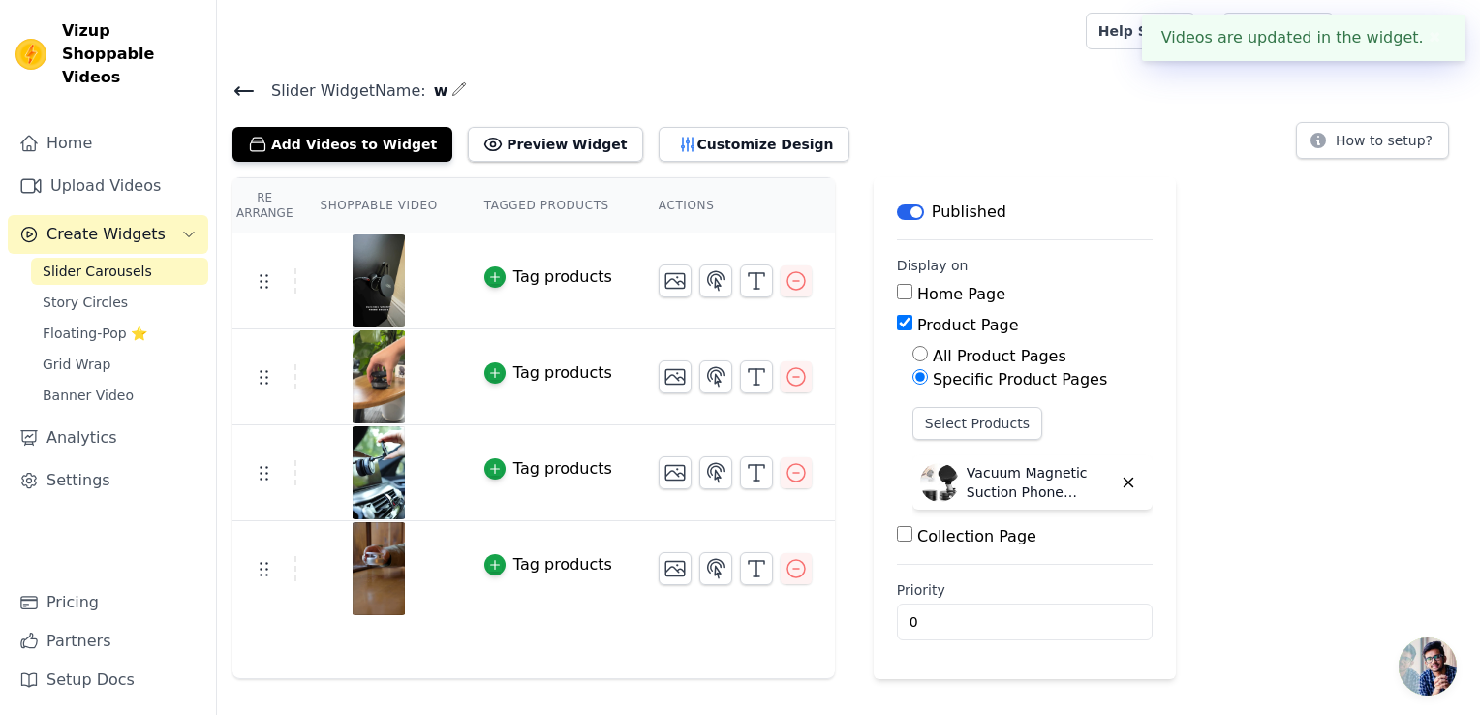
click at [1426, 36] on button "✖" at bounding box center [1435, 37] width 22 height 23
